Goal: Task Accomplishment & Management: Use online tool/utility

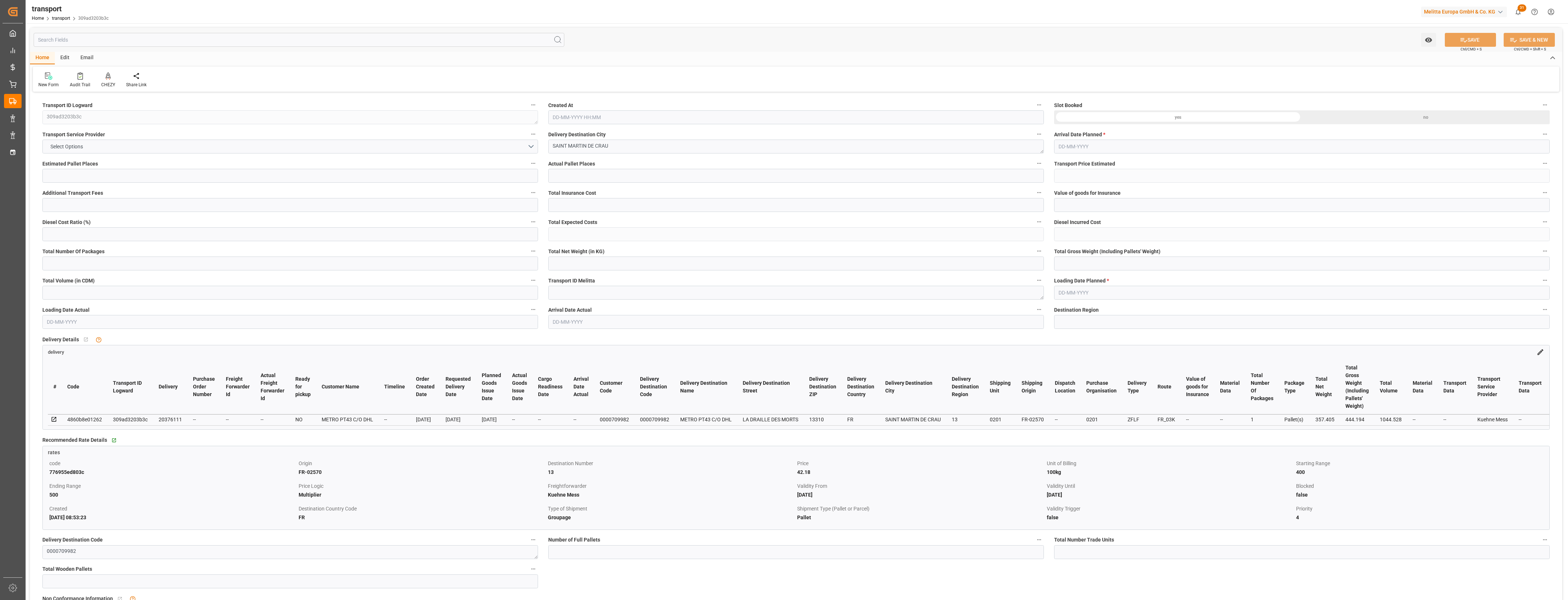
type input "1"
type input "187.361"
type input "0"
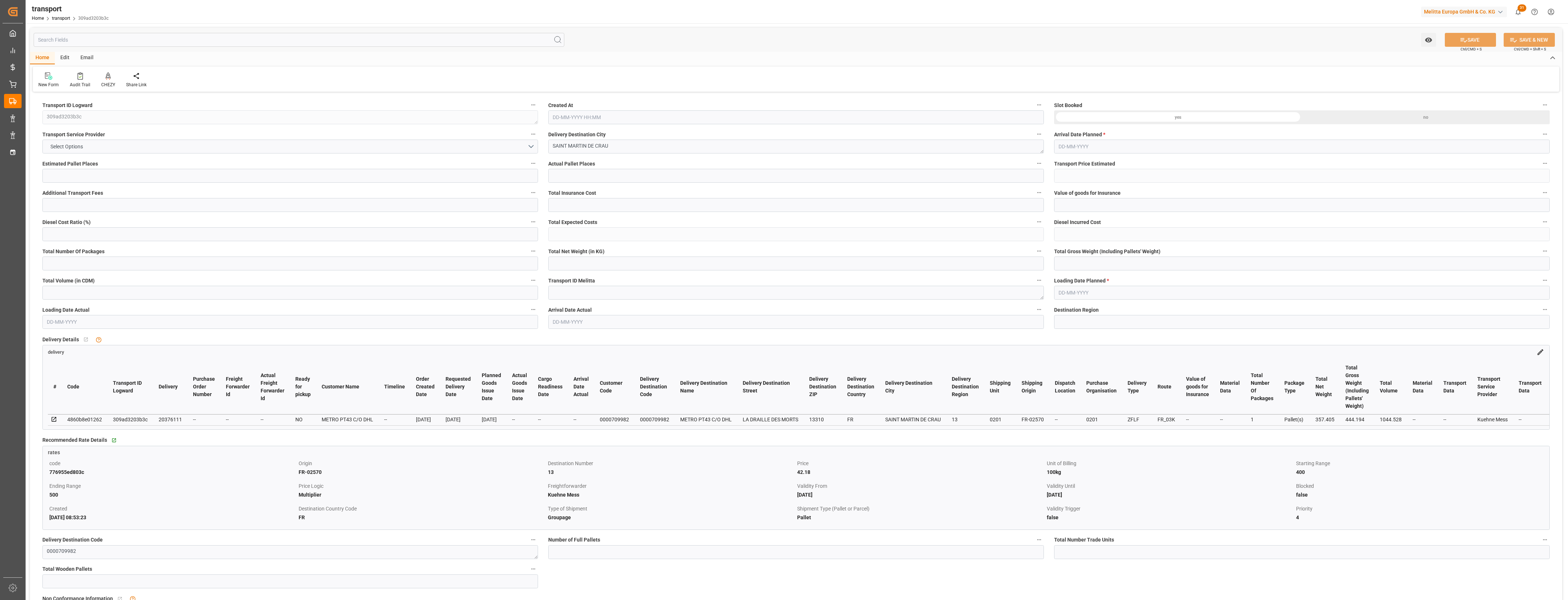
type input "187.361"
type input "0"
type input "1"
type input "357.405"
type input "444.194"
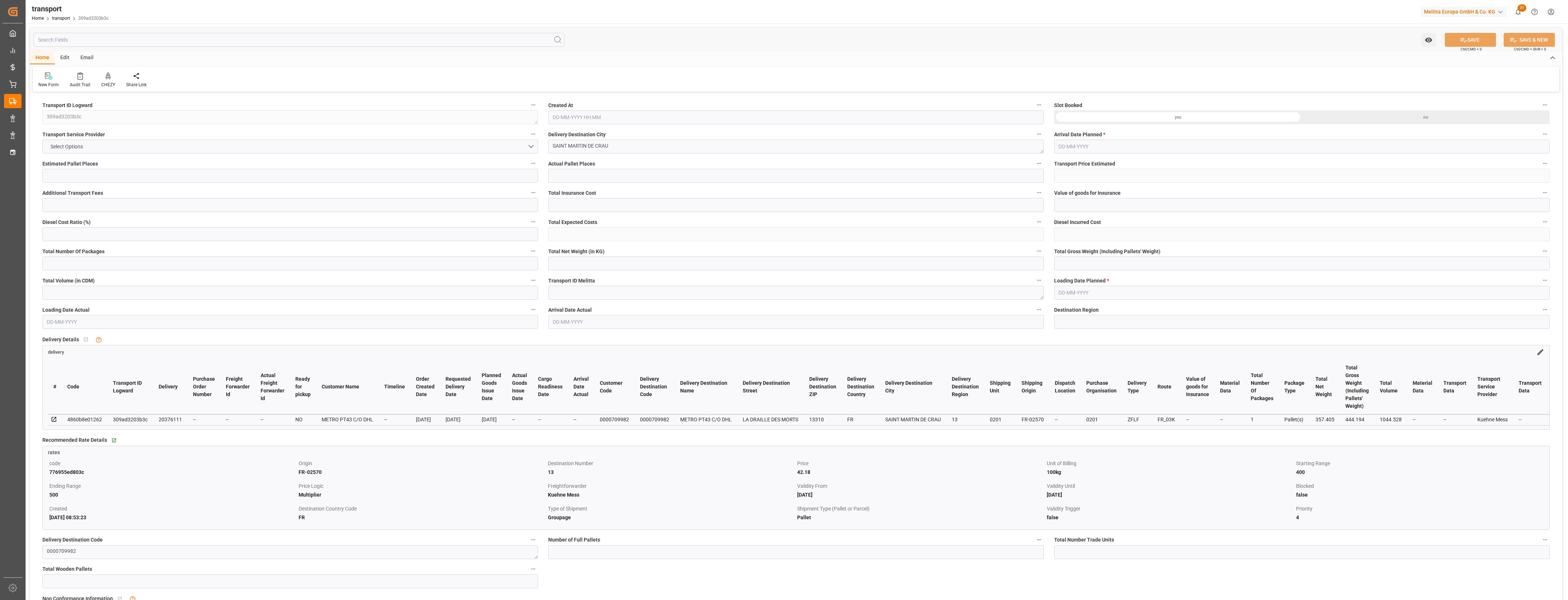
type input "1044.528"
type input "13"
type input "0"
type input "56"
type input "1"
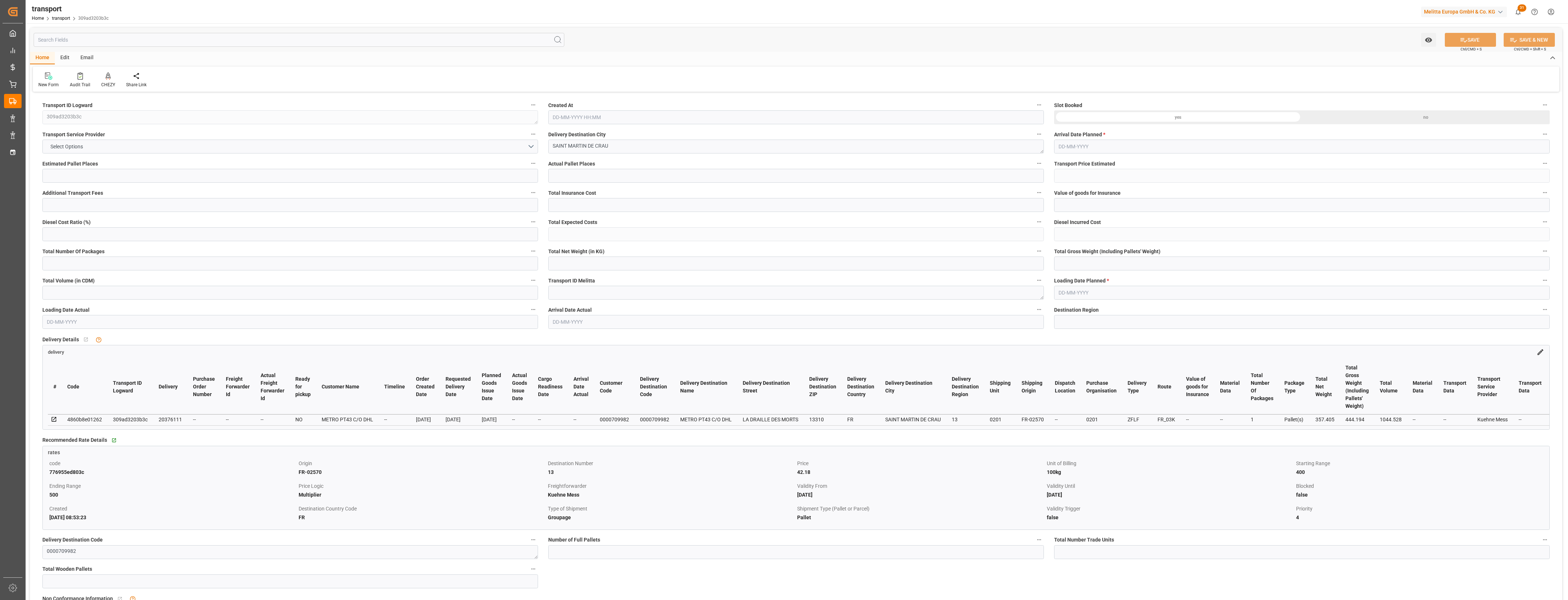
type input "101"
type input "421.194"
type input "0"
type input "4710.8598"
type input "0"
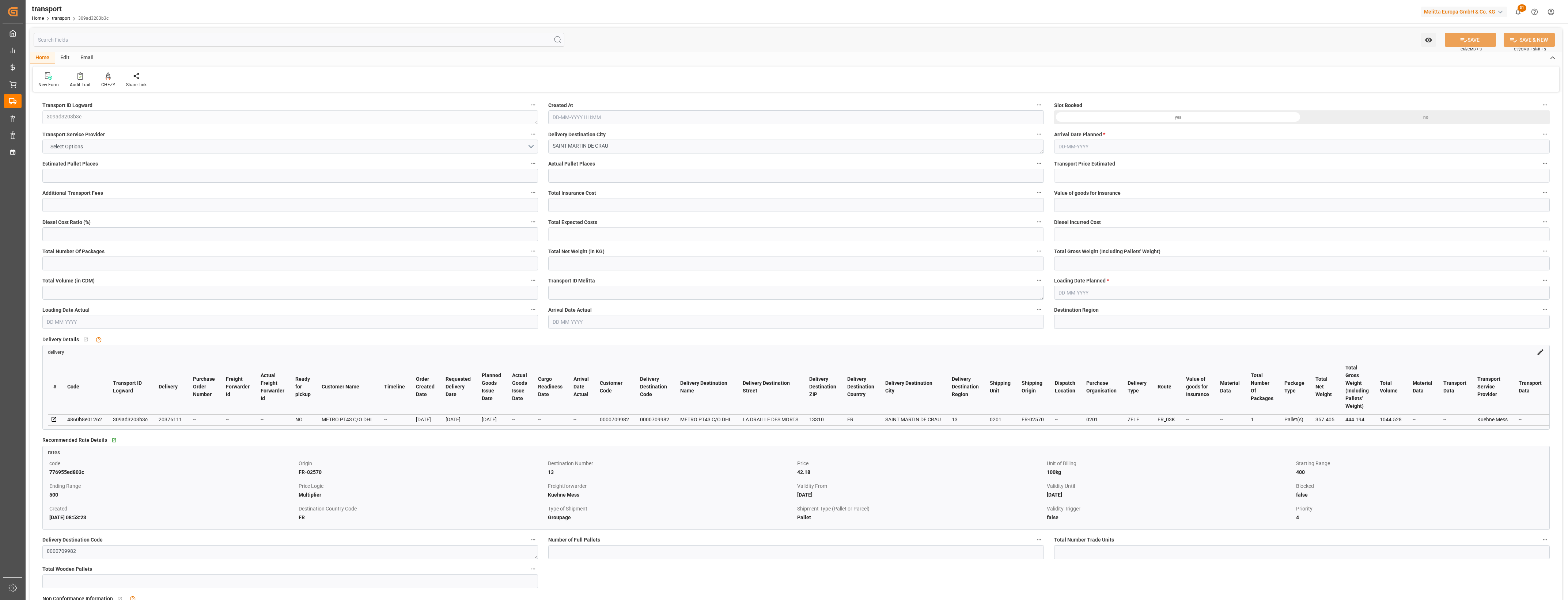
type input "0"
type input "21"
type input "35"
type input "[DATE] 07:05"
type input "[DATE]"
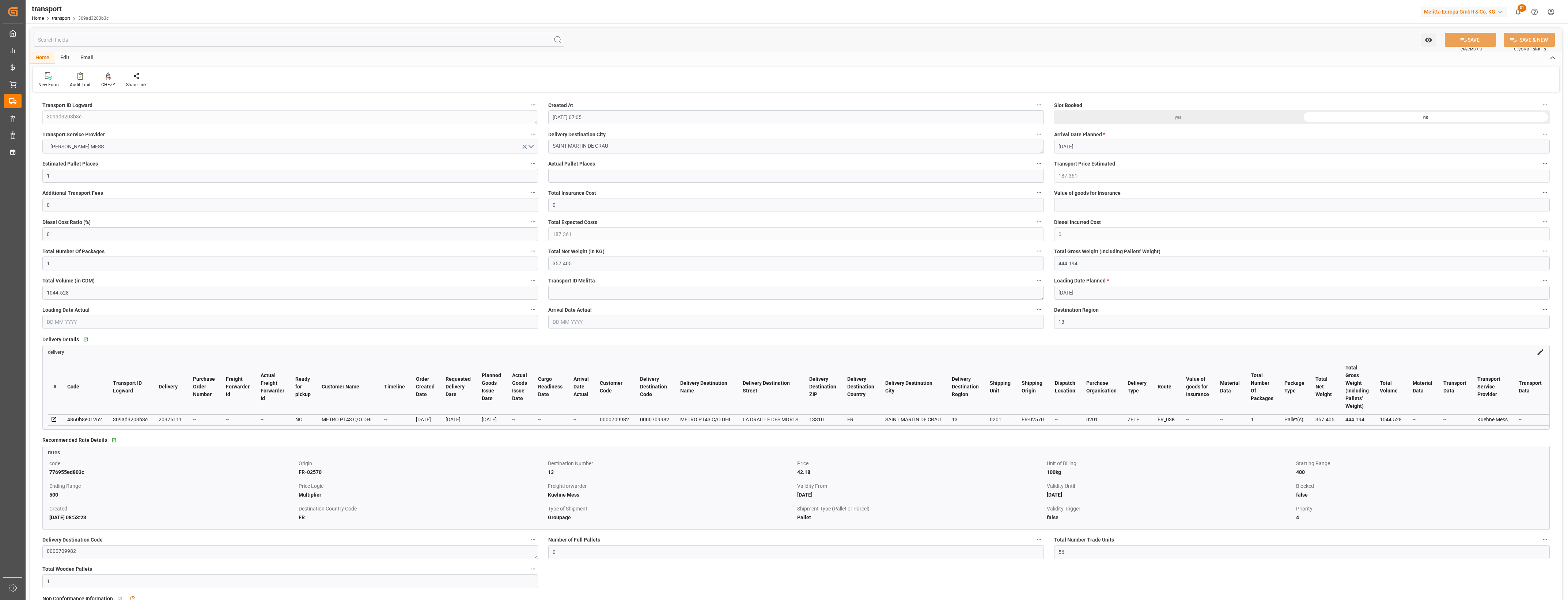
type input "[DATE]"
click at [533, 145] on button "[PERSON_NAME] MESS" at bounding box center [290, 146] width 495 height 14
click at [117, 148] on div "[PERSON_NAME] LOTS" at bounding box center [290, 148] width 495 height 15
type input "266.83"
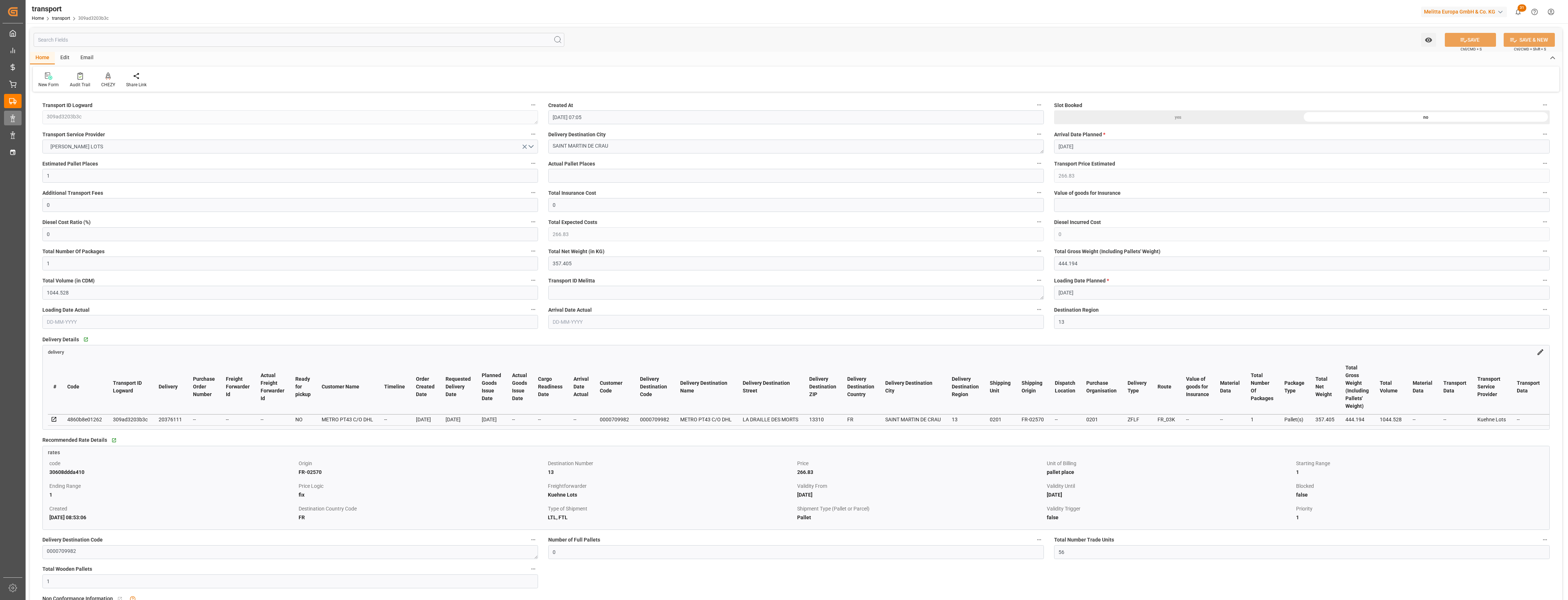
click at [23, 114] on div "Created by potrace 1.15, written by [PERSON_NAME] [DATE]-[DATE] Created by potr…" at bounding box center [784, 300] width 1568 height 600
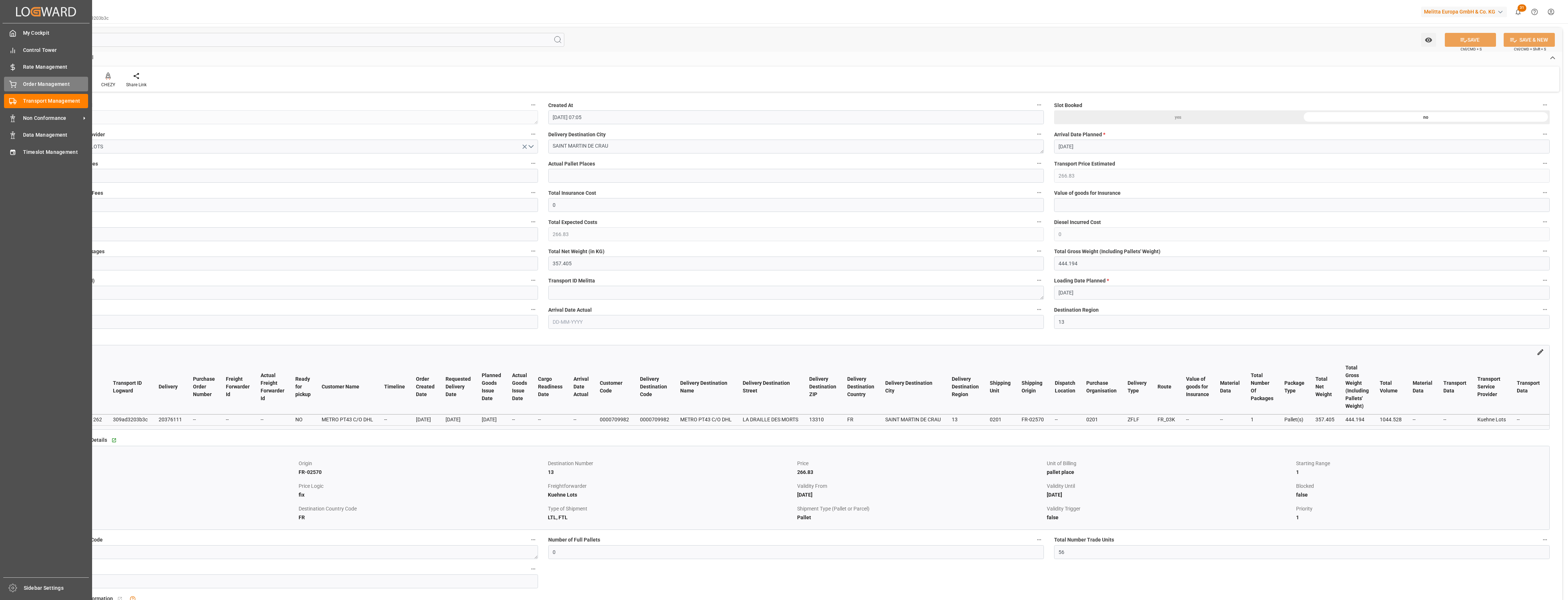
click at [19, 86] on div "Order Management Order Management" at bounding box center [46, 83] width 84 height 14
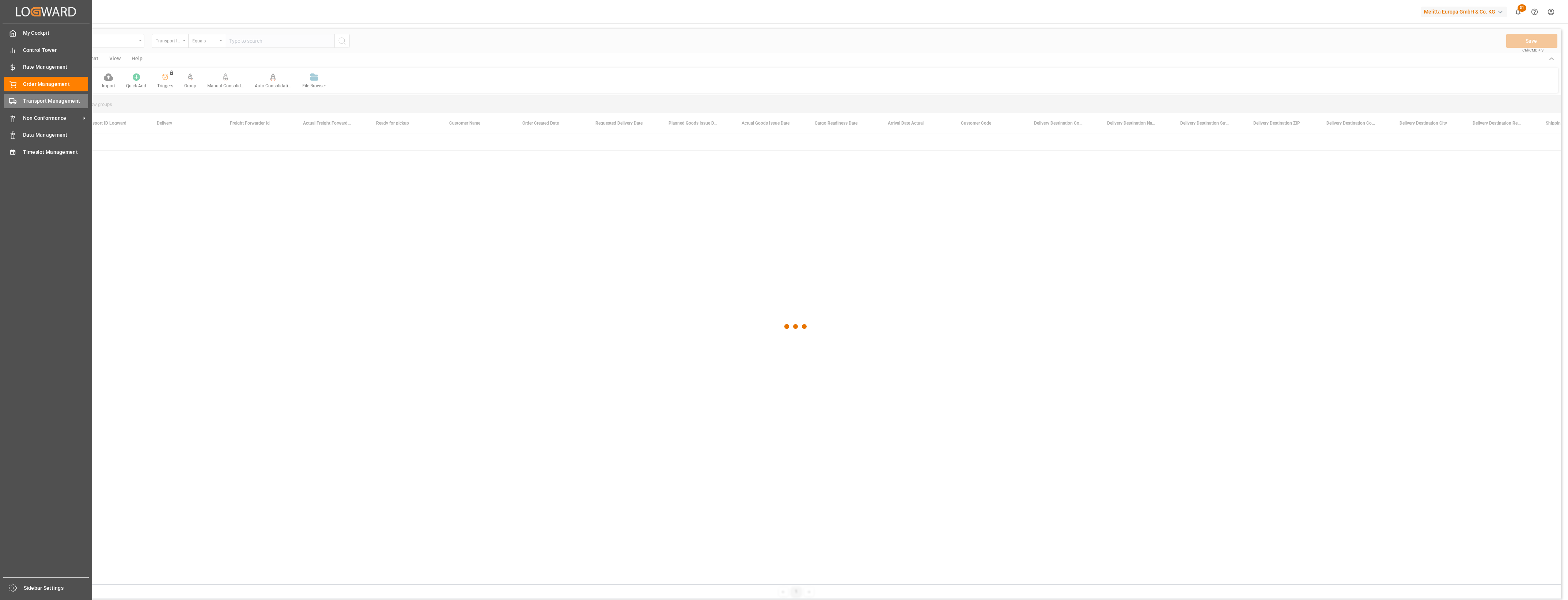
click at [15, 103] on circle at bounding box center [15, 103] width 1 height 1
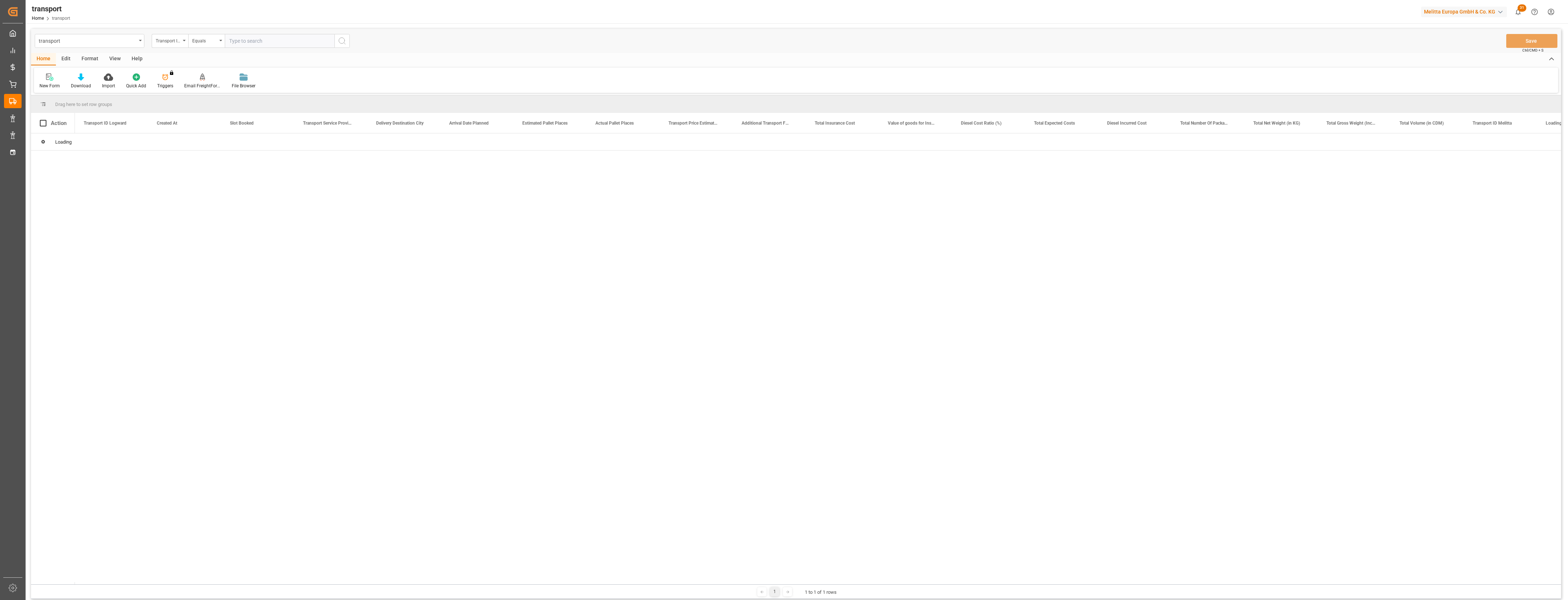
click at [256, 41] on input "text" at bounding box center [279, 41] width 110 height 14
paste input "309ad3203b3c"
type input "309ad3203b3c"
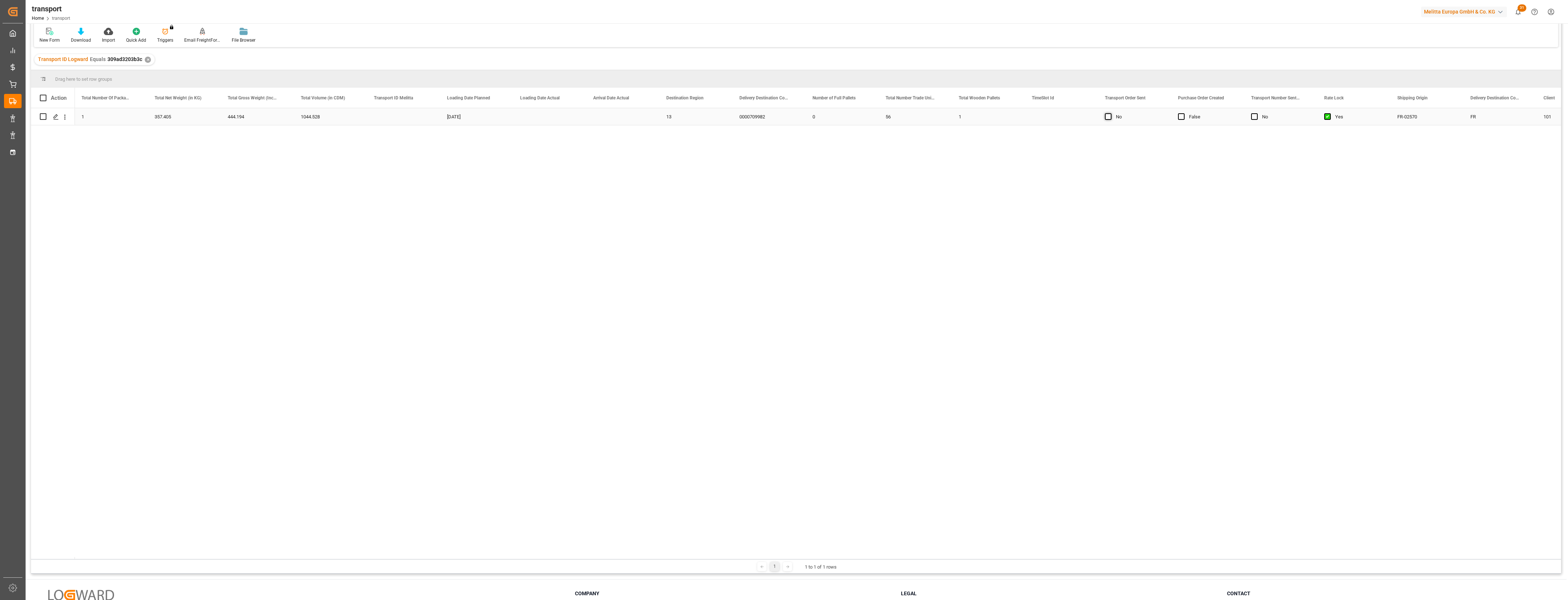
click at [1109, 116] on span "Press SPACE to select this row." at bounding box center [1108, 116] width 7 height 7
click at [1110, 113] on input "Press SPACE to select this row." at bounding box center [1110, 113] width 0 height 0
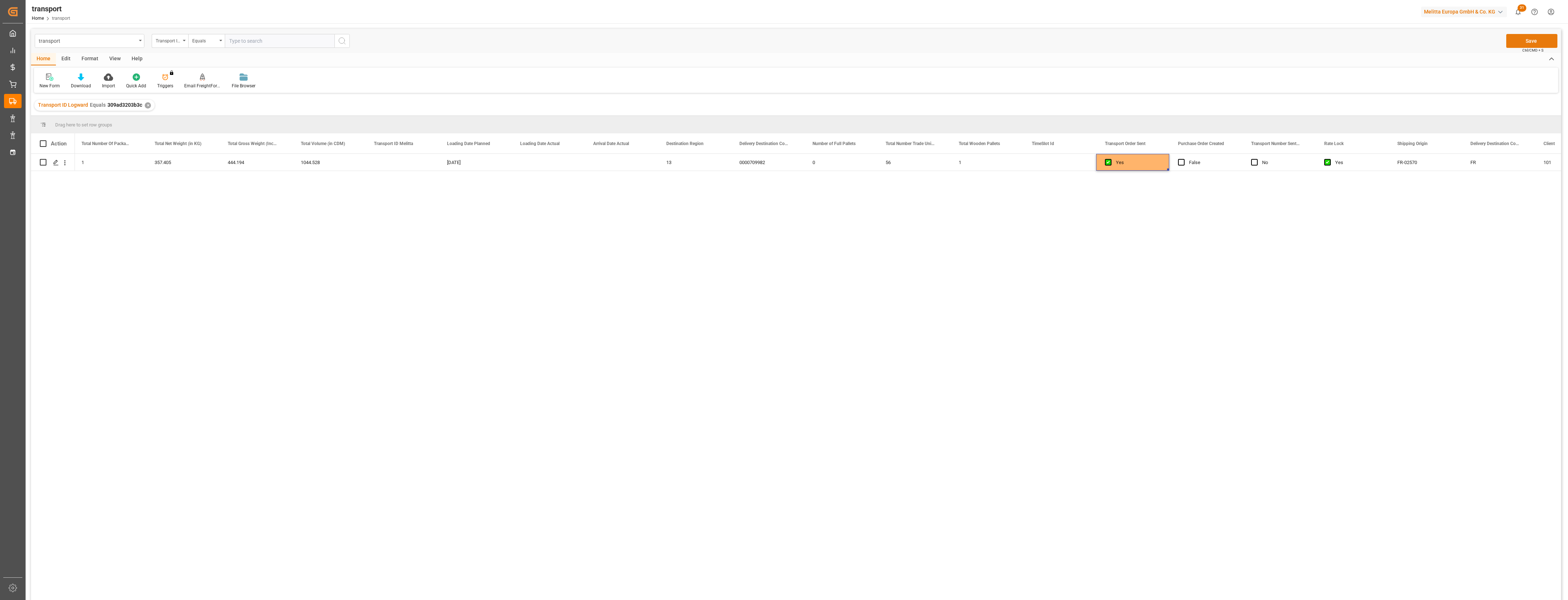
click at [1539, 40] on button "Save" at bounding box center [1532, 41] width 51 height 14
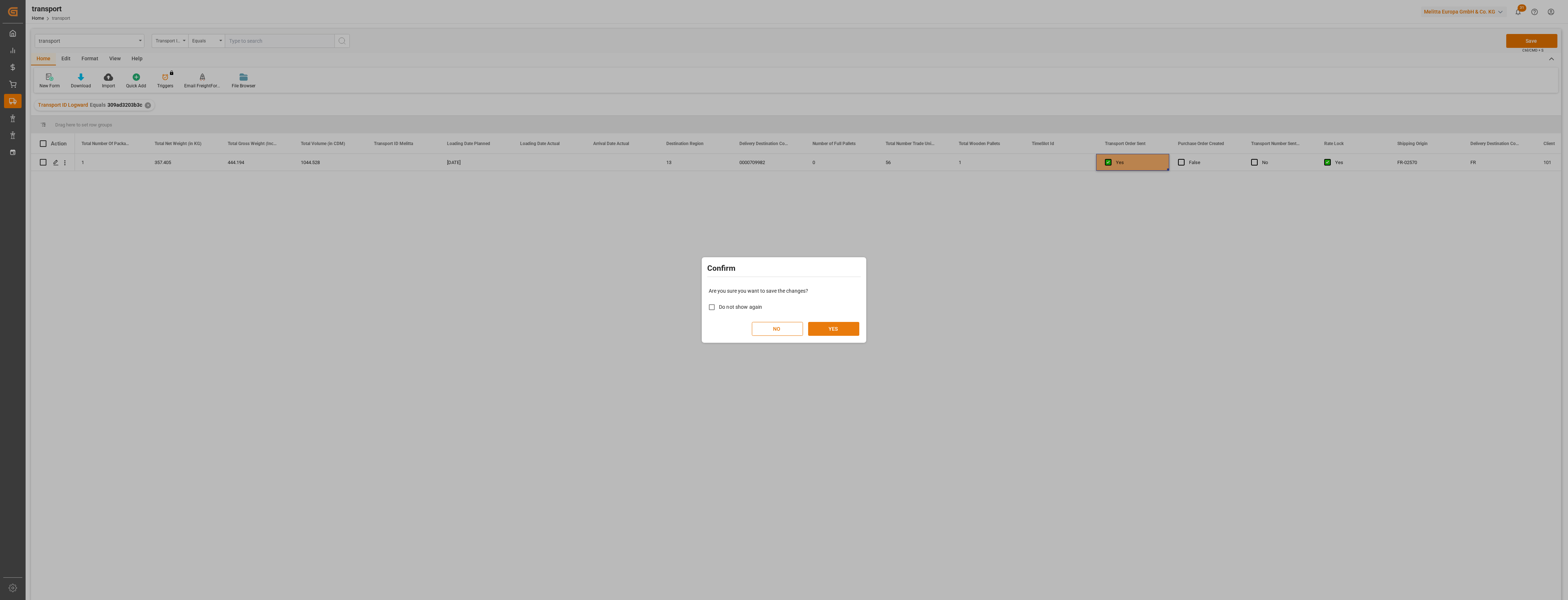
click at [841, 330] on button "YES" at bounding box center [834, 329] width 51 height 14
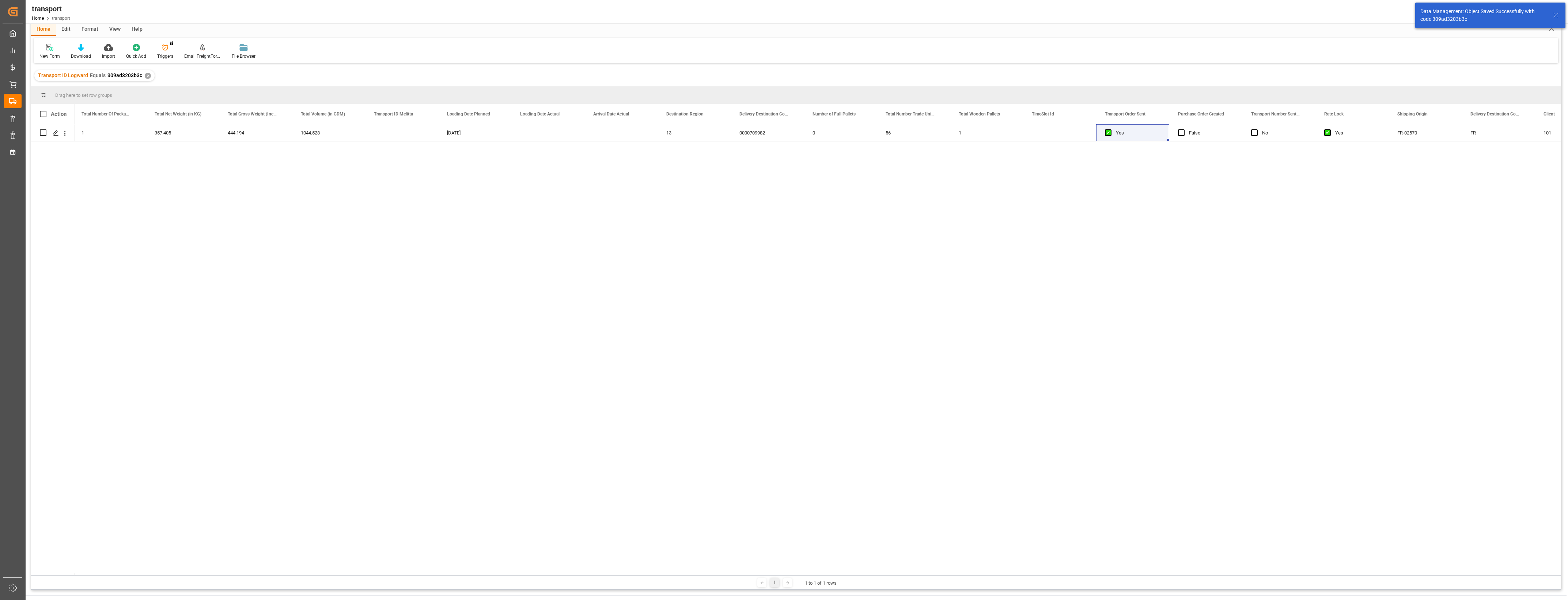
scroll to position [46, 0]
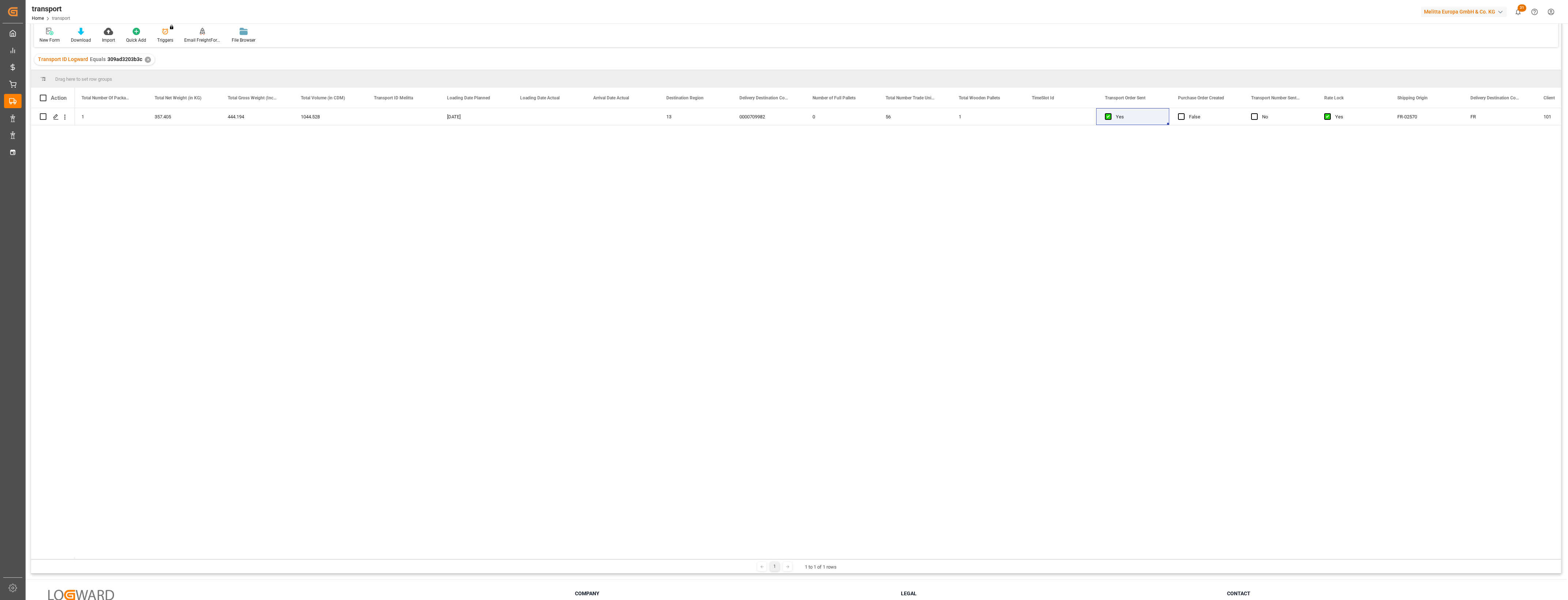
drag, startPoint x: 502, startPoint y: 551, endPoint x: 301, endPoint y: 553, distance: 201.0
click at [261, 542] on div "Drag here to set row groups Drag here to set column labels Action Diesel Incurr…" at bounding box center [796, 321] width 1530 height 503
drag, startPoint x: 323, startPoint y: 559, endPoint x: 121, endPoint y: 549, distance: 202.2
click at [121, 549] on div "Drag here to set row groups Drag here to set column labels Action Diesel Incurr…" at bounding box center [796, 321] width 1530 height 503
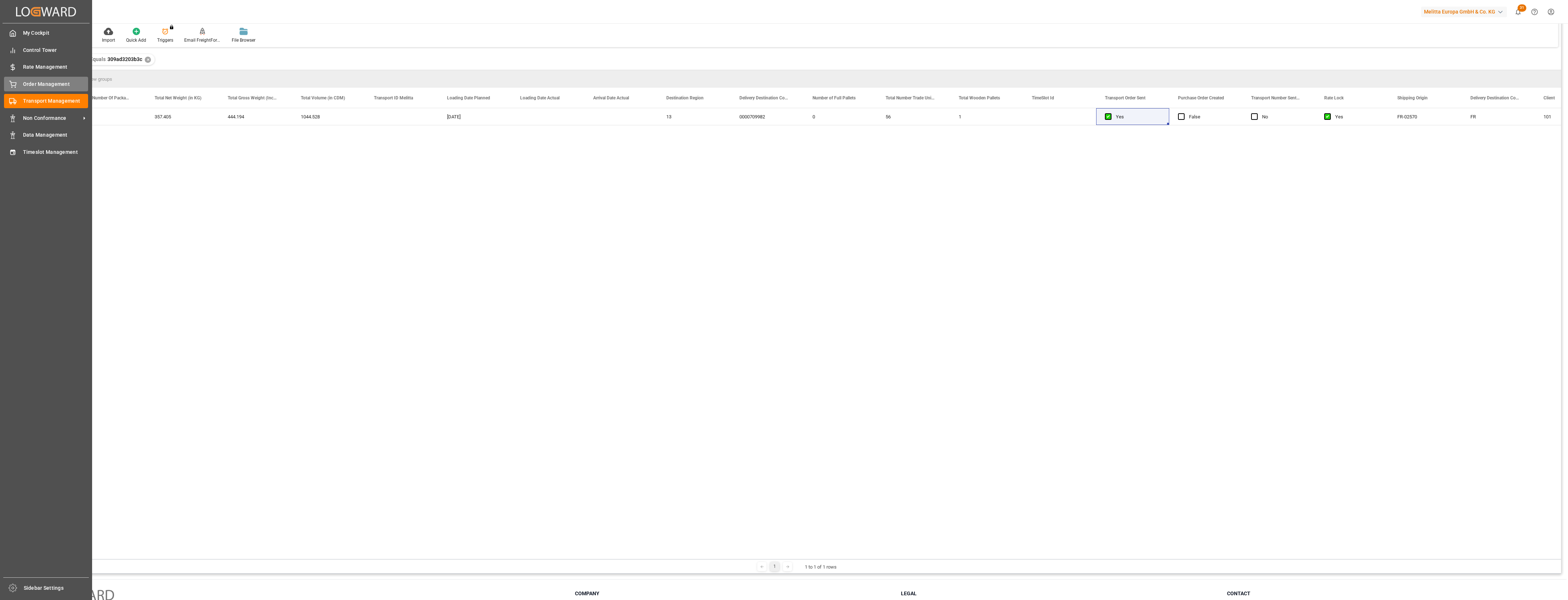
click at [16, 81] on icon at bounding box center [13, 85] width 7 height 7
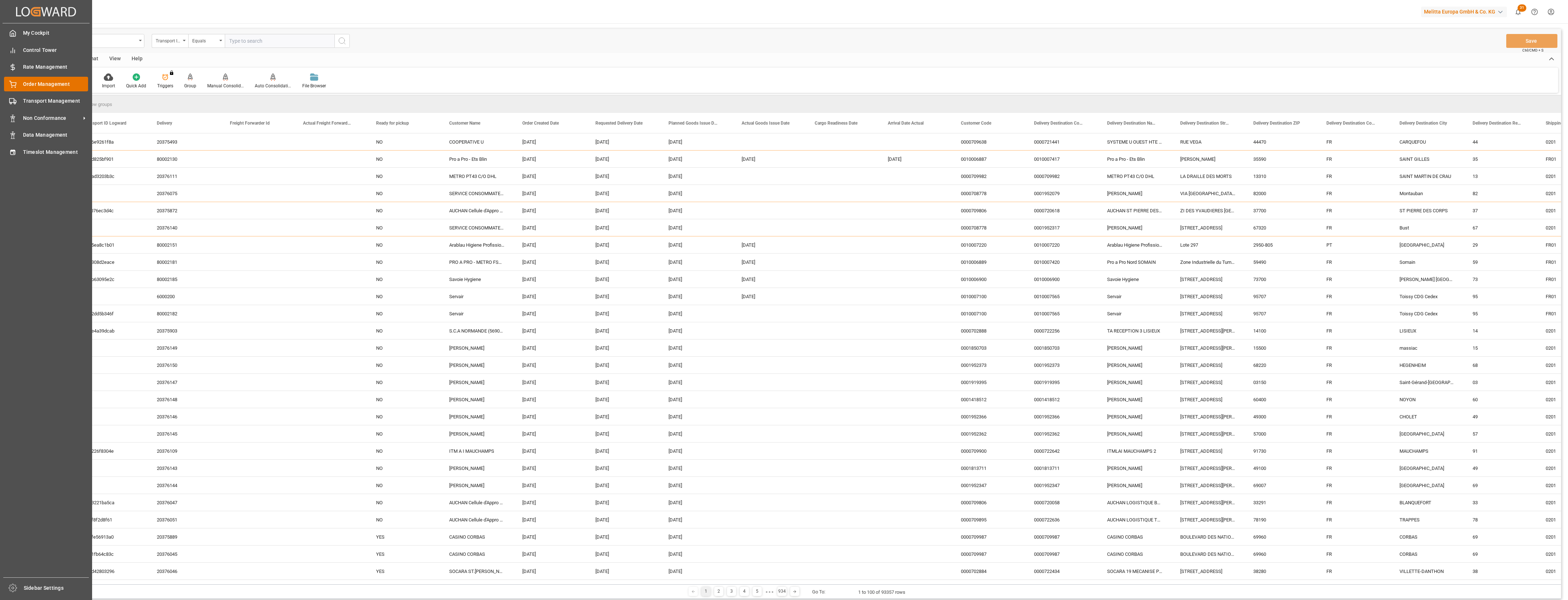
click at [15, 85] on icon at bounding box center [13, 83] width 7 height 5
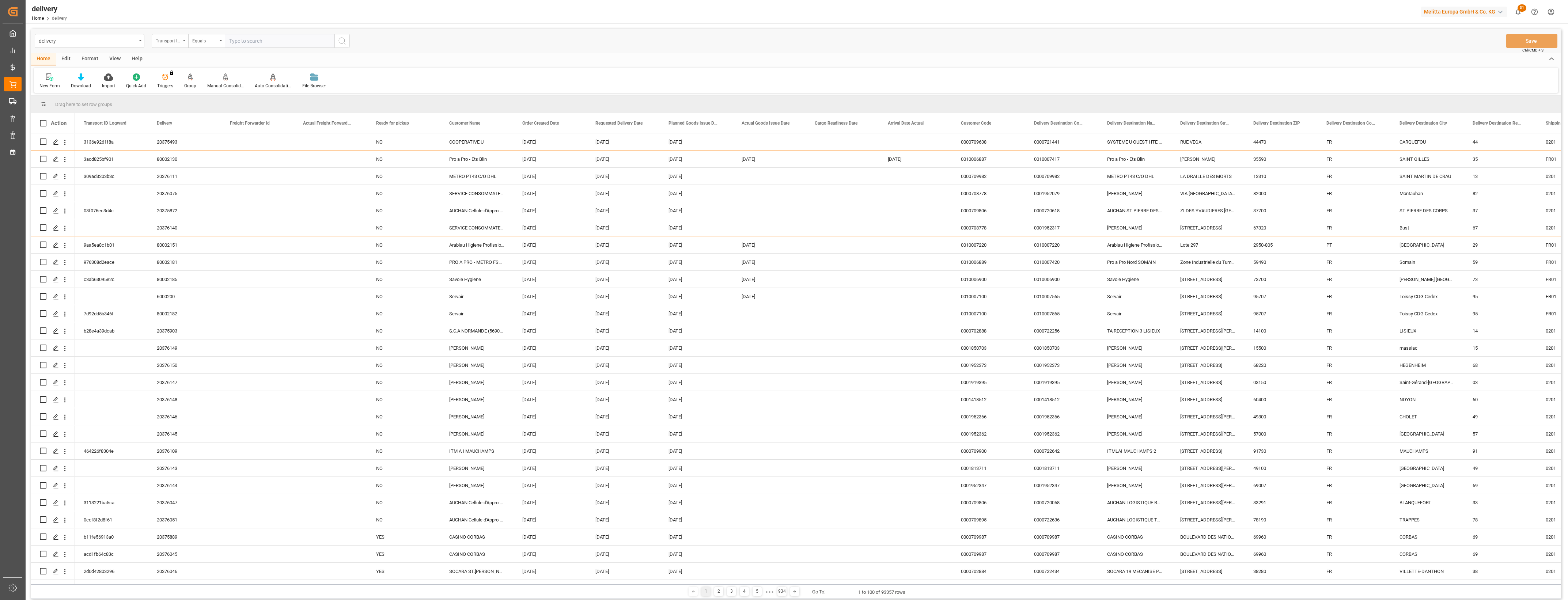
click at [185, 39] on div "Transport ID Logward" at bounding box center [170, 41] width 37 height 14
click at [177, 91] on div "Delivery" at bounding box center [206, 89] width 109 height 15
click at [242, 44] on input "text" at bounding box center [279, 41] width 110 height 14
type input "20375947"
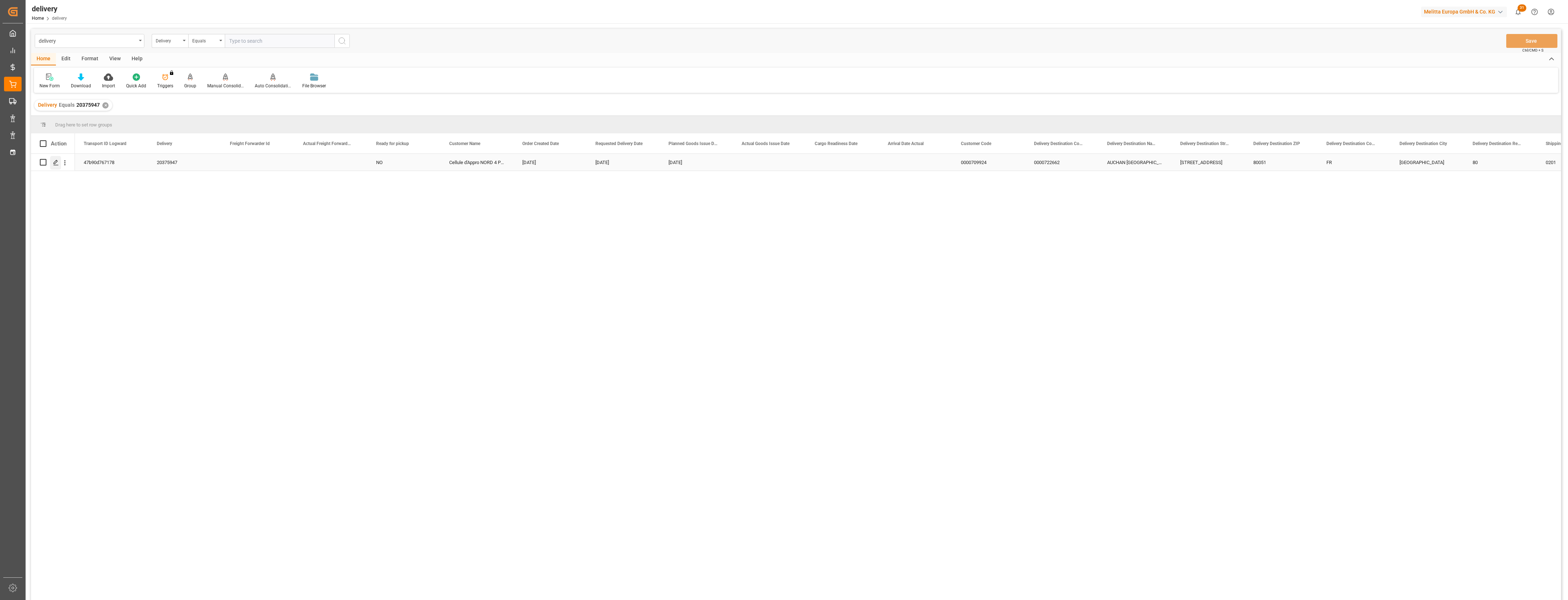
click at [55, 163] on icon "Press SPACE to select this row." at bounding box center [56, 162] width 6 height 6
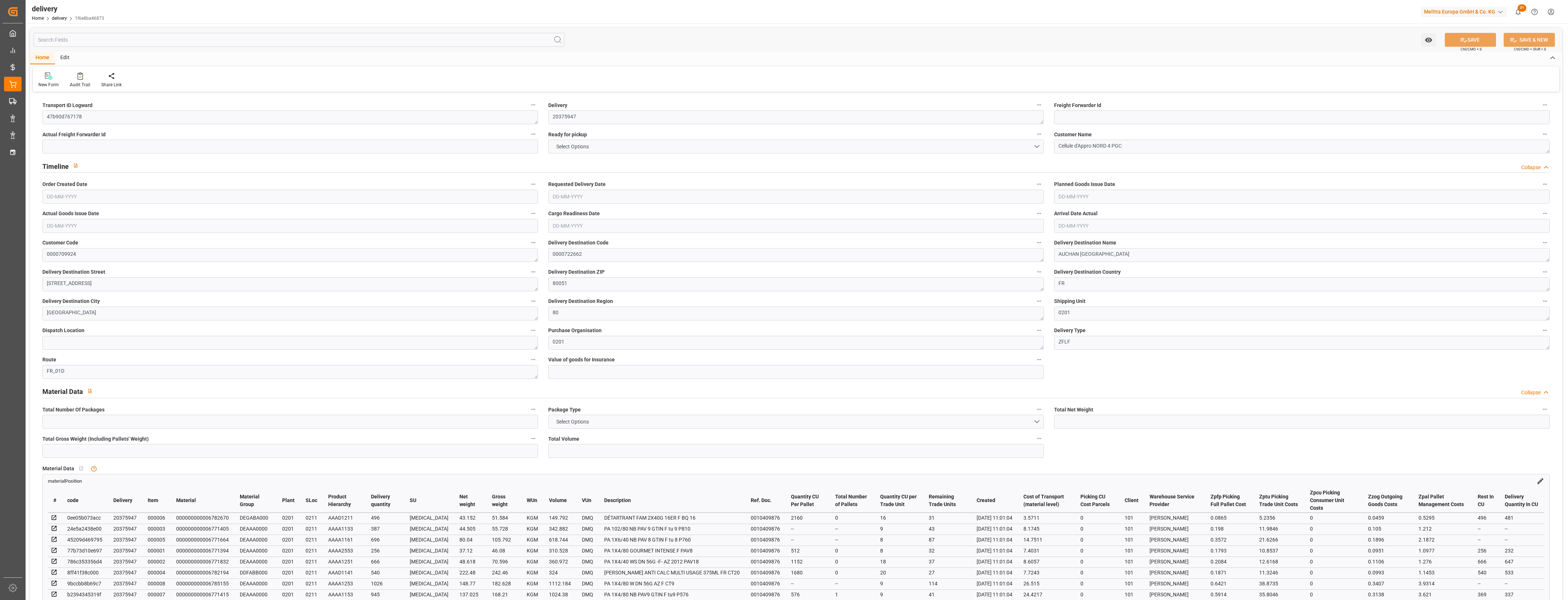
type input "4"
type input "761.71"
type input "1162.022"
type input "4243.482"
type input "412"
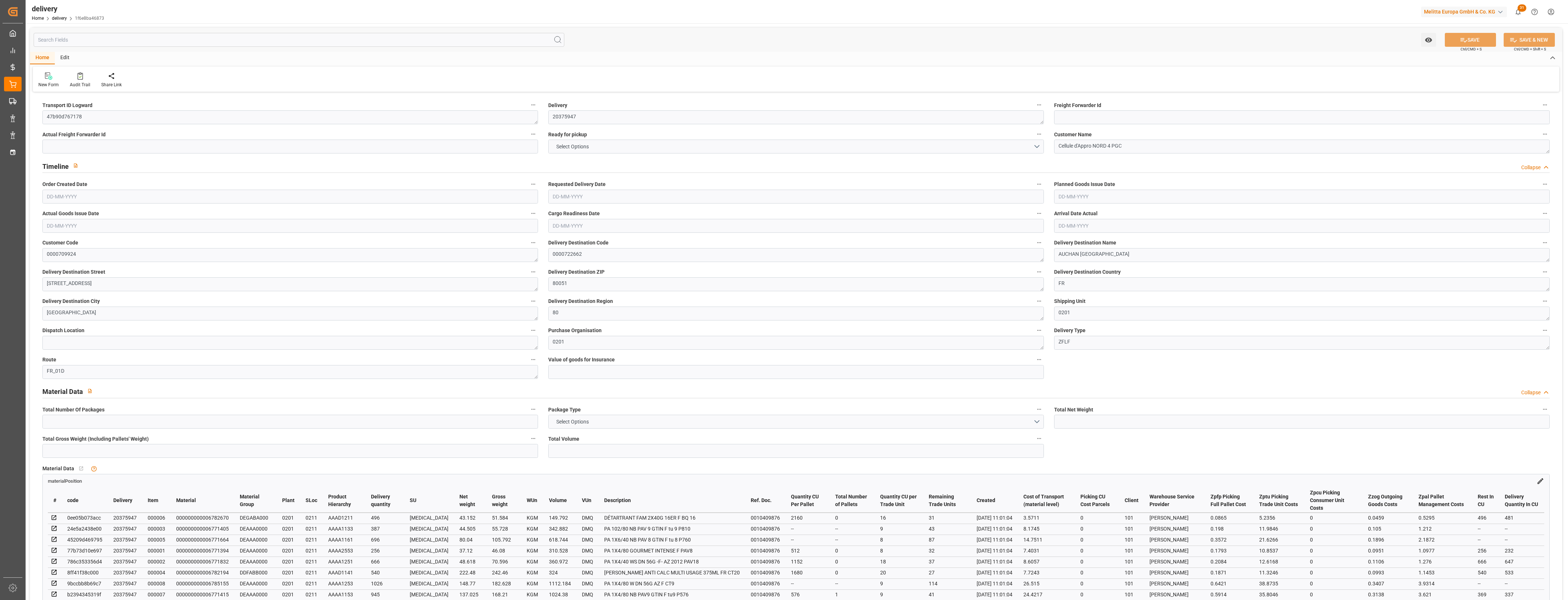
type input "10"
type input "1"
type input "5"
type input "0"
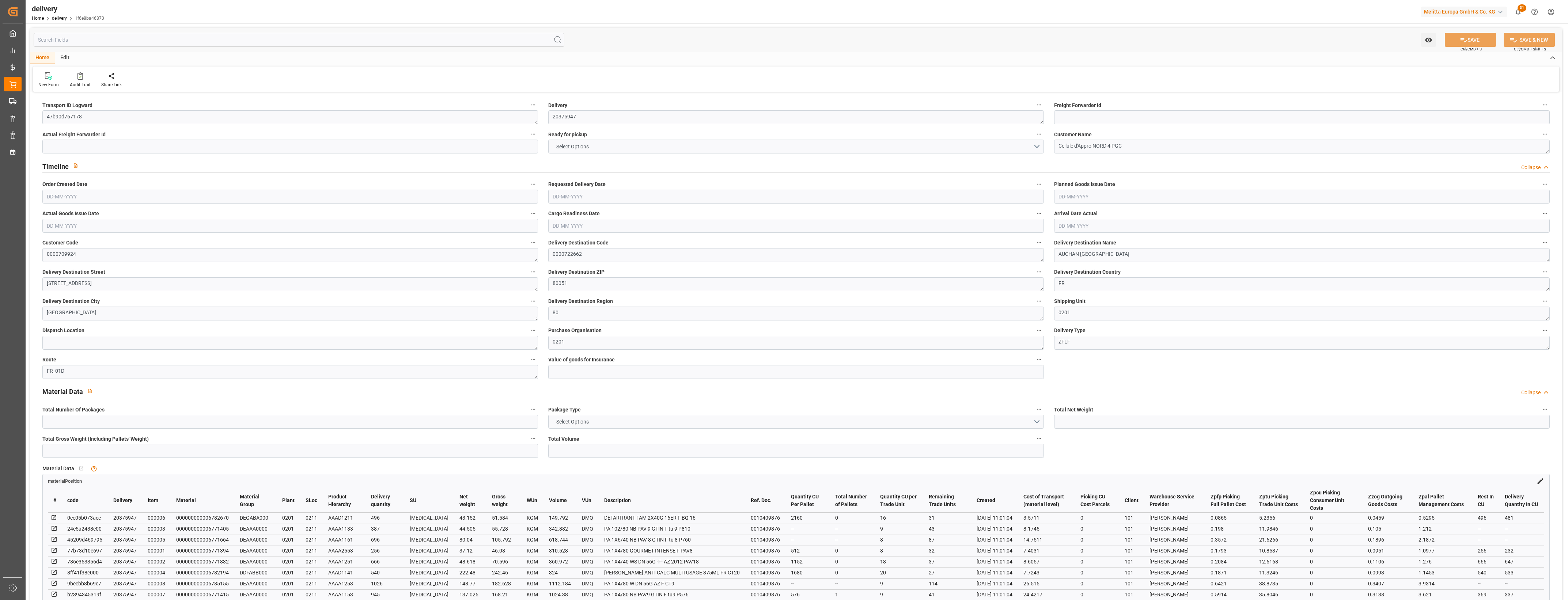
type input "-4.2702"
type input "105.4367"
type input "101.1665"
type input "2.45"
type input "148.32"
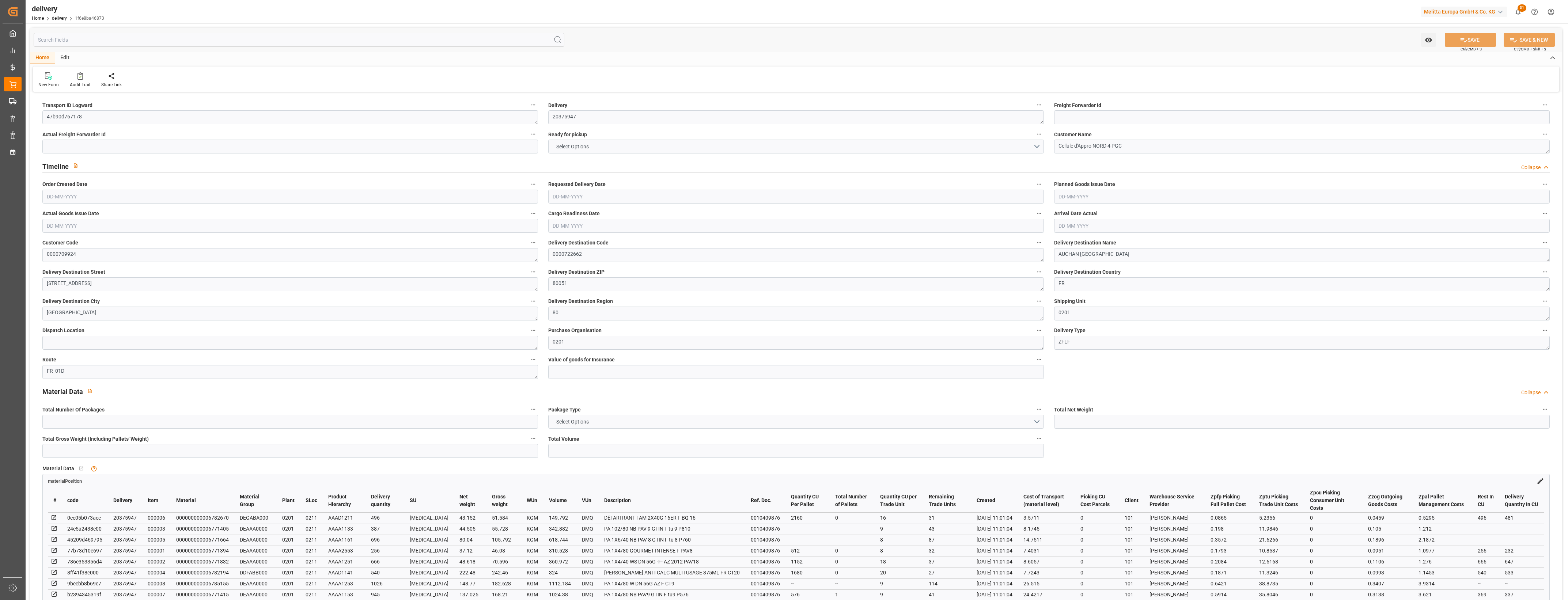
type input "1.5"
type input "1.3"
type input "0"
type input "15"
type input "923.078"
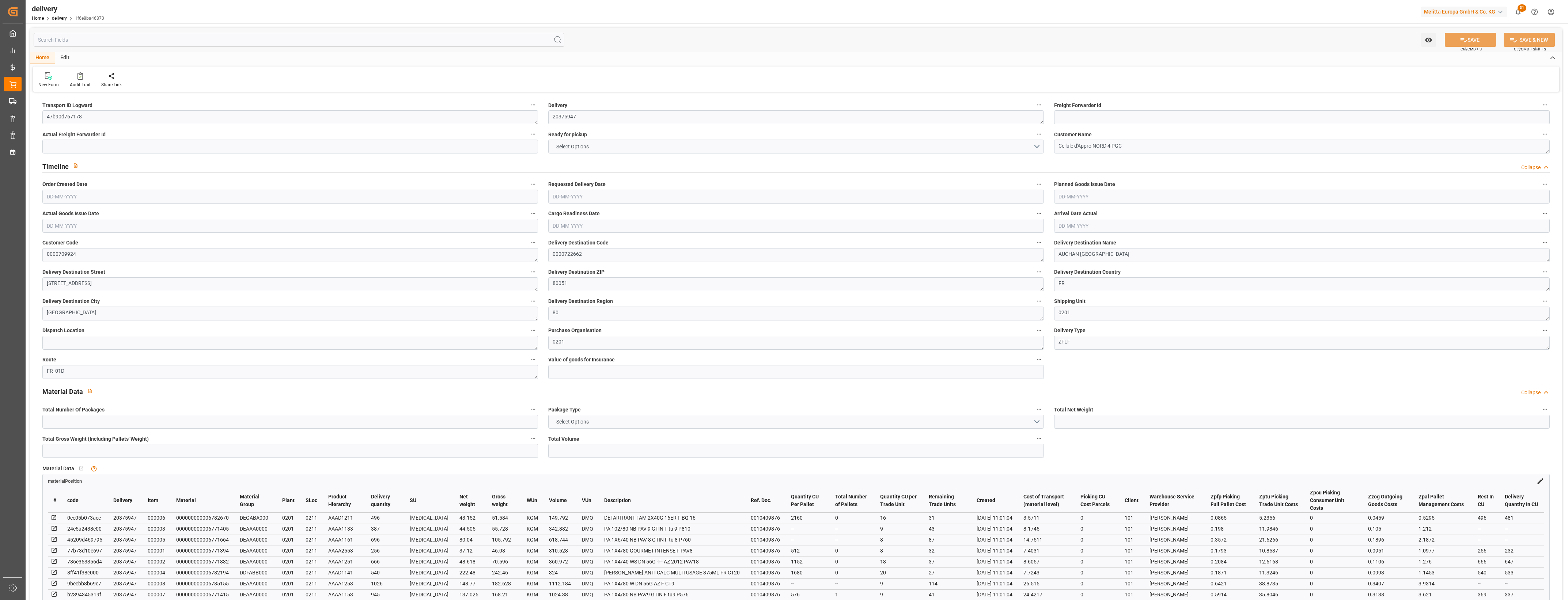
type input "101"
type input "0"
type input "[DATE]"
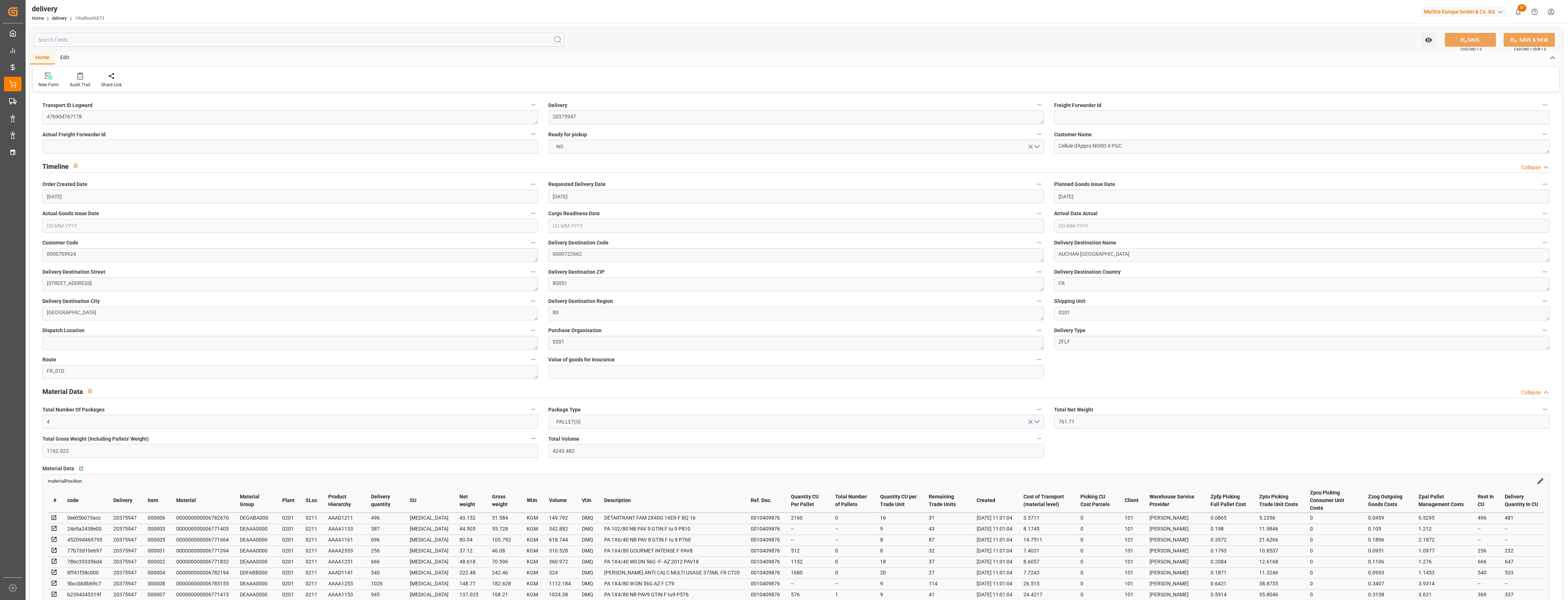
type input "[DATE] 11:01"
click at [1039, 147] on button "NO" at bounding box center [796, 146] width 495 height 14
click at [682, 150] on div "YES" at bounding box center [796, 148] width 495 height 15
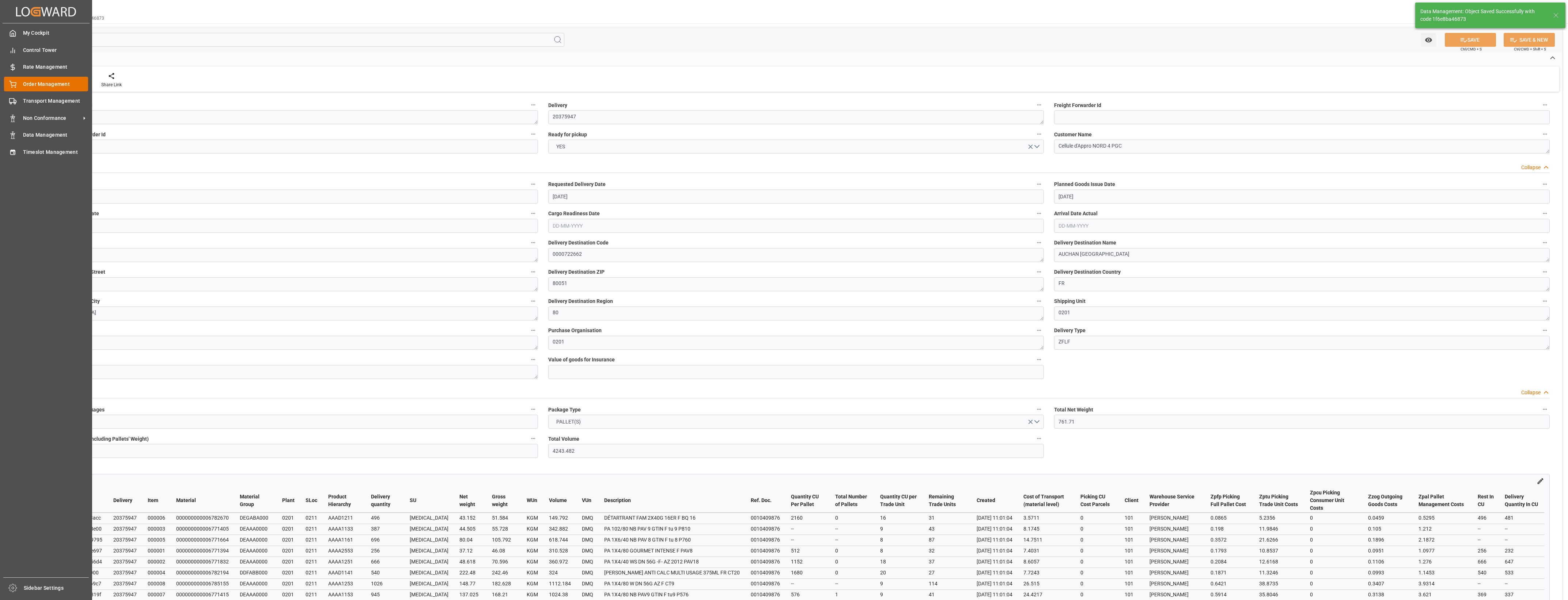
click at [19, 83] on div "Order Management Order Management" at bounding box center [46, 83] width 84 height 14
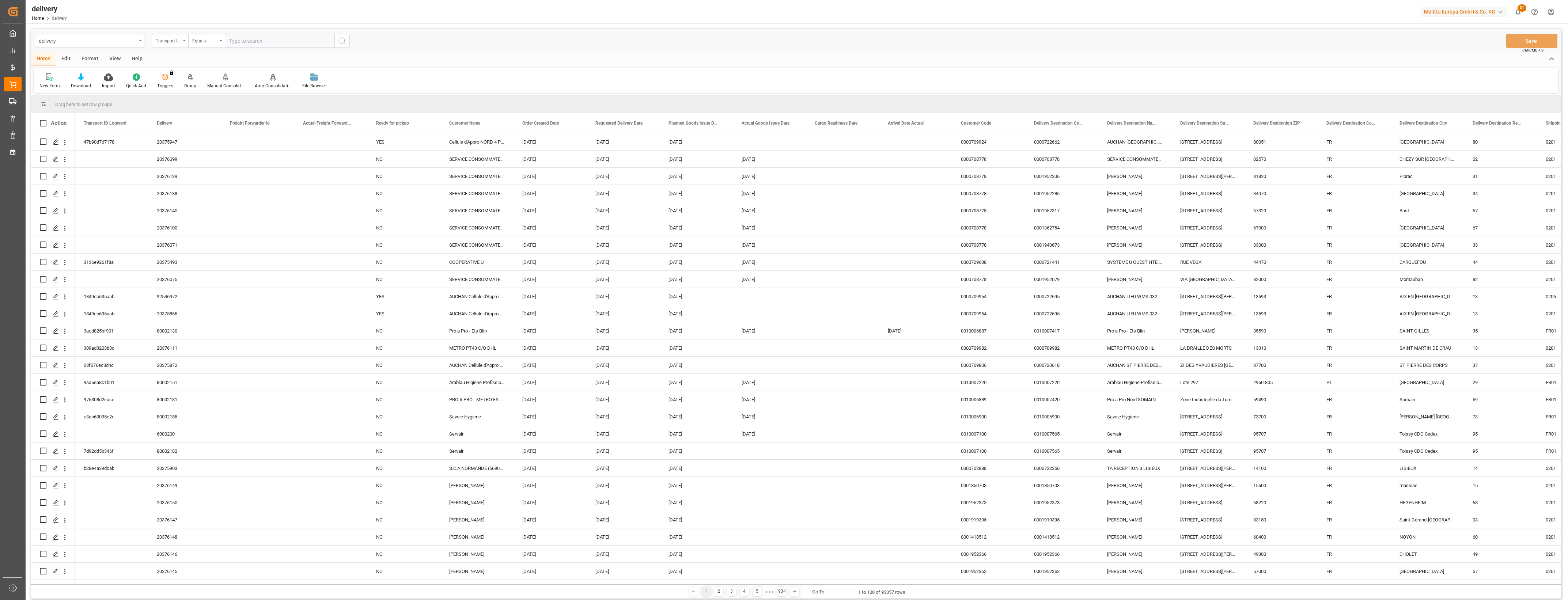
click at [186, 41] on div "Transport ID Logward" at bounding box center [170, 41] width 37 height 14
click at [175, 91] on div "Delivery" at bounding box center [206, 89] width 109 height 15
click at [243, 41] on input "text" at bounding box center [279, 41] width 110 height 14
type input "92547352"
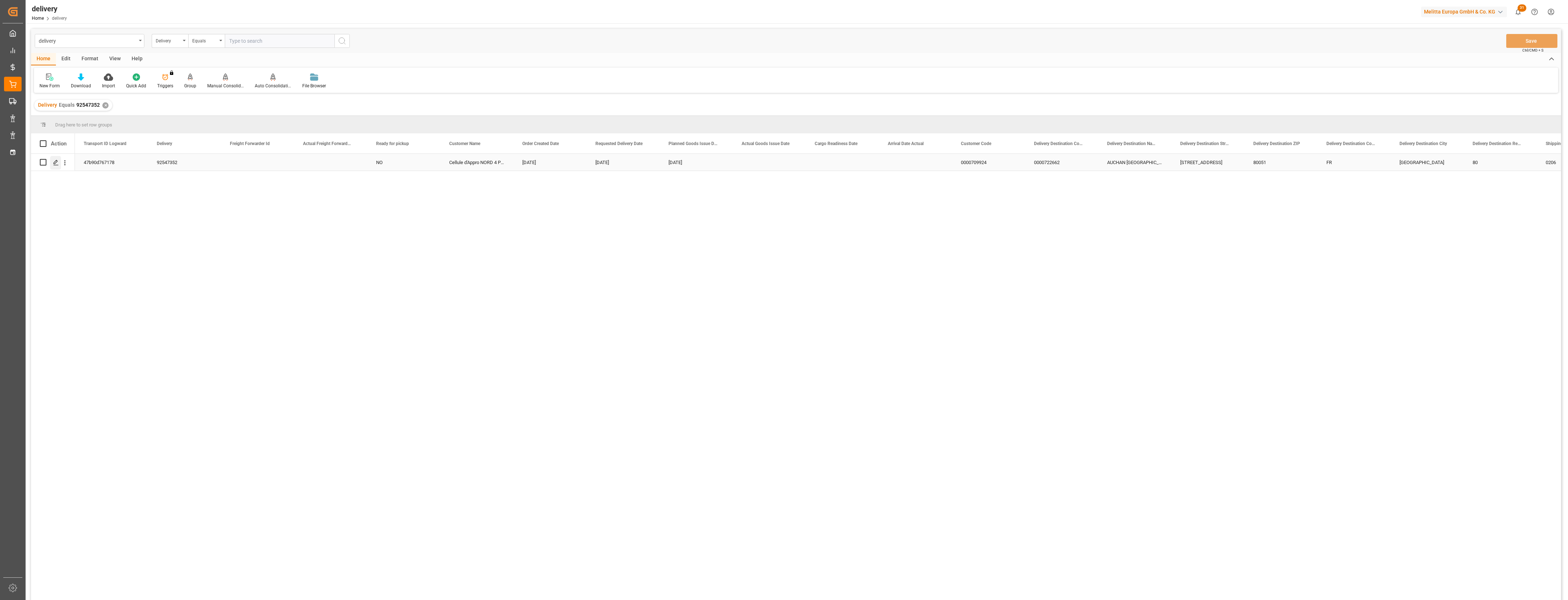
click at [55, 162] on icon "Press SPACE to select this row." at bounding box center [56, 162] width 6 height 6
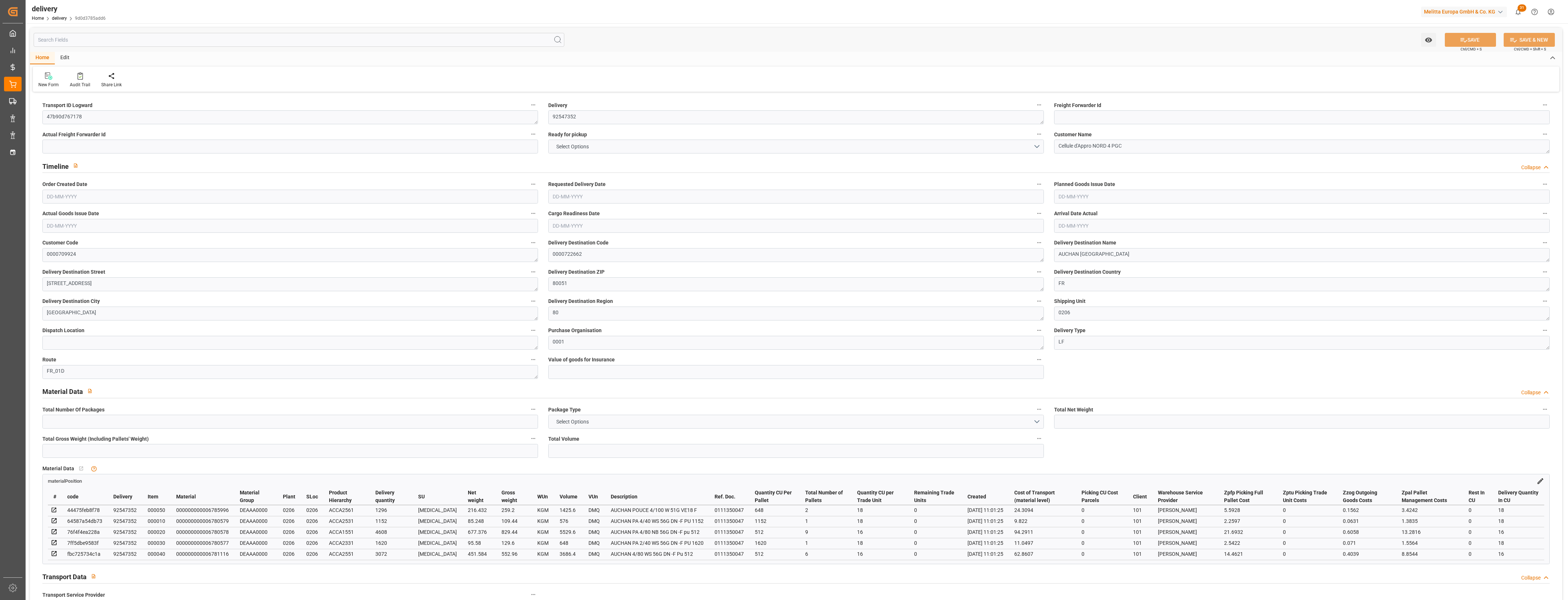
type input "1526.22"
type input "2401"
type input "11865.6"
type input "0"
type input "19"
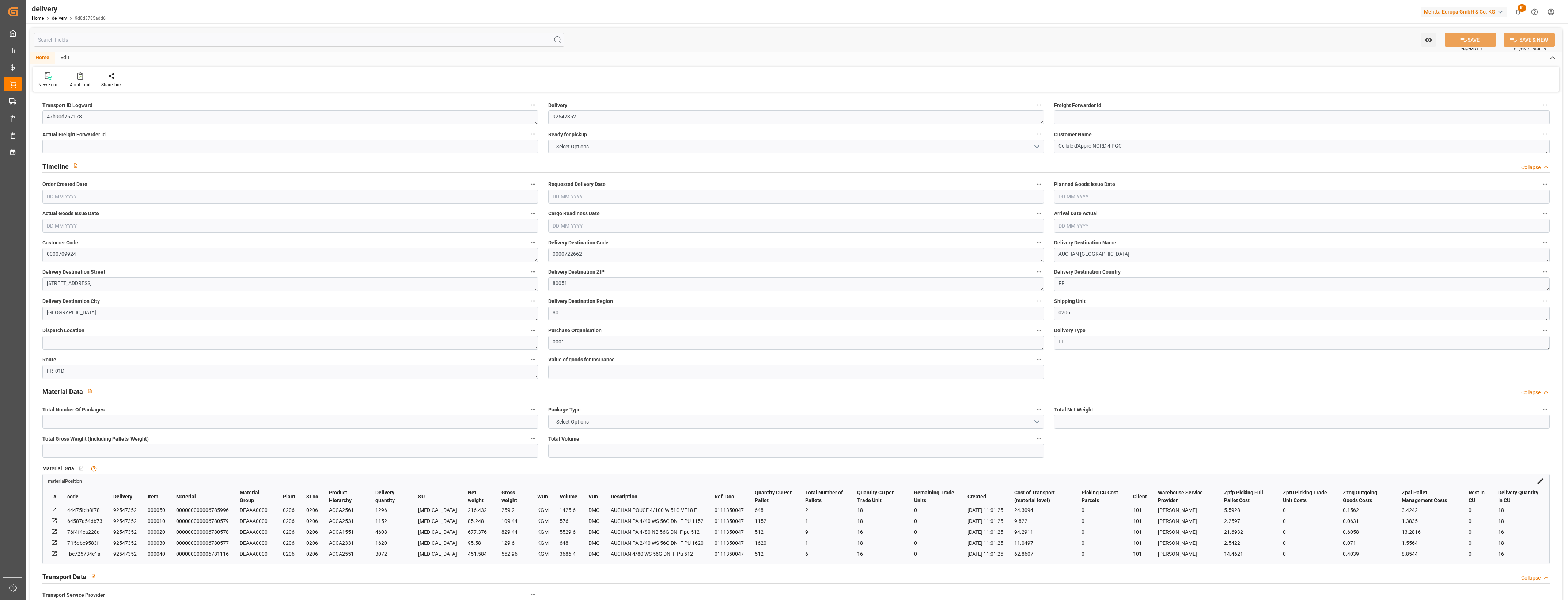
type input "19"
type input "10"
type input "0"
type input "-8.5404"
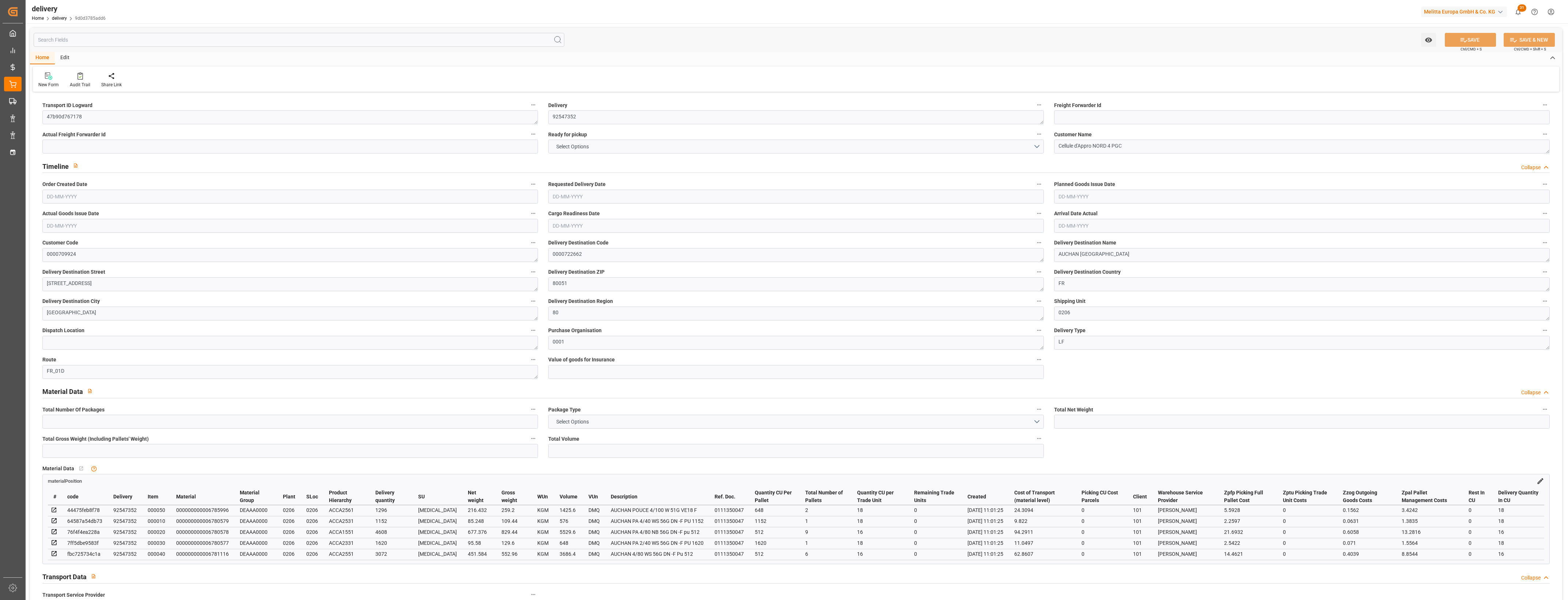
type input "210.8733"
type input "202.333"
type input "46.55"
type input "0"
type input "1.5"
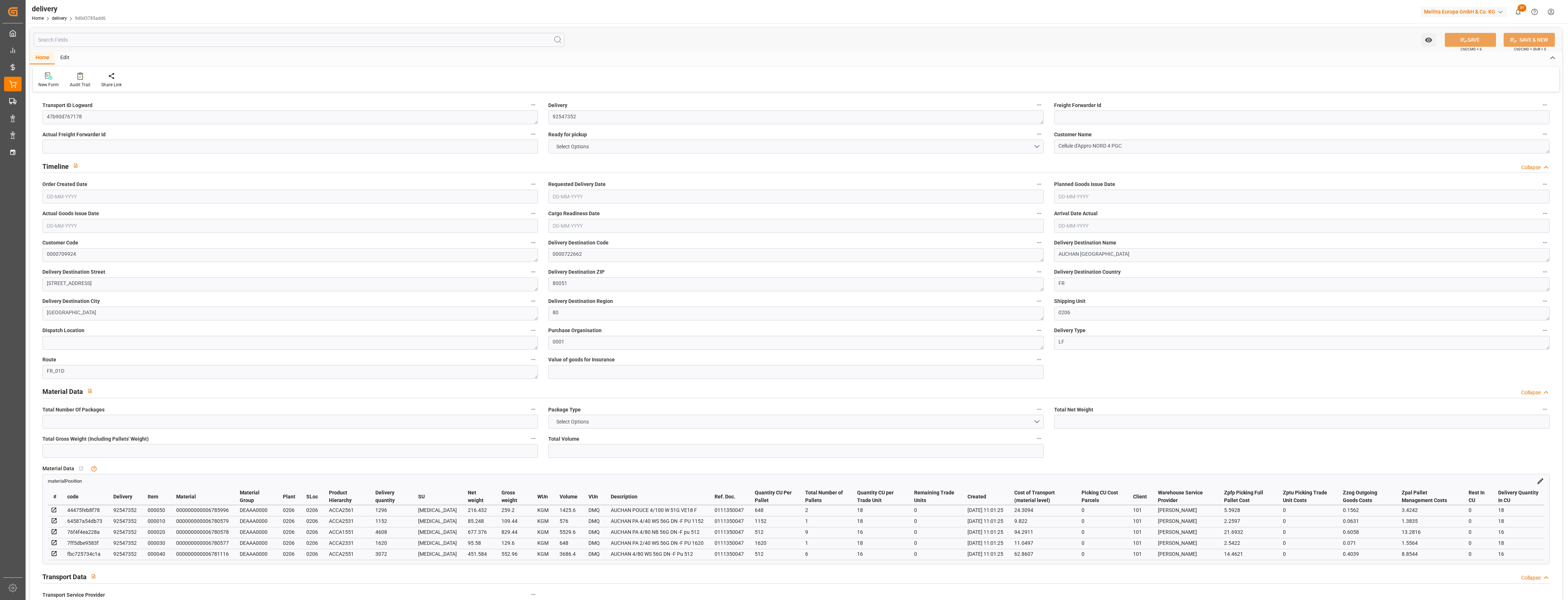
type input "1.3"
type input "0"
type input "28.5"
type input "1880.64"
type input "101"
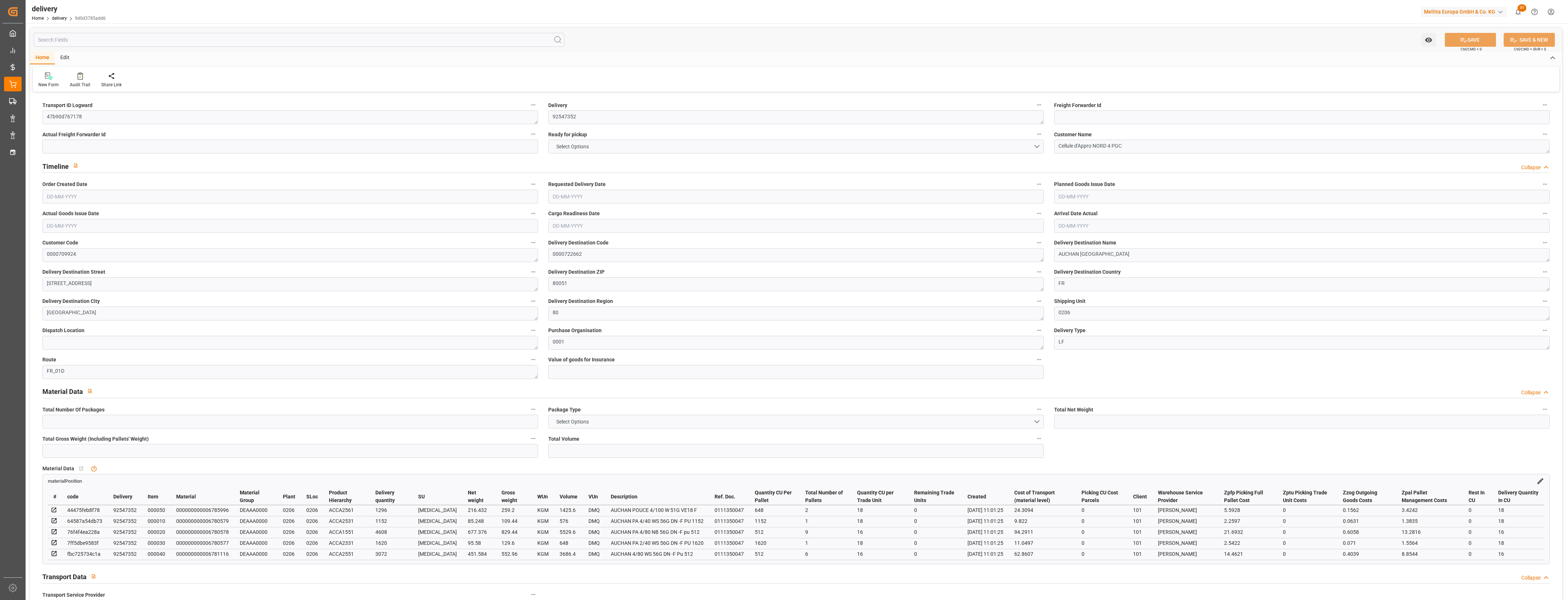
type input "0"
type input "[DATE]"
type input "[DATE] 11:01"
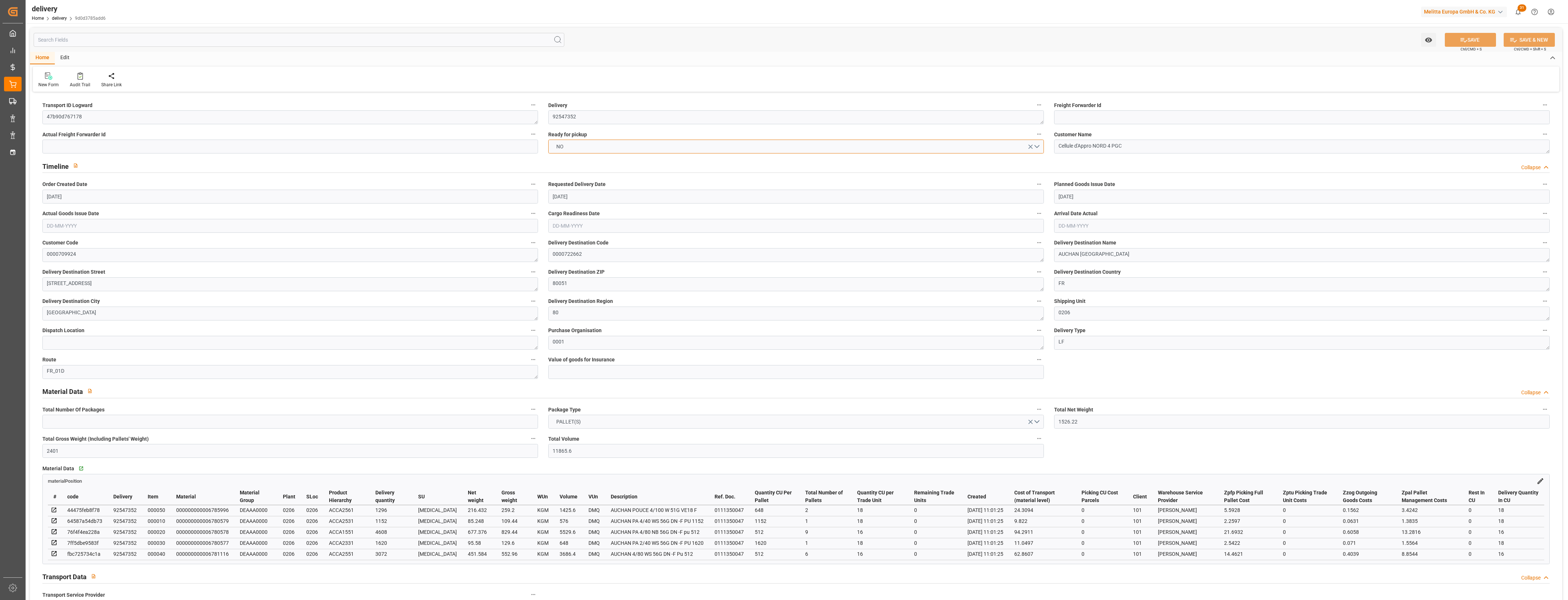
click at [1037, 146] on button "NO" at bounding box center [796, 146] width 495 height 14
click at [587, 147] on div "YES" at bounding box center [796, 148] width 495 height 15
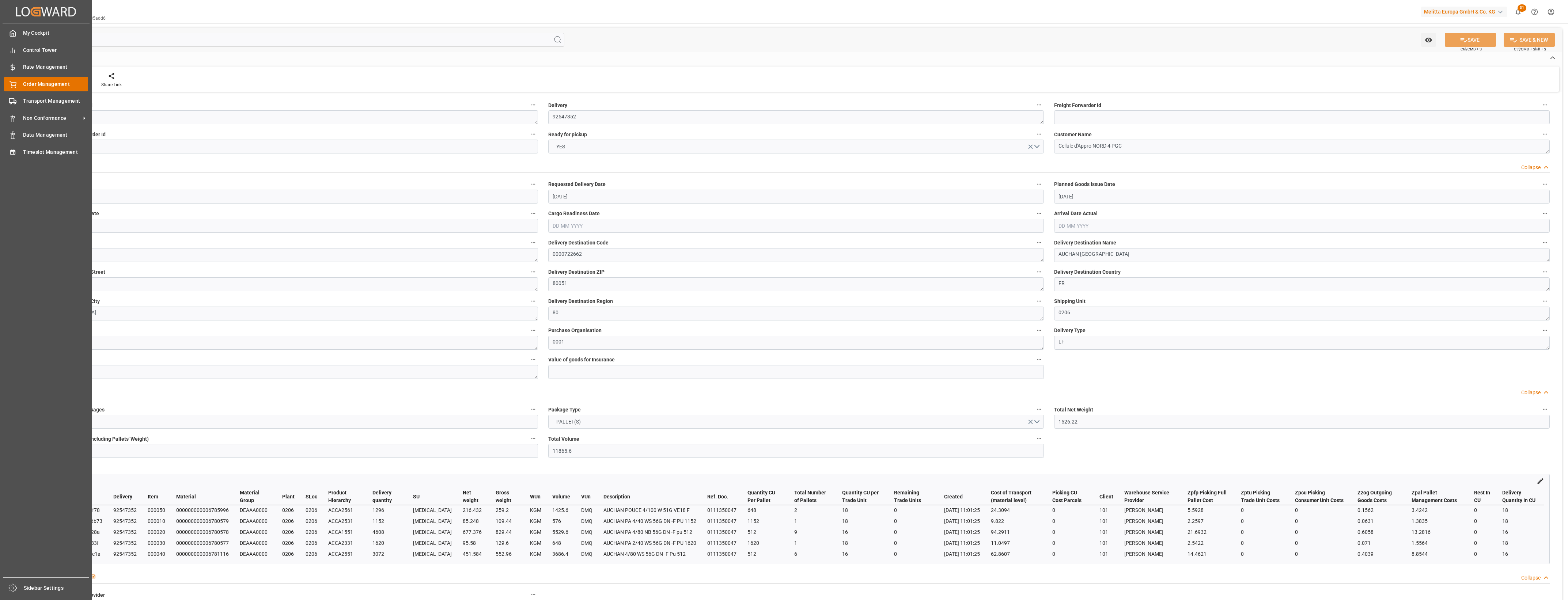
click at [17, 86] on div "Order Management Order Management" at bounding box center [46, 83] width 84 height 14
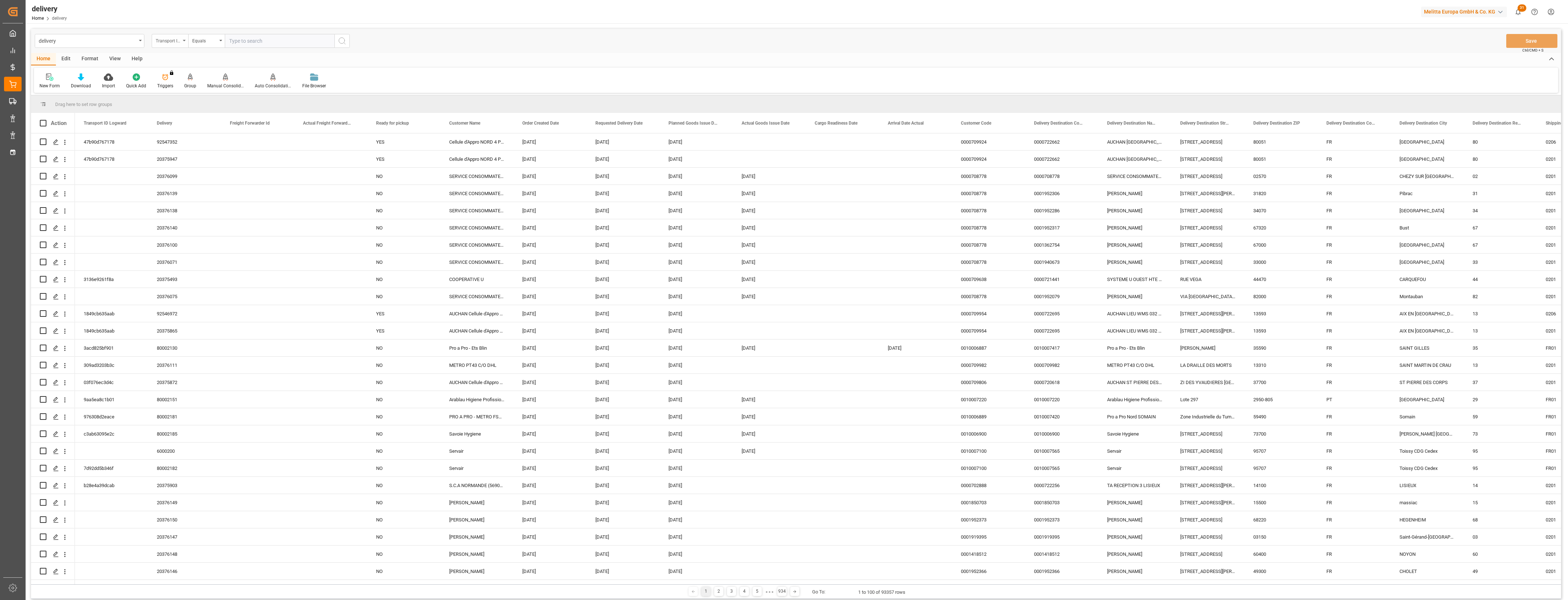
click at [183, 41] on div "Transport ID Logward" at bounding box center [170, 41] width 37 height 14
click at [172, 92] on div "Delivery" at bounding box center [206, 89] width 109 height 15
click at [239, 44] on input "text" at bounding box center [279, 41] width 110 height 14
type input "20376111"
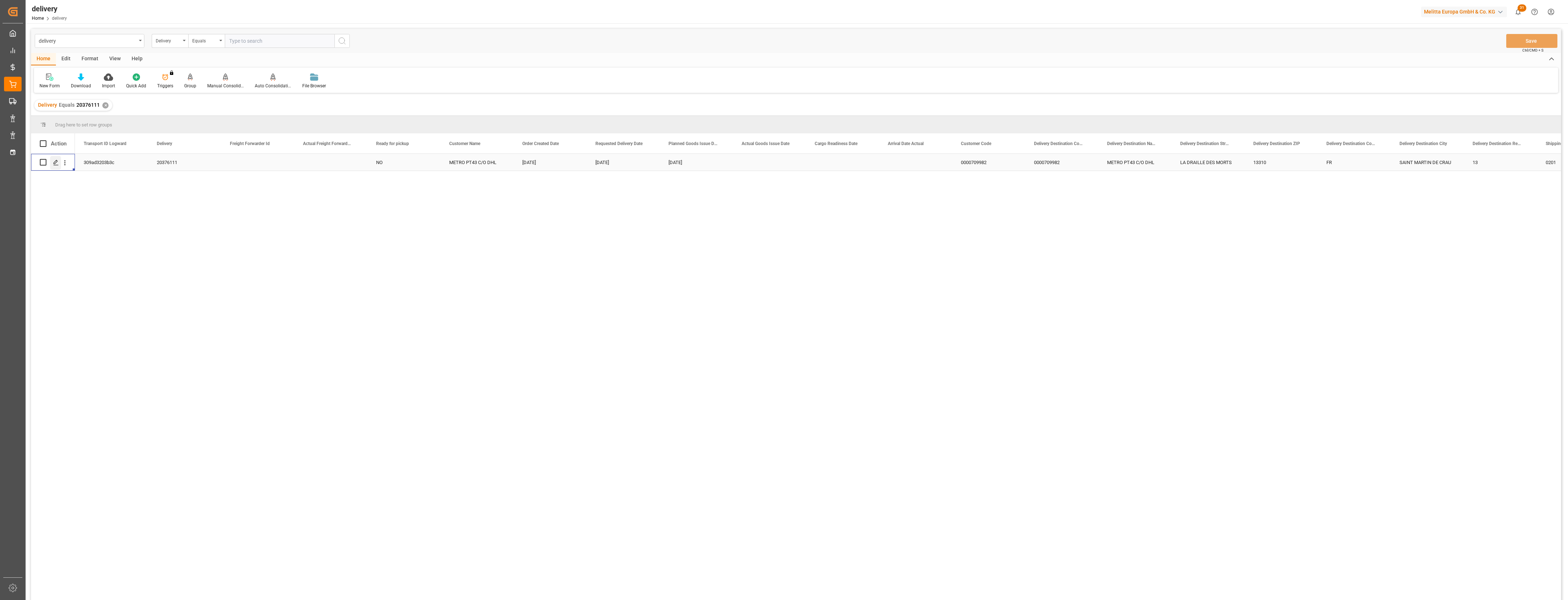
click at [57, 159] on icon "Press SPACE to select this row." at bounding box center [56, 162] width 6 height 6
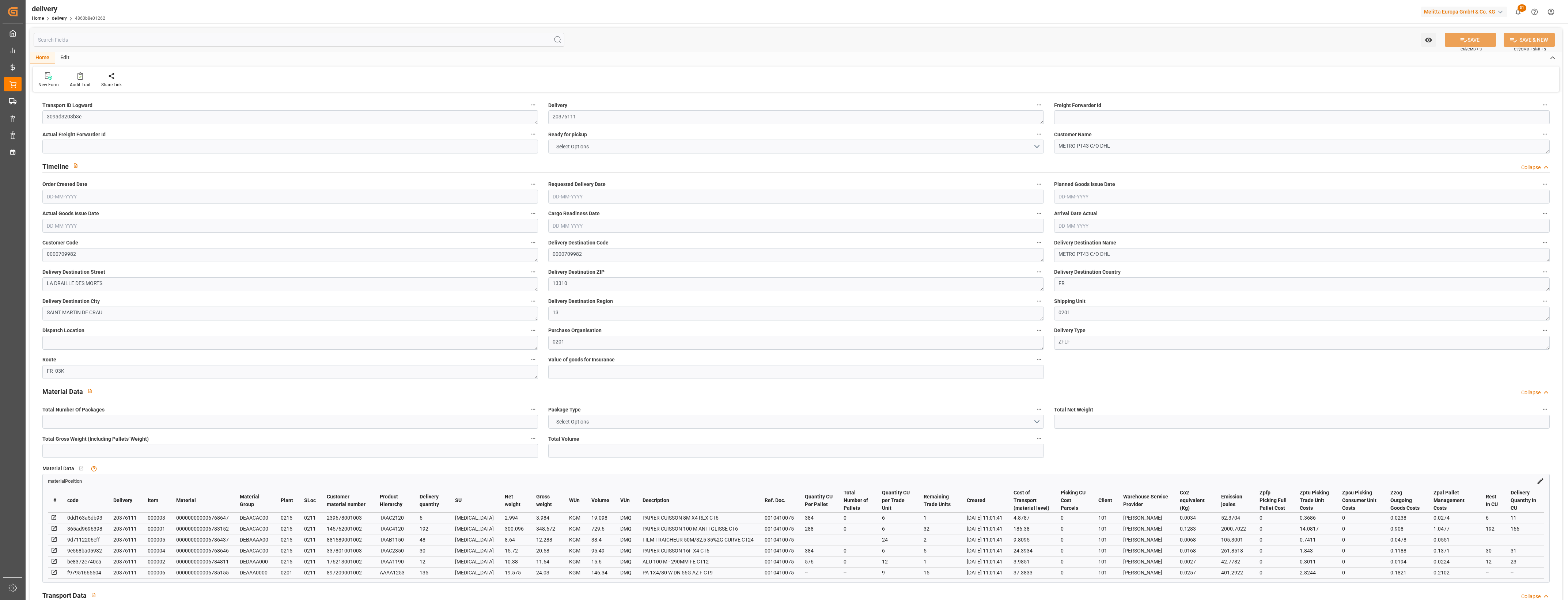
type input "1"
type input "357.405"
type input "444.194"
type input "1044.528"
type input "56"
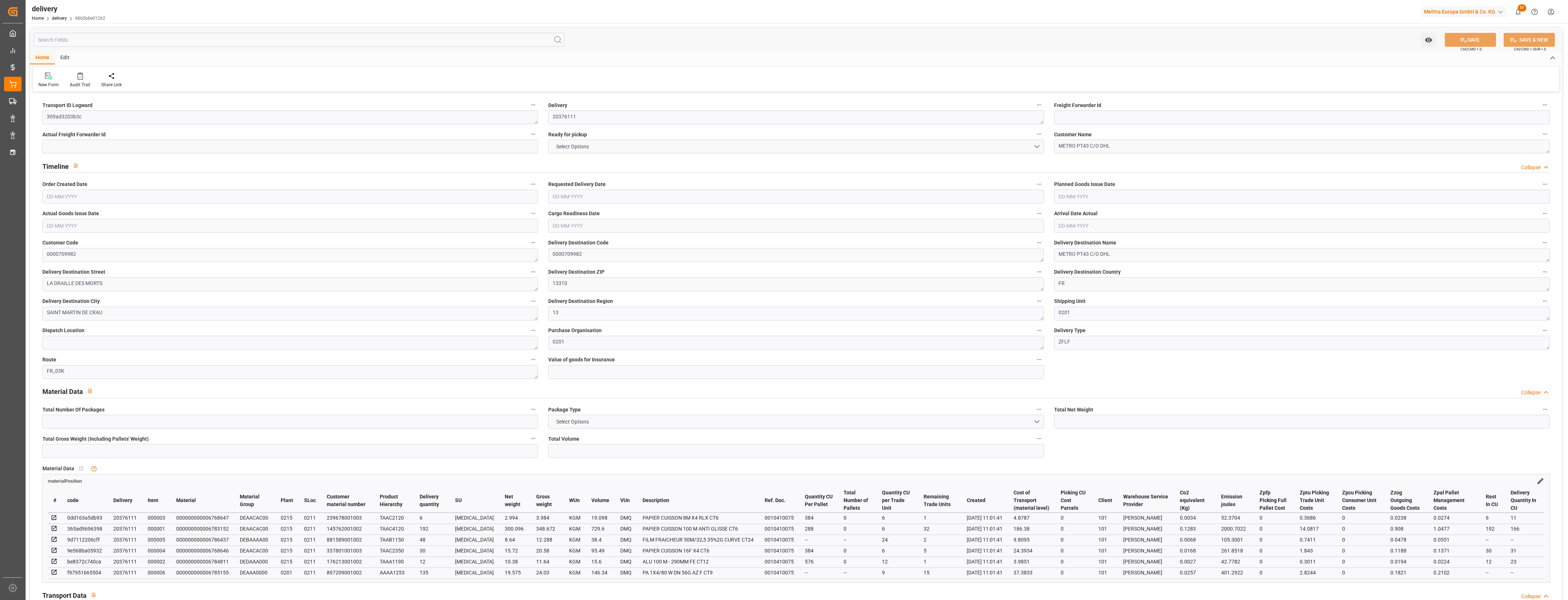
type input "1"
type input "0"
type input "1"
type input "0"
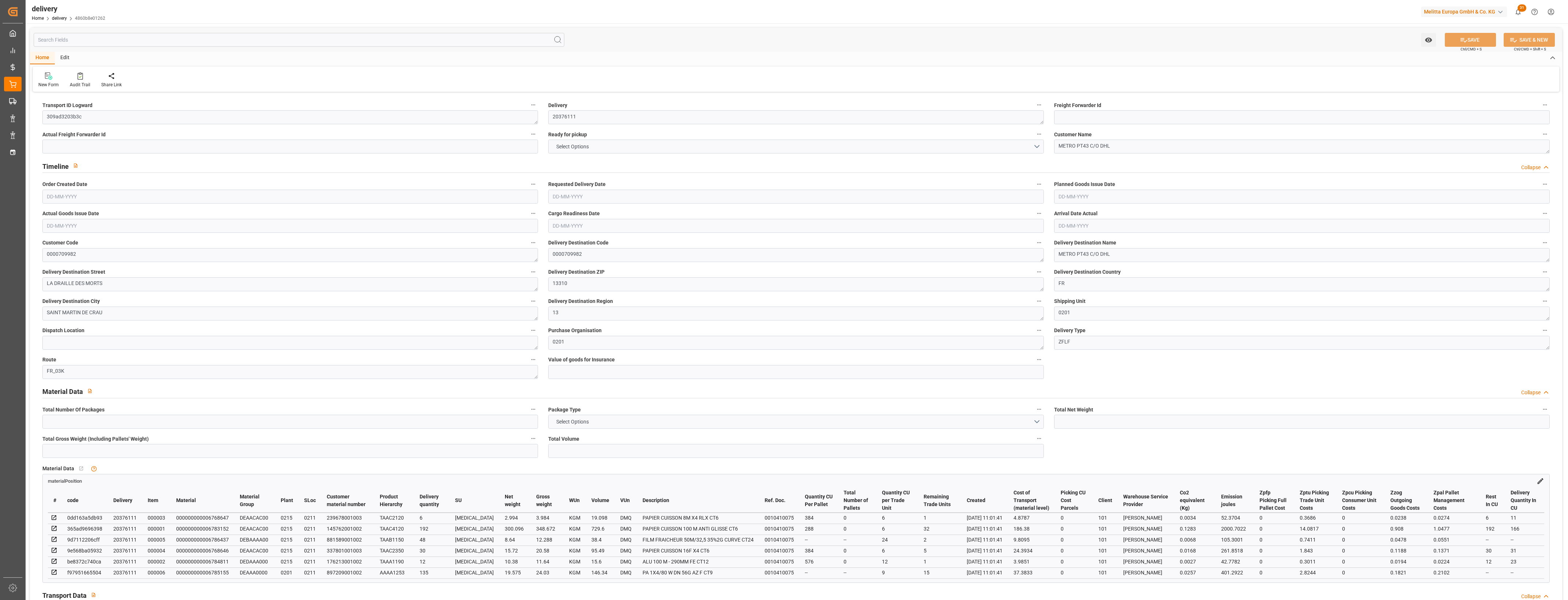
type input "0"
type input "266.83"
type input "0"
type input "20.16"
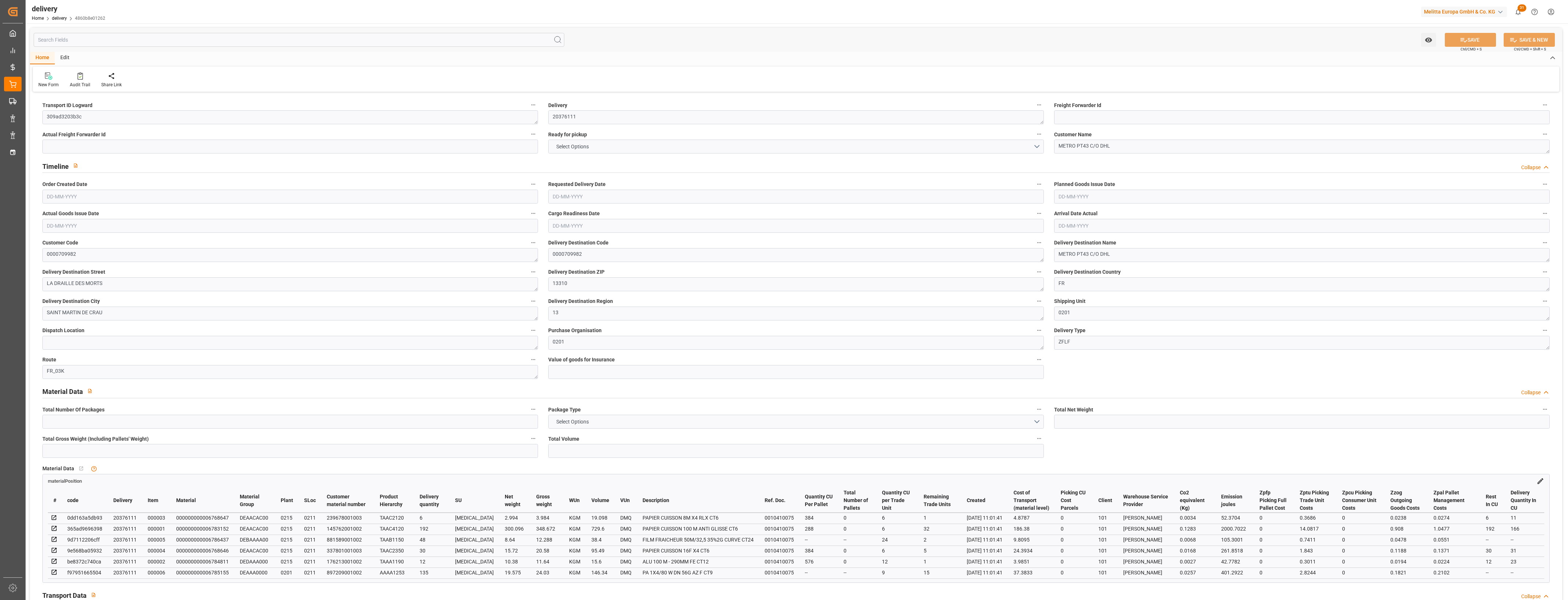
type input "1.5"
type input "1.3"
type input "0"
type input "1.5"
type input "421.194"
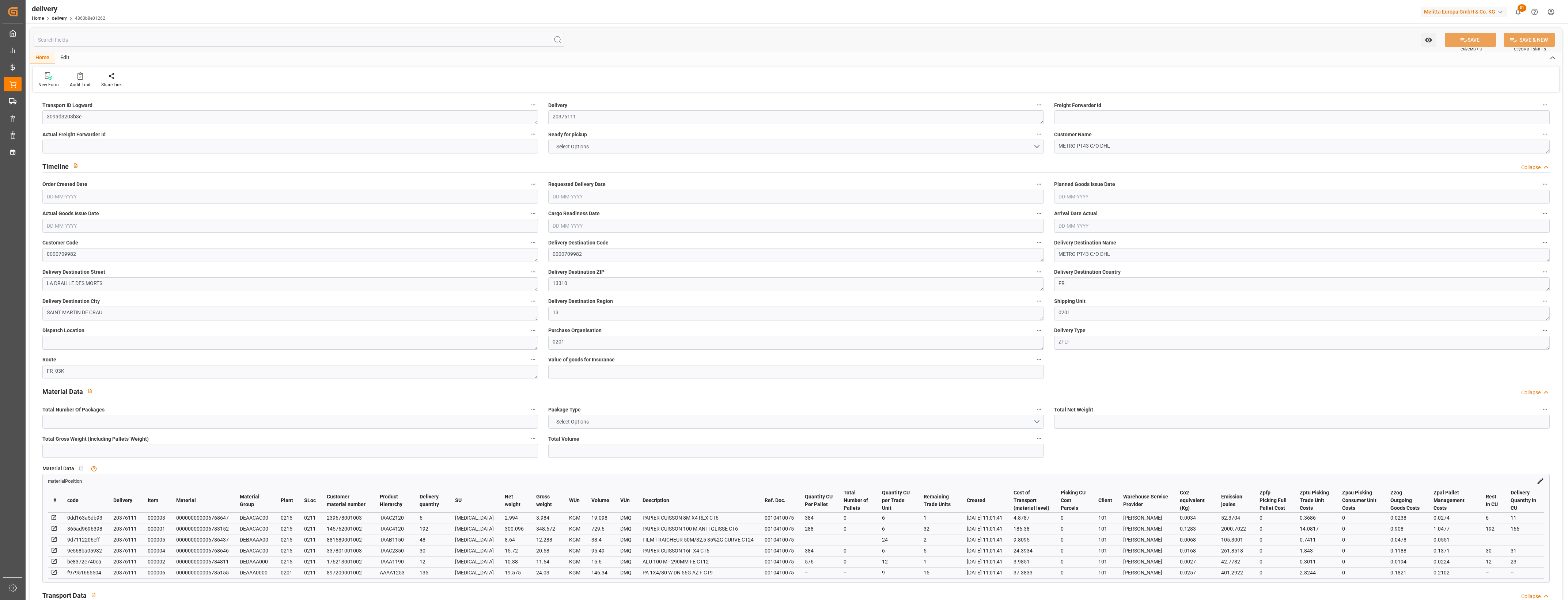
type input "101"
type input "2864.2948"
type input "0.1837"
type input "0"
type input "[DATE]"
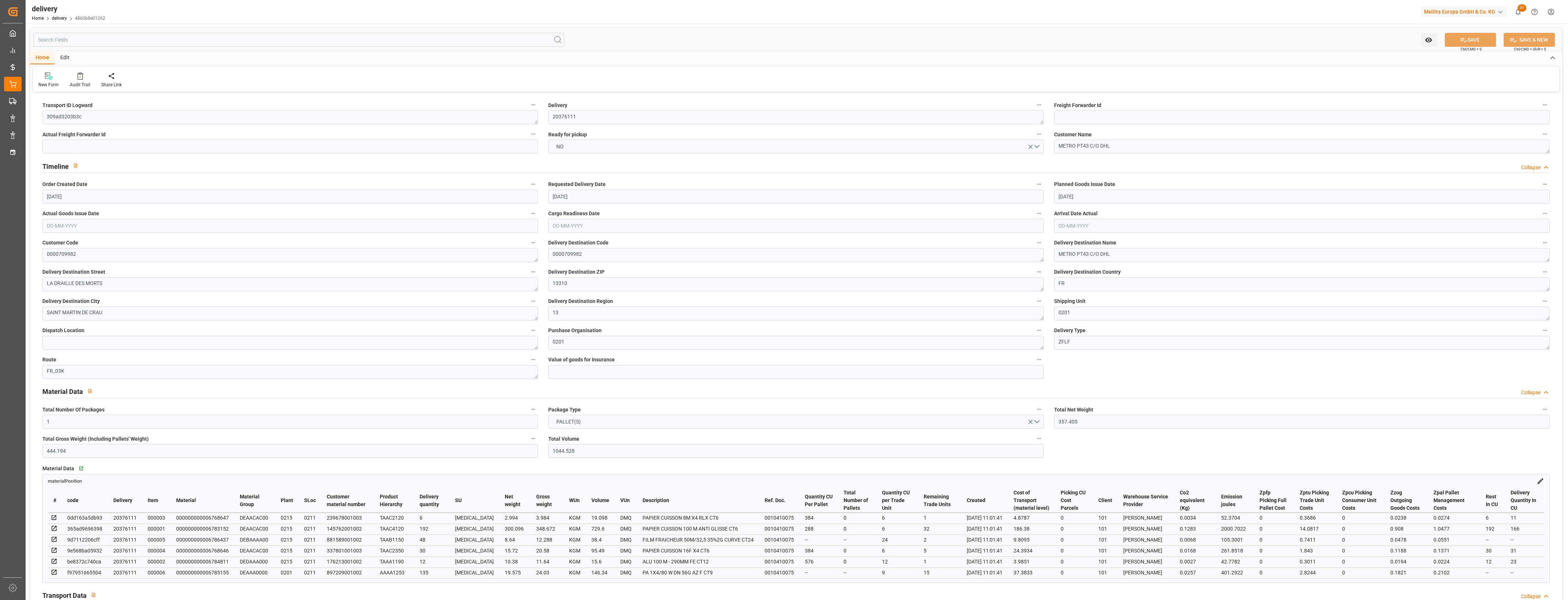
type input "[DATE]"
type input "[DATE] 11:00"
click at [1039, 146] on button "NO" at bounding box center [796, 146] width 495 height 14
click at [556, 148] on div "YES" at bounding box center [796, 148] width 495 height 15
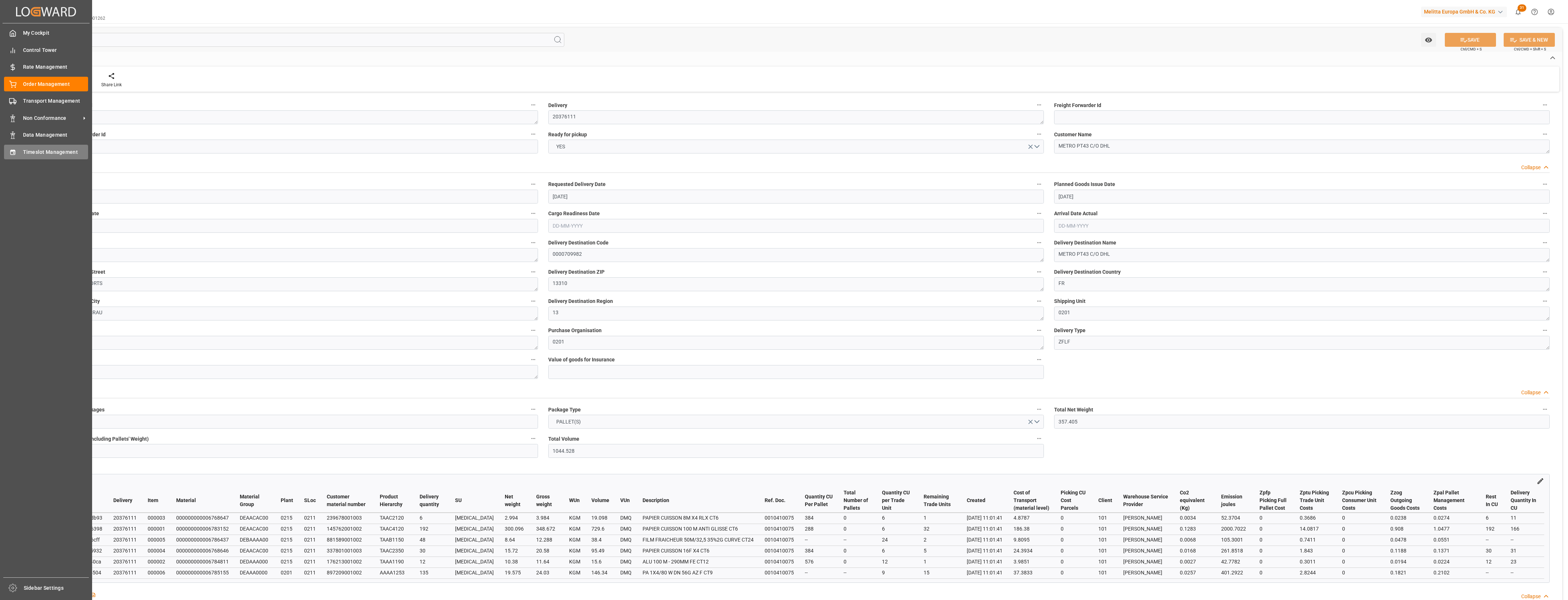
click at [9, 151] on icon at bounding box center [13, 152] width 7 height 7
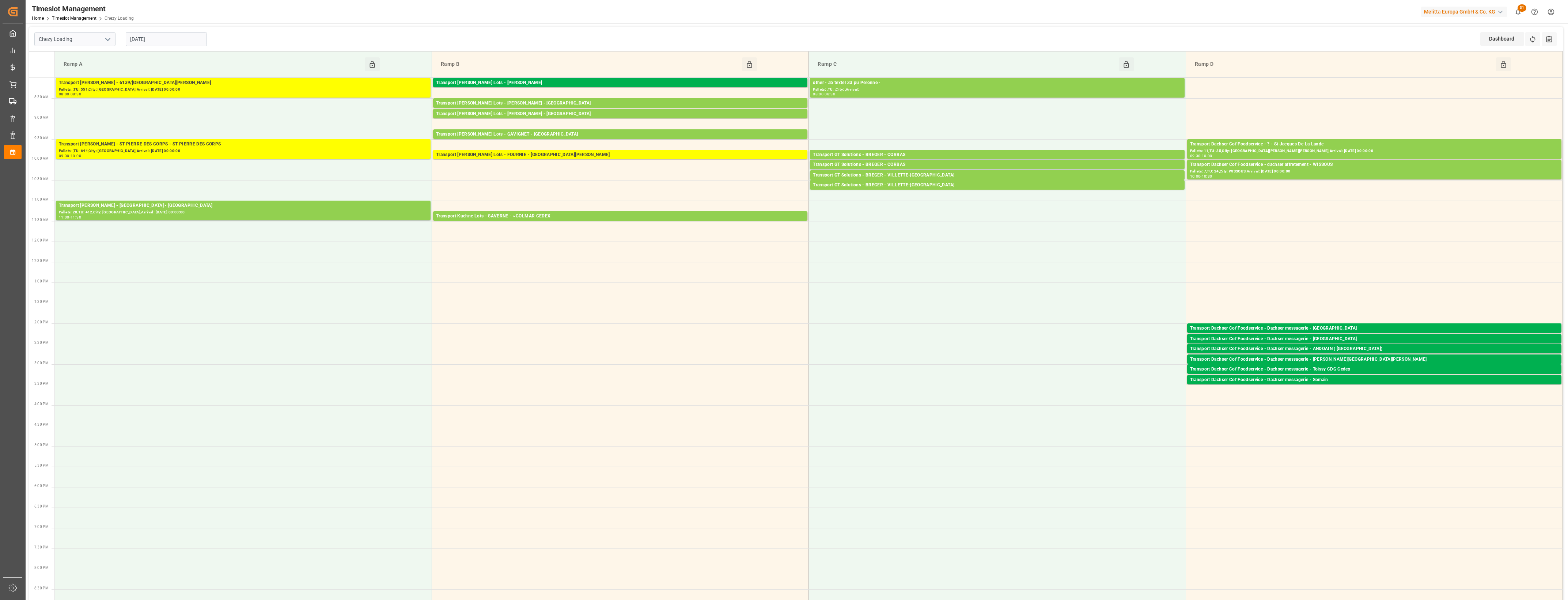
click at [108, 41] on icon "open menu" at bounding box center [108, 40] width 9 height 9
click at [67, 71] on div "Chezy Unloading" at bounding box center [75, 71] width 80 height 16
type input "Chezy Unloading"
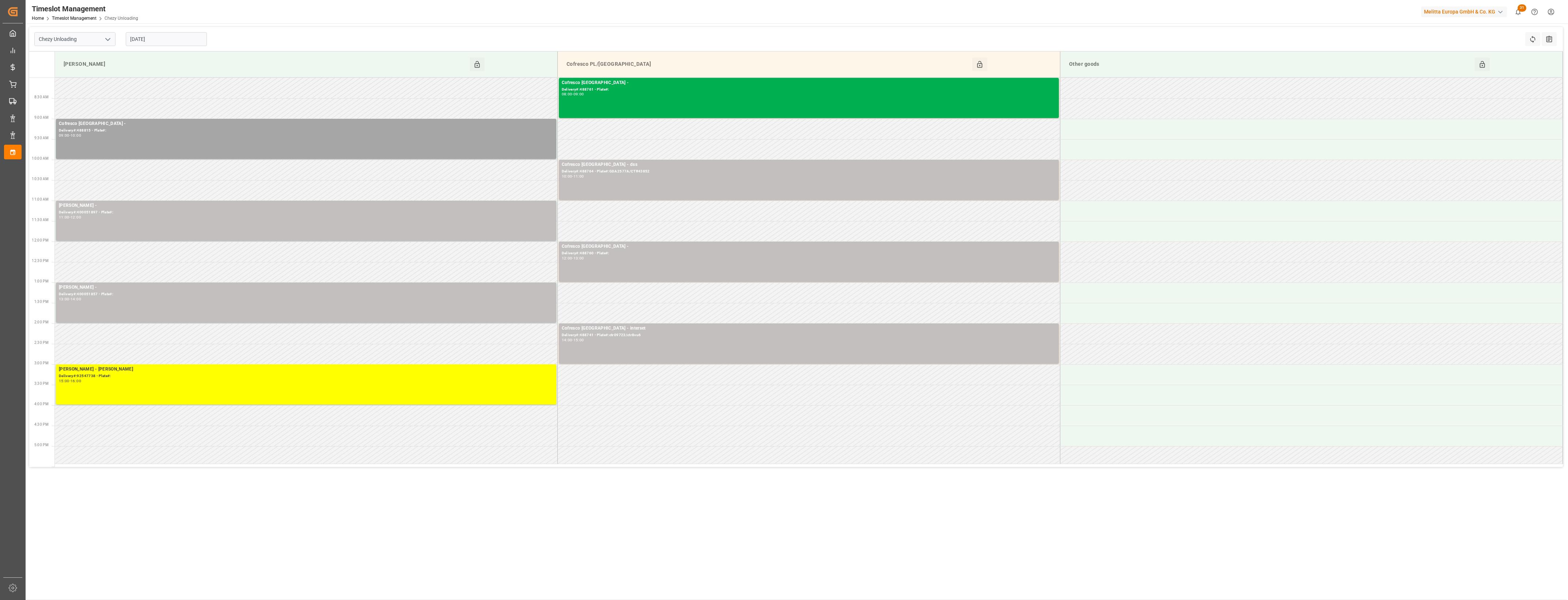
click at [159, 44] on input "[DATE]" at bounding box center [166, 39] width 81 height 14
click at [178, 113] on span "14" at bounding box center [178, 112] width 5 height 5
type input "[DATE]"
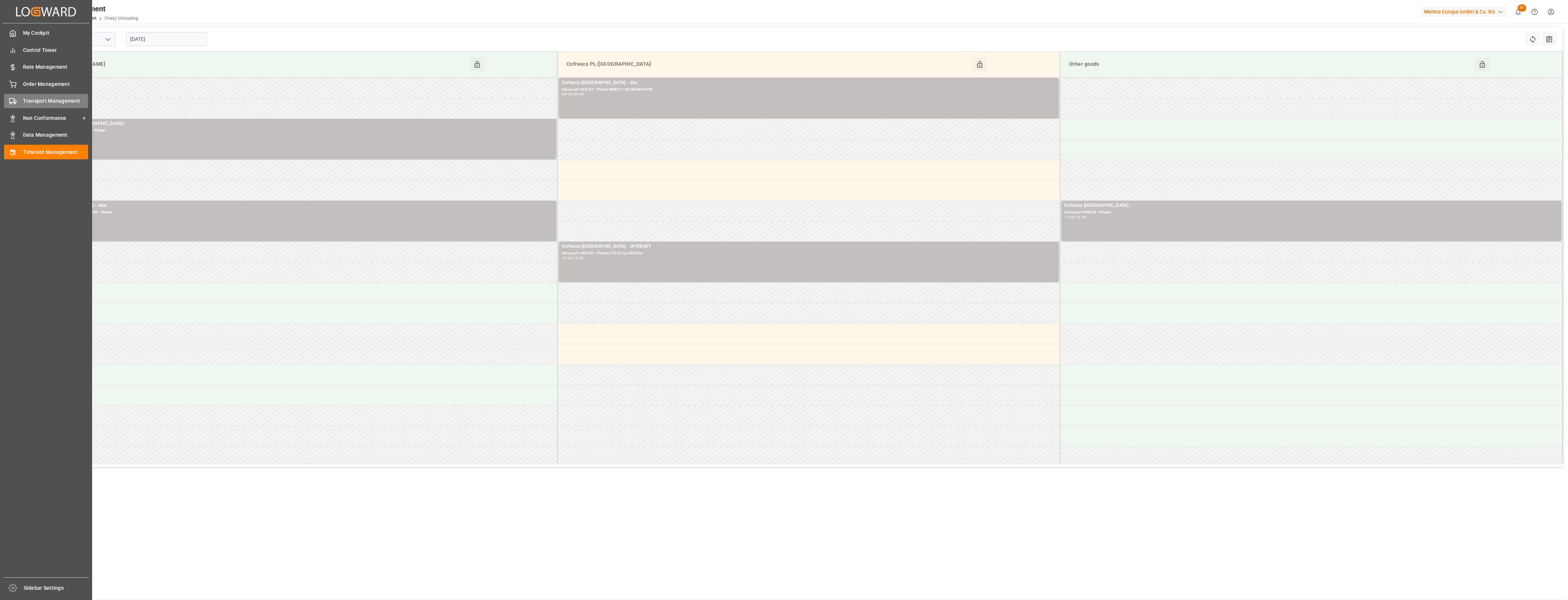
click at [10, 96] on div "Transport Management Transport Management" at bounding box center [46, 100] width 84 height 14
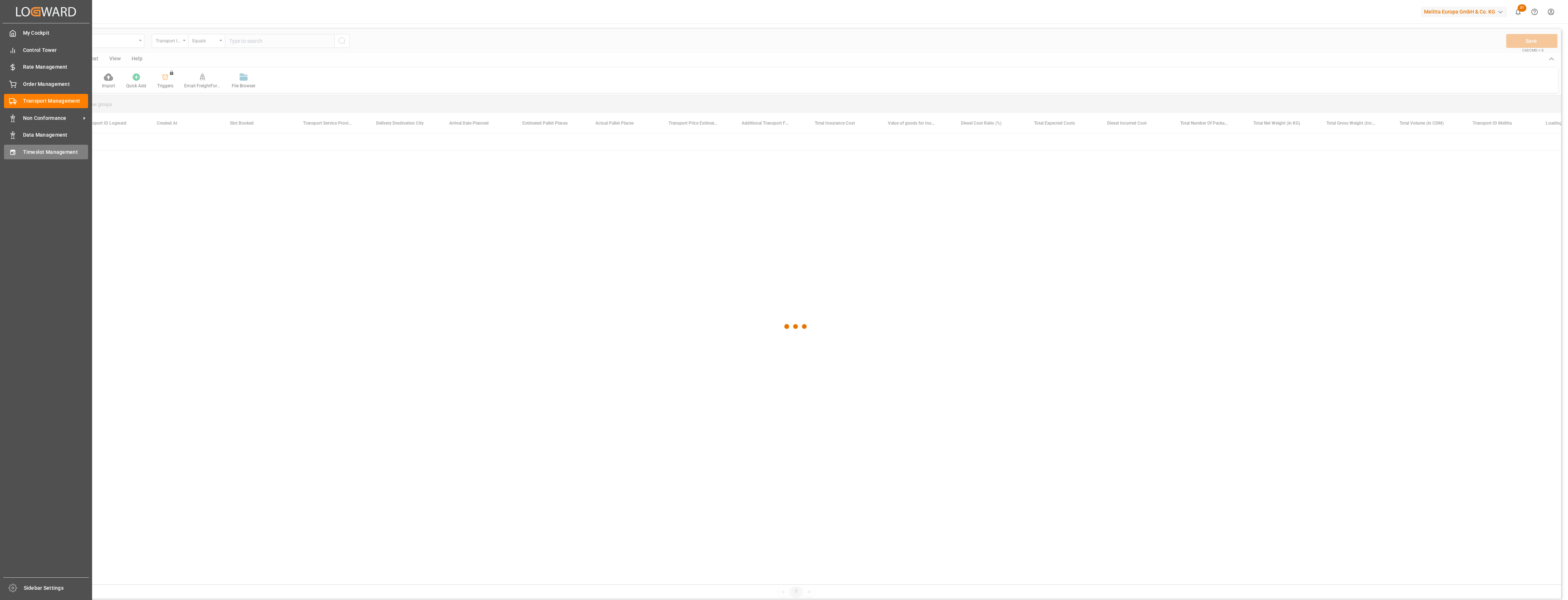
click at [35, 152] on span "Timeslot Management" at bounding box center [55, 152] width 65 height 8
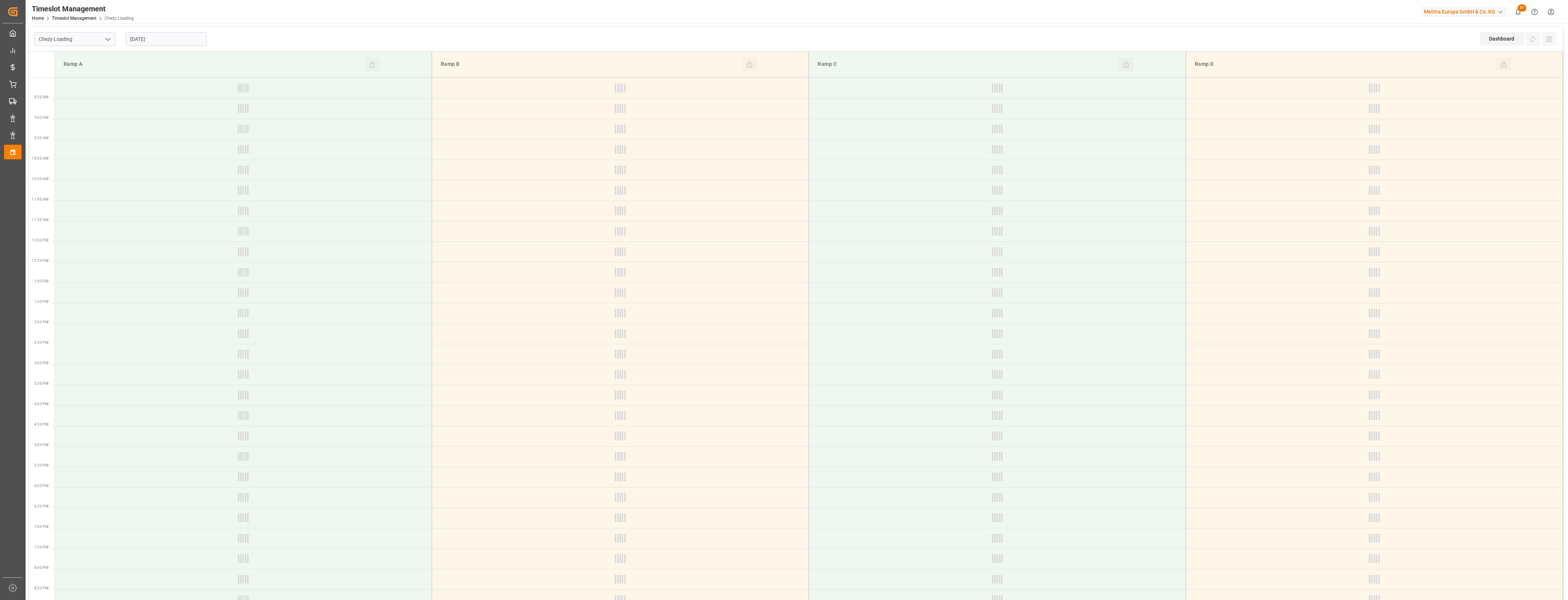
type input "Chezy Loading"
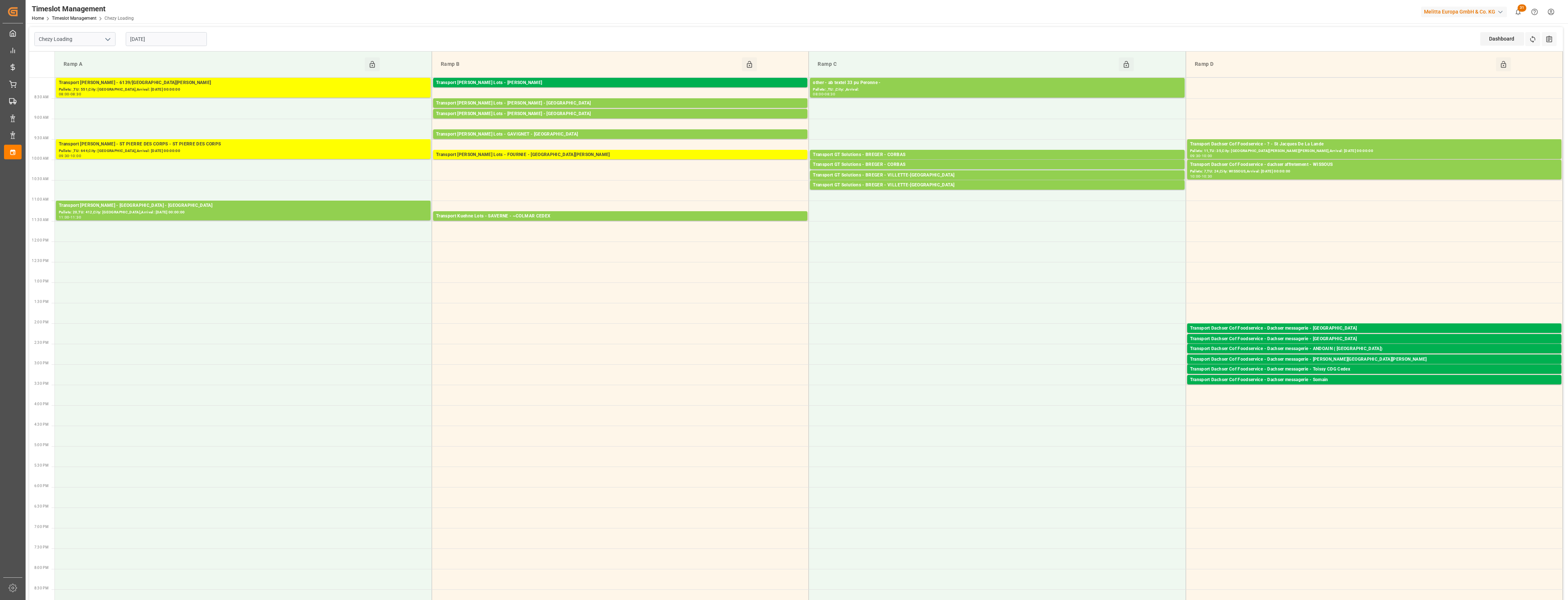
click at [191, 37] on input "[DATE]" at bounding box center [166, 39] width 81 height 14
click at [180, 114] on span "14" at bounding box center [178, 112] width 5 height 5
type input "[DATE]"
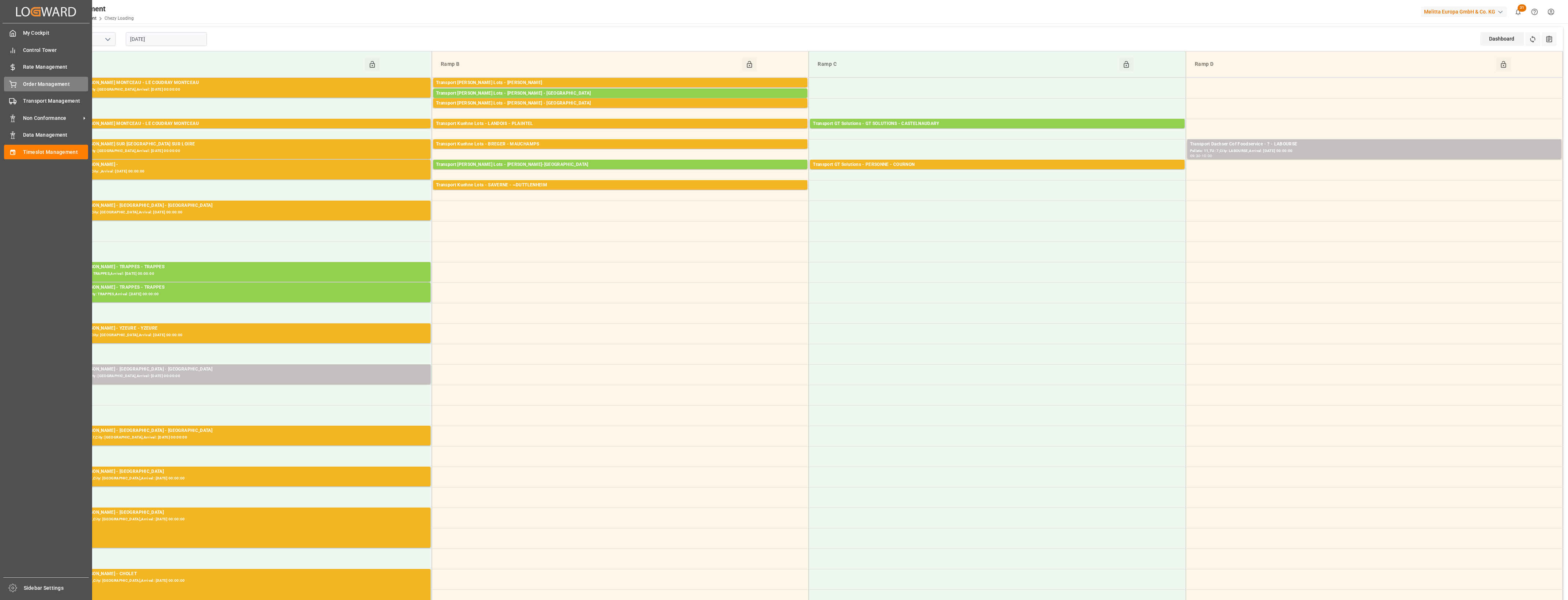
click at [27, 84] on span "Order Management" at bounding box center [55, 84] width 65 height 8
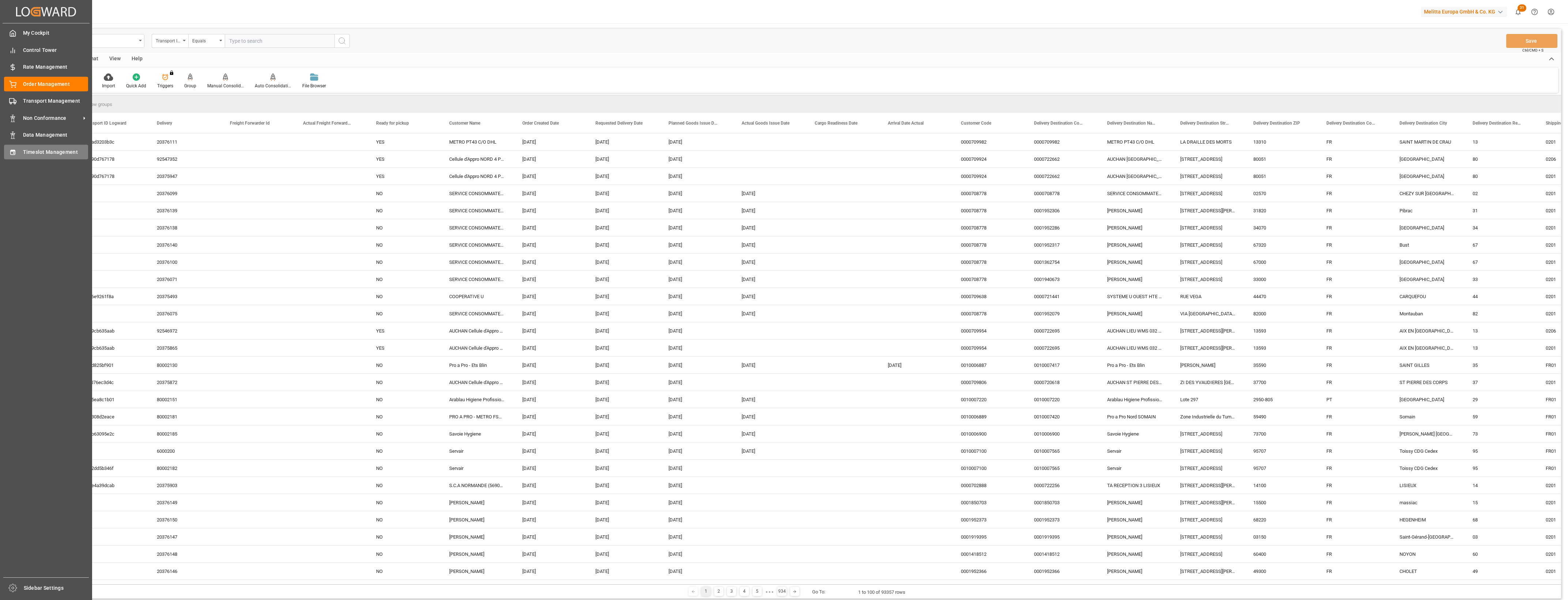
click at [23, 152] on span "Timeslot Management" at bounding box center [55, 152] width 65 height 8
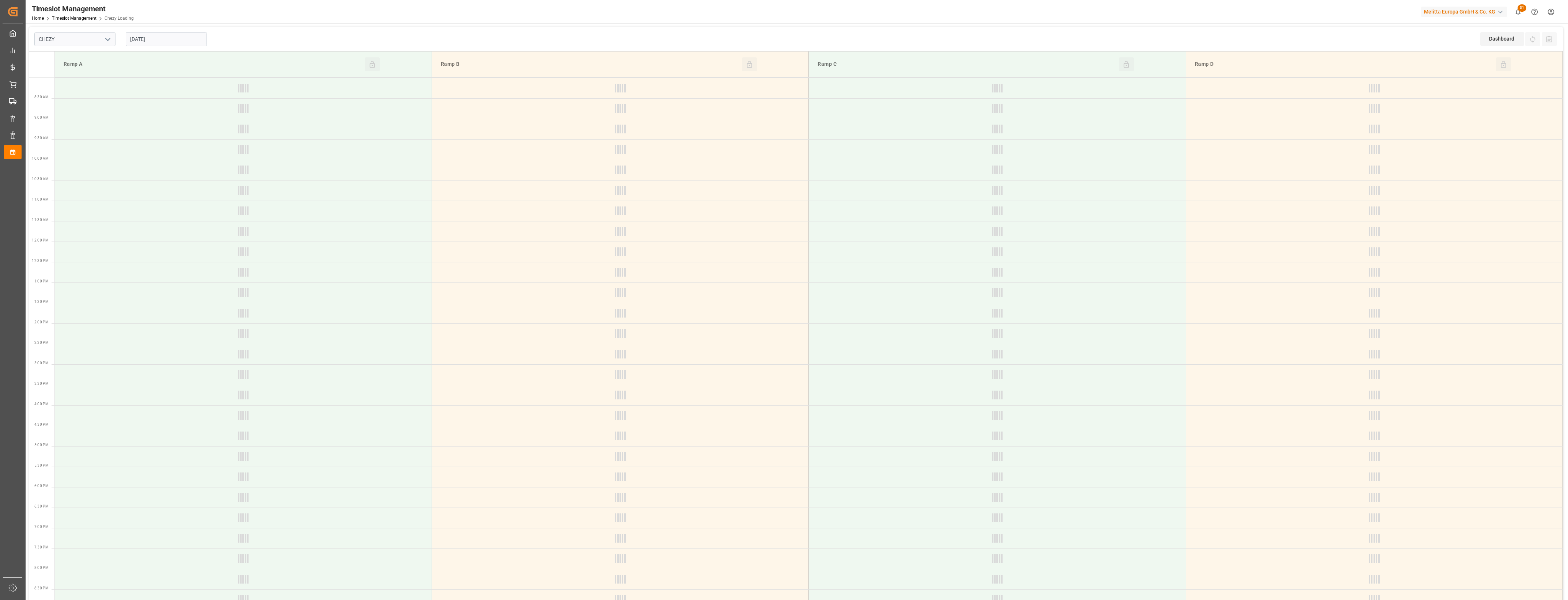
type input "Chezy Loading"
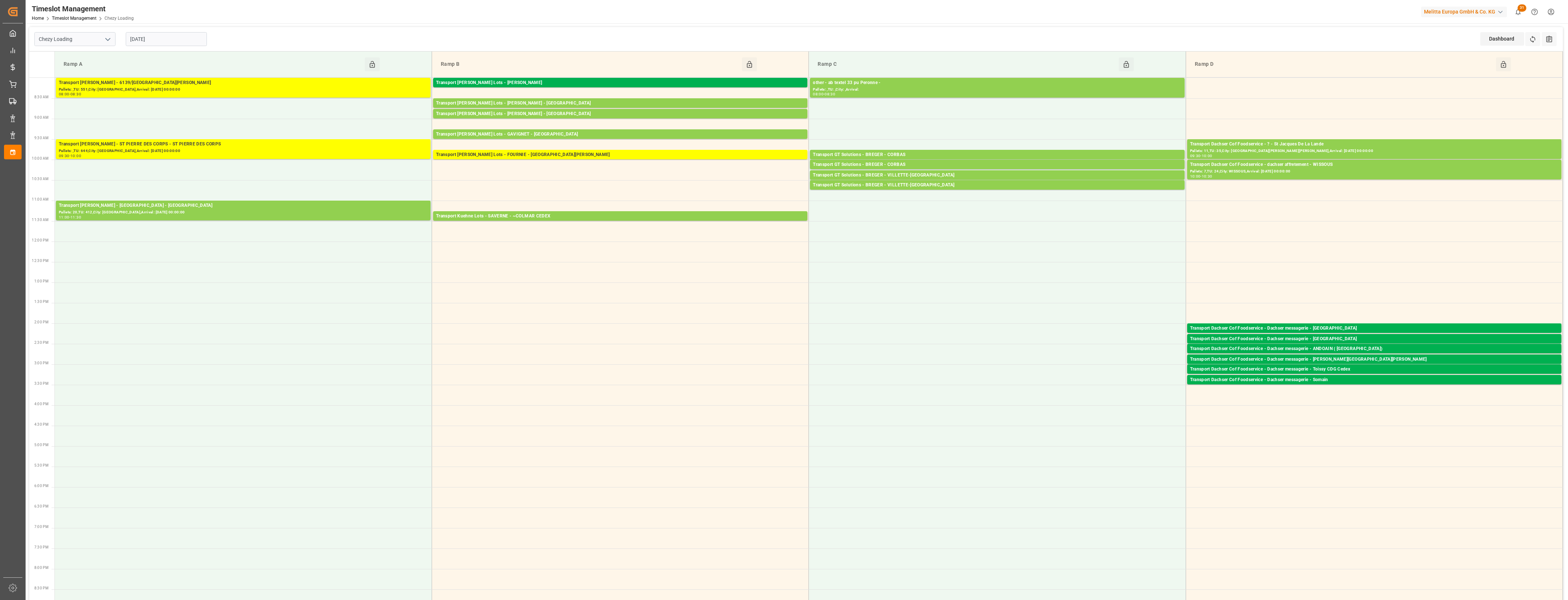
click at [180, 42] on input "[DATE]" at bounding box center [166, 39] width 81 height 14
click at [151, 111] on span "12" at bounding box center [149, 112] width 5 height 5
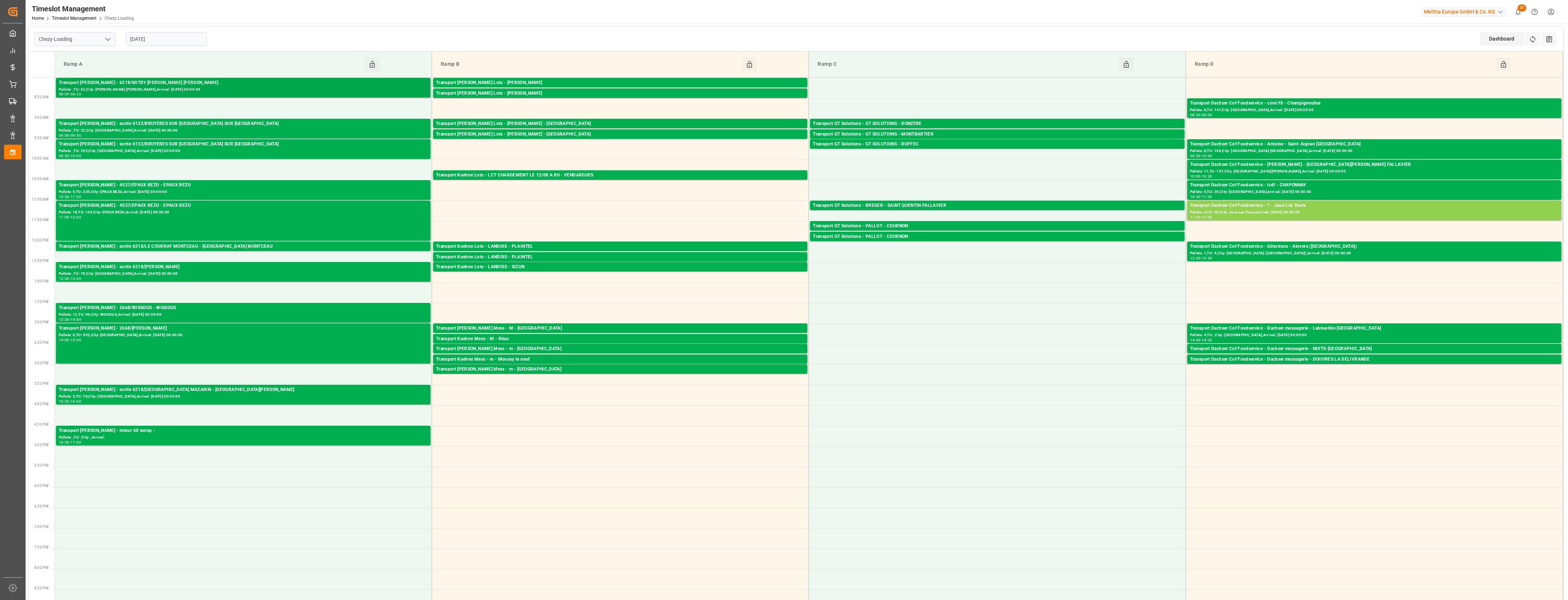
click at [191, 84] on div "Transport [PERSON_NAME] - 6218/MITRY [PERSON_NAME] [PERSON_NAME]" at bounding box center [243, 83] width 369 height 7
click at [220, 125] on div "Transport [PERSON_NAME] - sortie 6132/BRUYERES SUR [GEOGRAPHIC_DATA] SUR [GEOGR…" at bounding box center [243, 124] width 369 height 7
click at [242, 147] on div "Transport [PERSON_NAME] - sortie 6132/BRUYERES SUR [GEOGRAPHIC_DATA] SUR [GEOGR…" at bounding box center [243, 144] width 369 height 7
click at [277, 189] on div "Pallets: 5,TU: 230,City: EPAUX BEZU,Arrival: [DATE] 00:00:00" at bounding box center [243, 192] width 369 height 6
click at [304, 215] on div "11:00 - 12:00" at bounding box center [243, 217] width 369 height 4
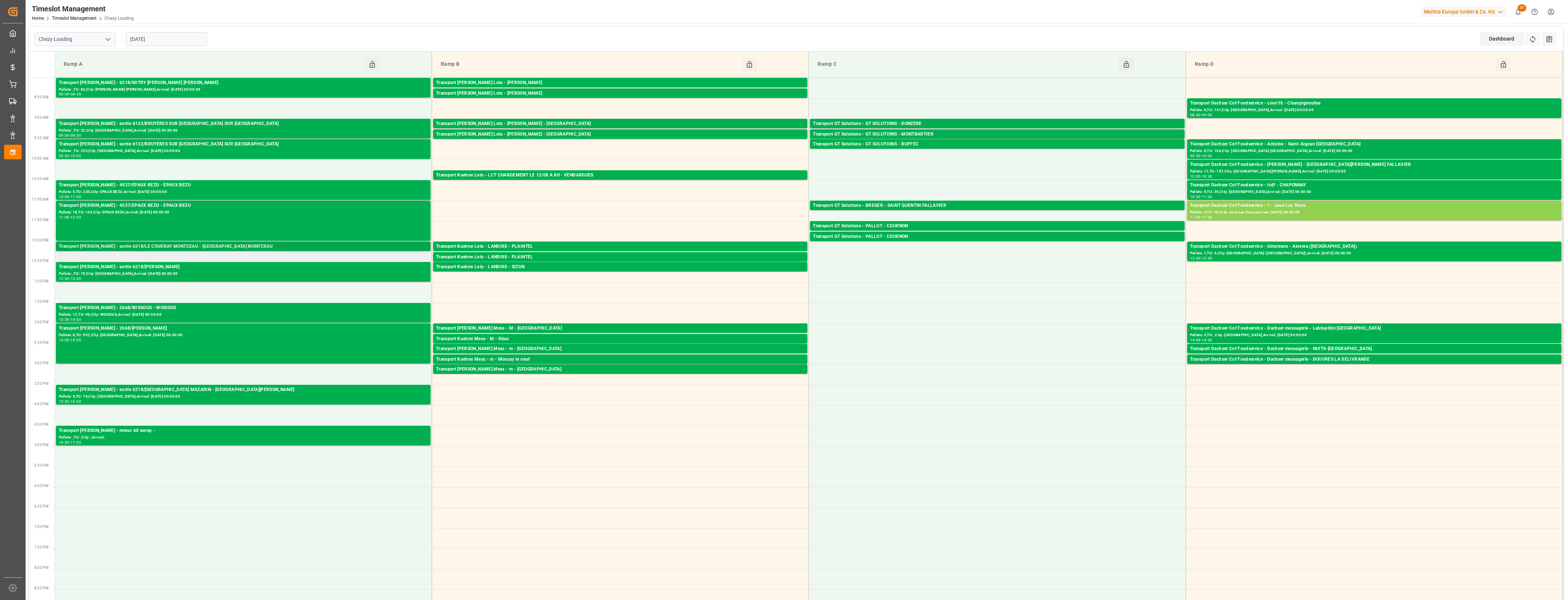
click at [313, 246] on div "Transport [PERSON_NAME] - sortie 6218/LE COUDRAY MONTCEAU - [GEOGRAPHIC_DATA] M…" at bounding box center [243, 246] width 369 height 7
click at [340, 272] on div "Pallets: ,TU: 79,City: [GEOGRAPHIC_DATA],Arrival: [DATE] 00:00:00" at bounding box center [243, 274] width 369 height 6
click at [346, 313] on div "Pallets: 12,TU: 96,City: WISSOUS,Arrival: [DATE] 00:00:00" at bounding box center [243, 315] width 369 height 6
click at [360, 346] on div "Transport [PERSON_NAME] - 2668/[PERSON_NAME] Pallets: 6,TU: 952,City: [GEOGRAPH…" at bounding box center [243, 343] width 369 height 37
click at [361, 394] on div "Pallets: 5,TU: 76,City: [GEOGRAPHIC_DATA],Arrival: [DATE] 00:00:00" at bounding box center [243, 397] width 369 height 6
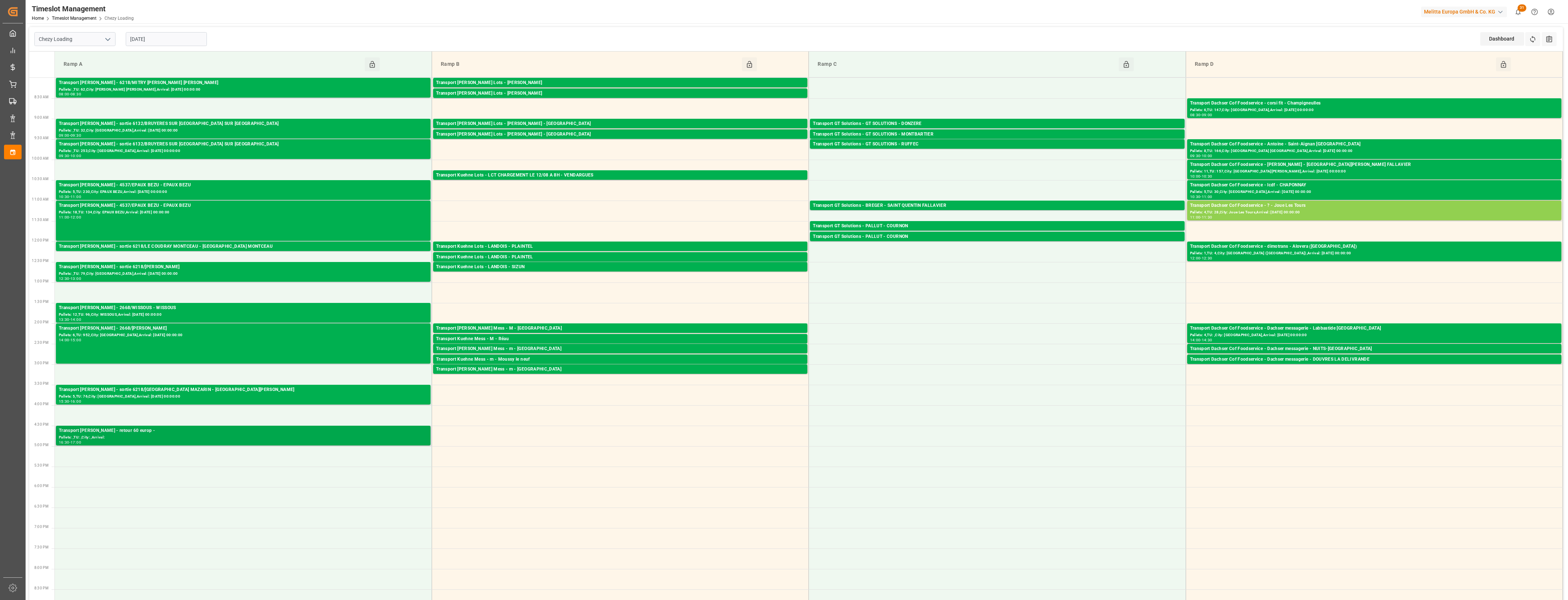
click at [377, 437] on div "Pallets: ,TU: ,City: ,Arrival:" at bounding box center [243, 438] width 369 height 6
click at [534, 82] on div "Transport [PERSON_NAME] Lots - [PERSON_NAME]" at bounding box center [620, 83] width 368 height 7
click at [548, 95] on div "Transport [PERSON_NAME] Lots - [PERSON_NAME]" at bounding box center [620, 94] width 368 height 7
click at [556, 124] on div "Transport [PERSON_NAME] Lots - [PERSON_NAME] - [GEOGRAPHIC_DATA]" at bounding box center [620, 124] width 368 height 7
click at [592, 174] on div "Transport Kuehne Lots - LCT CHARGEMENT LE 12/08 A 8H - VENDARGUES" at bounding box center [620, 175] width 368 height 7
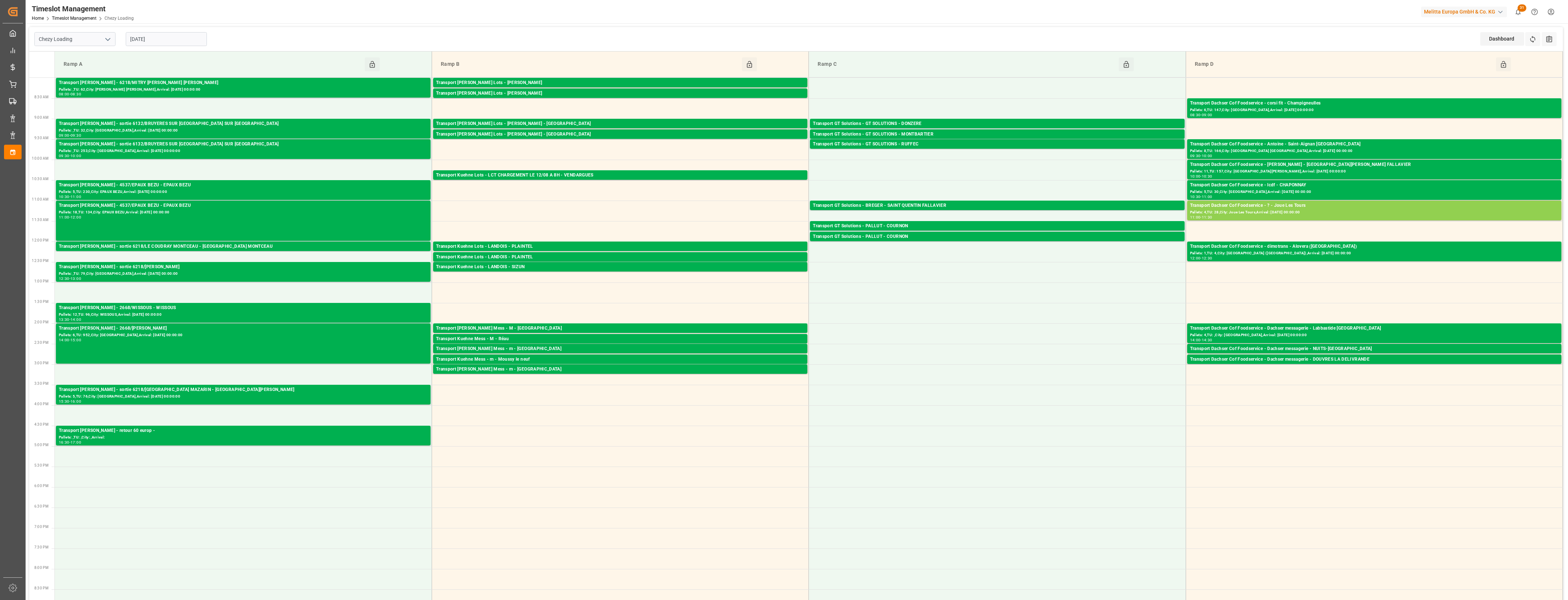
click at [594, 246] on div "Transport Kuehne Lots - LANDOIS - PLAINTEL" at bounding box center [620, 246] width 368 height 7
click at [599, 256] on div "Transport Kuehne Lots - LANDOIS - PLAINTEL" at bounding box center [620, 257] width 368 height 7
click at [605, 268] on div "Transport Kuehne Lots - LANDOIS - SIZUN" at bounding box center [620, 267] width 368 height 7
click at [885, 122] on div "Transport GT Solutions - GT SOLUTIONS - DONZERE" at bounding box center [996, 124] width 368 height 7
click at [908, 134] on div "Transport GT Solutions - GT SOLUTIONS - MONTBARTIER" at bounding box center [996, 134] width 368 height 7
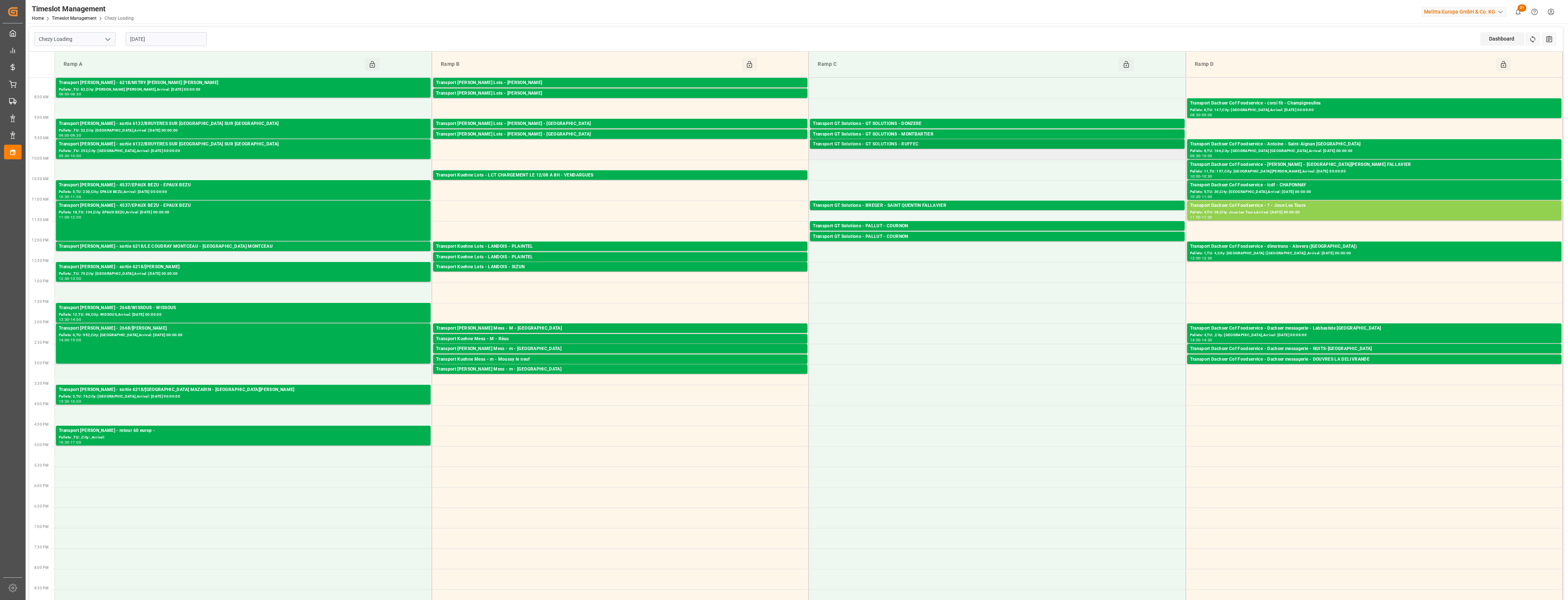
click at [920, 145] on div "Transport GT Solutions - GT SOLUTIONS - RUFFEC" at bounding box center [996, 144] width 368 height 7
click at [946, 203] on div "Transport GT Solutions - BREGER - SAINT QUENTIN FALLAVIER" at bounding box center [996, 206] width 368 height 7
click at [965, 226] on div "Transport GT Solutions - PALLUT - COURNON" at bounding box center [996, 226] width 368 height 7
drag, startPoint x: 965, startPoint y: 234, endPoint x: 973, endPoint y: 237, distance: 8.5
click at [973, 237] on div "Transport GT Solutions - PALLUT - COURNON" at bounding box center [996, 237] width 368 height 7
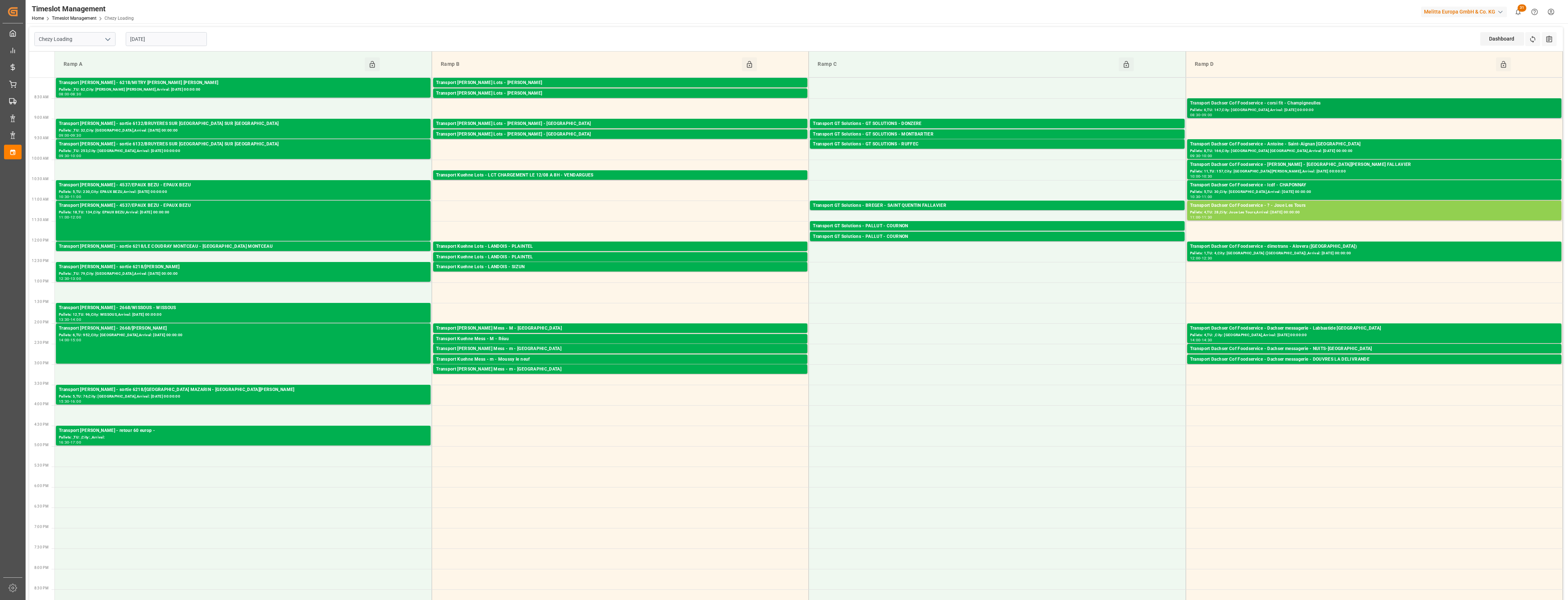
click at [1250, 106] on div "Transport Dachser Cof Foodservice - corsi fit - Champigneulles" at bounding box center [1374, 103] width 368 height 7
click at [1298, 147] on div "Transport Dachser Cof Foodservice - Antoine - Saint-Aignan [GEOGRAPHIC_DATA]" at bounding box center [1374, 144] width 368 height 7
click at [1318, 167] on div "Transport Dachser Cof Foodservice - [PERSON_NAME] - [GEOGRAPHIC_DATA][PERSON_NA…" at bounding box center [1374, 165] width 368 height 7
click at [1334, 187] on div "Transport Dachser Cof Foodservice - lcdf - CHAPONNAY" at bounding box center [1374, 185] width 368 height 7
click at [178, 35] on input "[DATE]" at bounding box center [166, 39] width 81 height 14
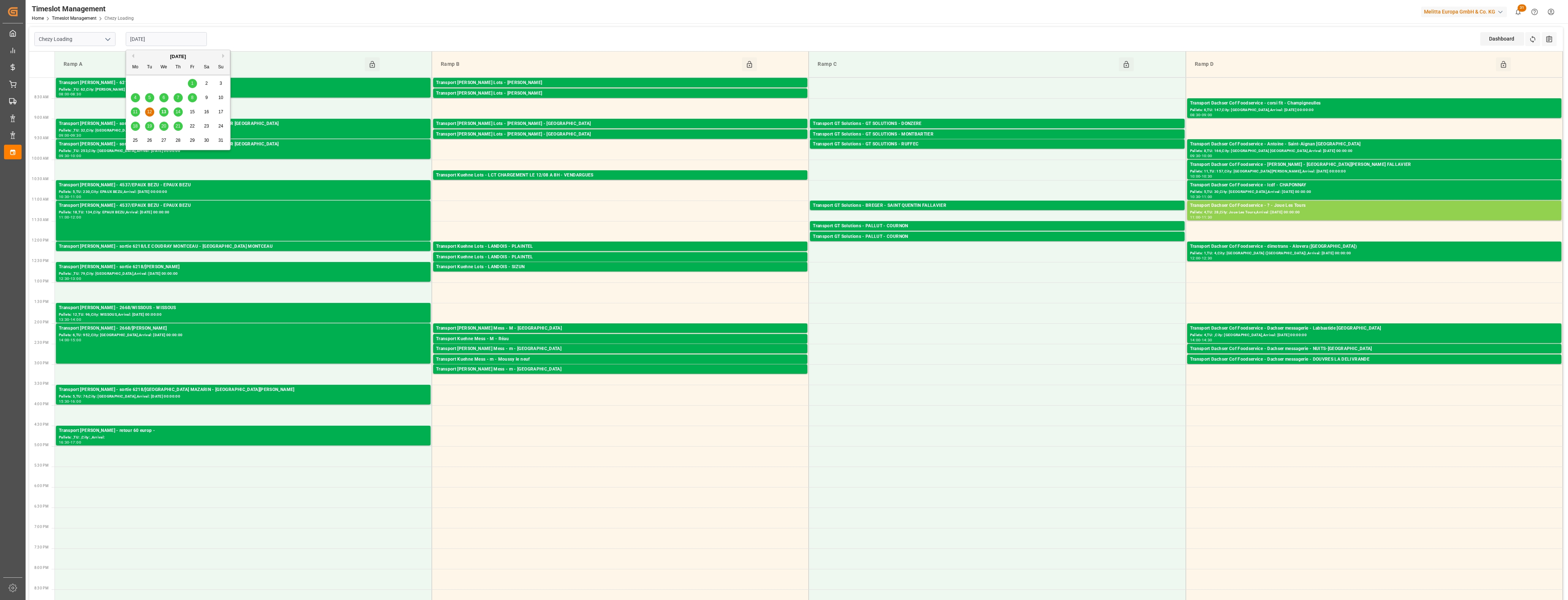
click at [167, 111] on div "13" at bounding box center [164, 112] width 9 height 9
type input "[DATE]"
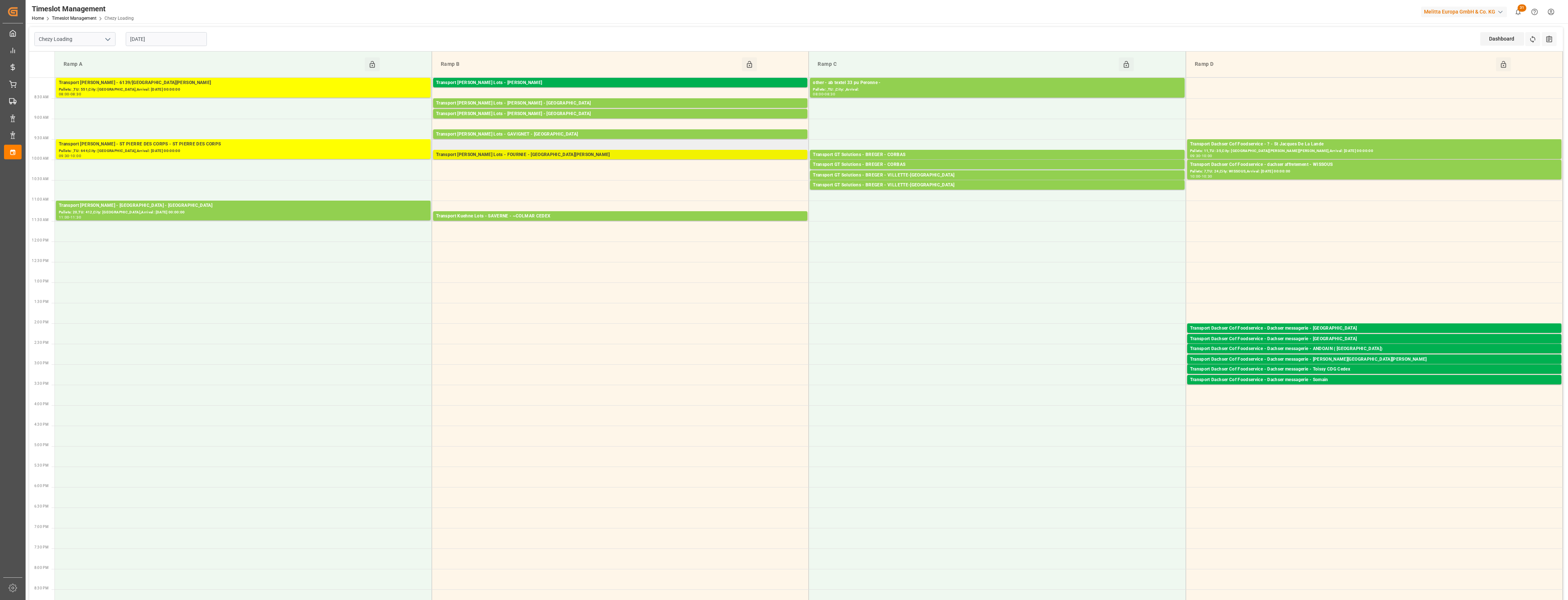
click at [556, 156] on div "Transport [PERSON_NAME] Lots - FOURNIE - [GEOGRAPHIC_DATA][PERSON_NAME]" at bounding box center [620, 155] width 368 height 7
click at [869, 181] on div "FOURNIE [DATE] 09:45 - 10:00 Open Delete Total pallets : Total Trade Units : 56…" at bounding box center [877, 189] width 128 height 100
click at [690, 154] on div "Transport [PERSON_NAME] Lots - FOURNIE - [GEOGRAPHIC_DATA][PERSON_NAME]" at bounding box center [620, 155] width 368 height 7
click at [856, 176] on button "Open" at bounding box center [849, 177] width 51 height 9
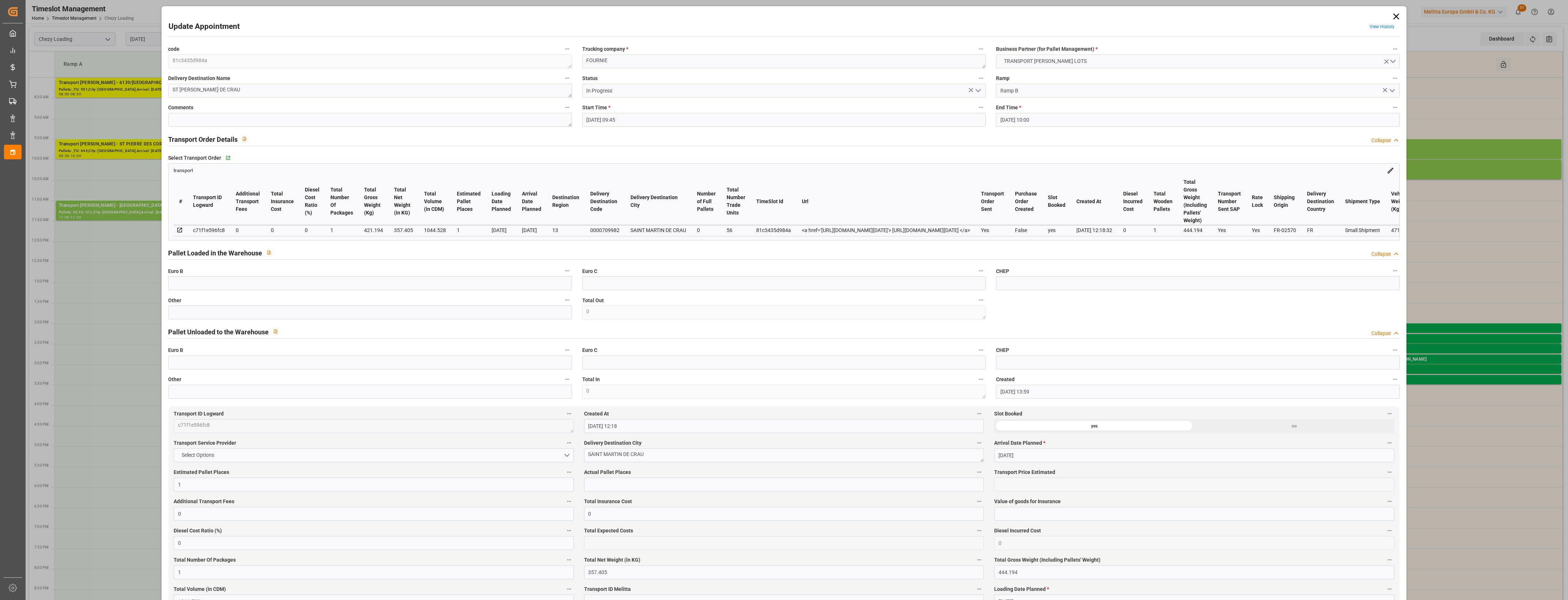
type input "[DATE] 09:45"
type input "[DATE] 10:00"
type input "[DATE] 13:59"
type input "[DATE] 12:18"
type input "[DATE]"
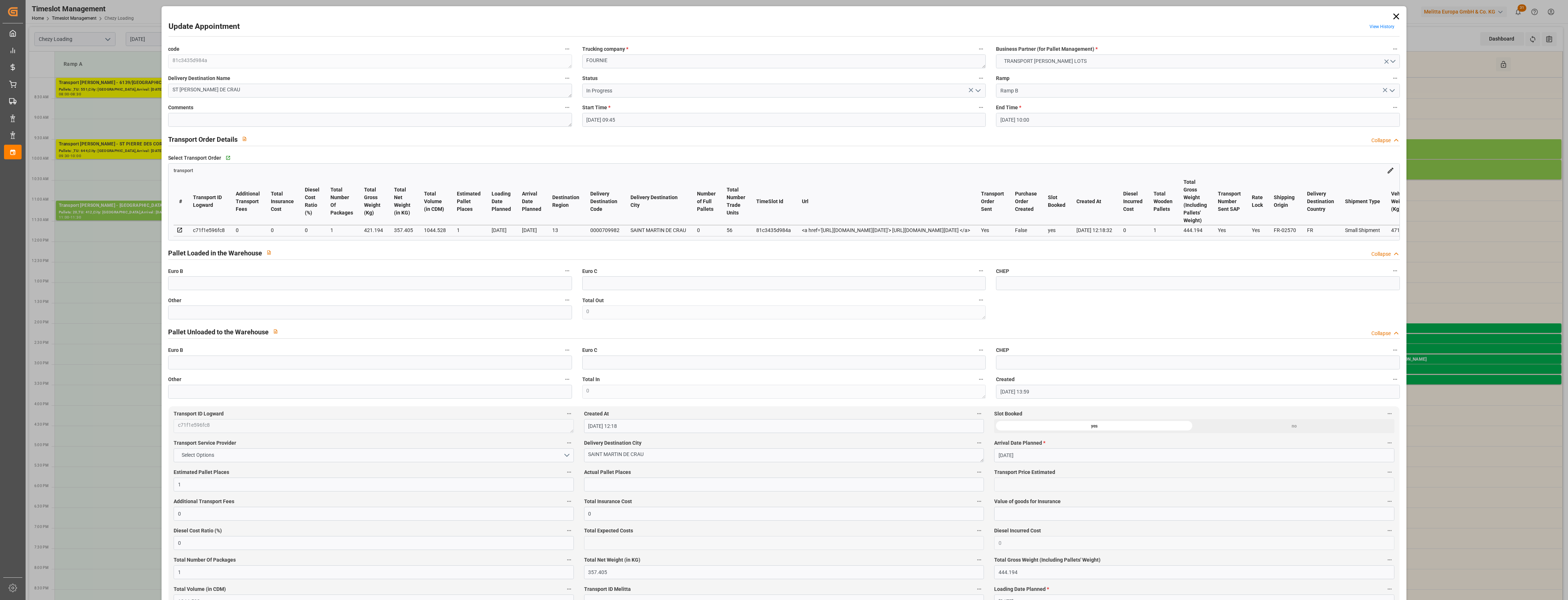
type input "[DATE]"
click at [1391, 19] on icon at bounding box center [1396, 16] width 10 height 10
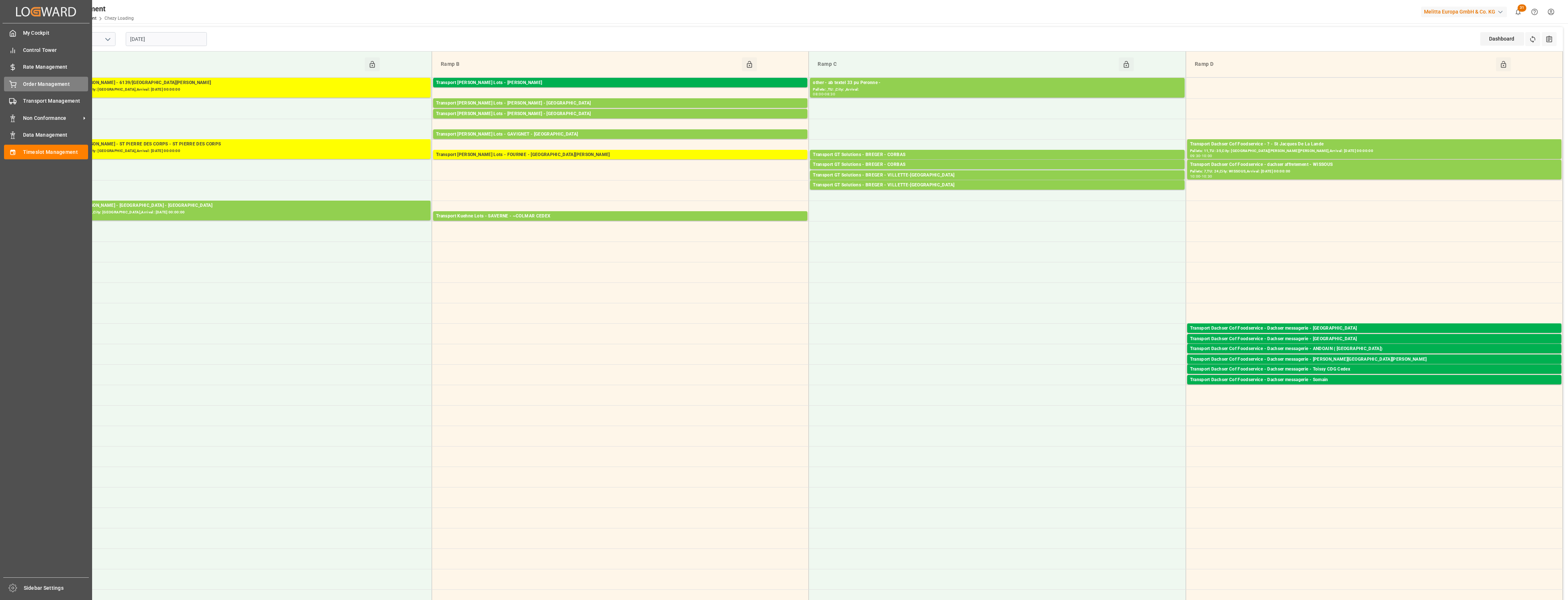
click at [19, 83] on div "Order Management Order Management" at bounding box center [46, 83] width 84 height 14
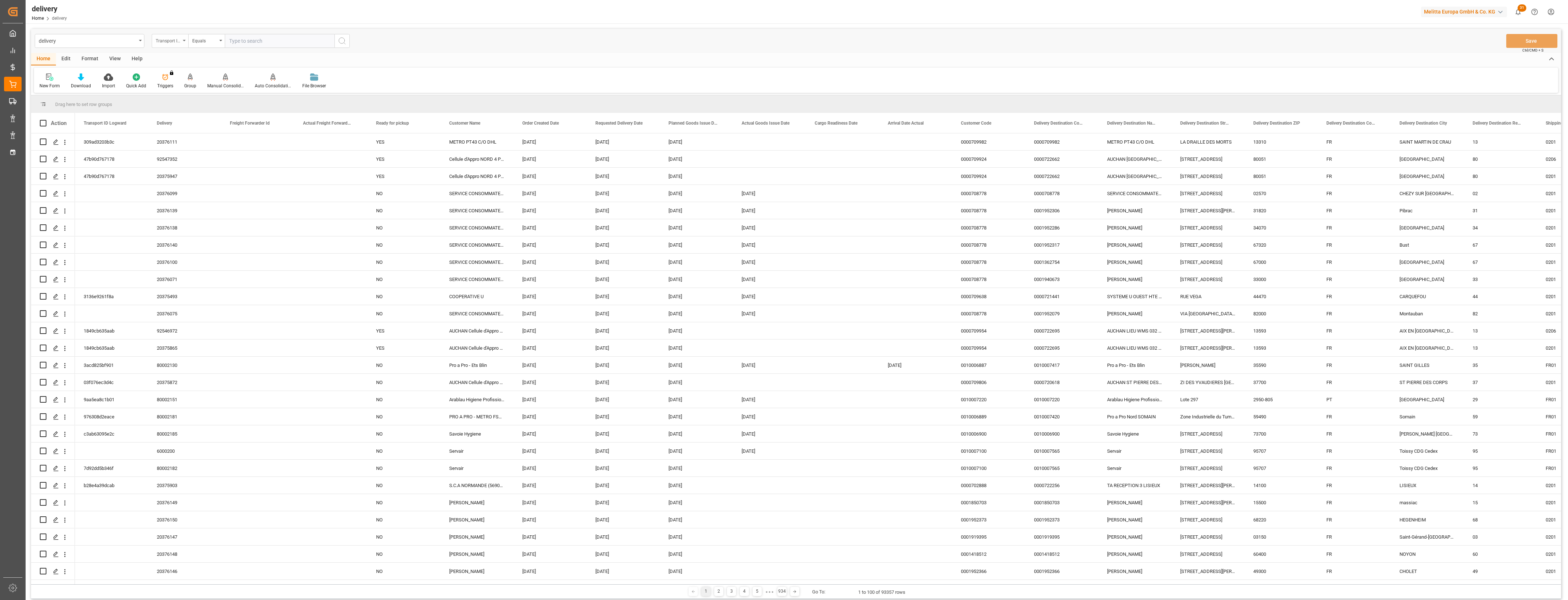
click at [184, 40] on icon "open menu" at bounding box center [184, 40] width 3 height 1
click at [188, 95] on div "Delivery" at bounding box center [206, 89] width 109 height 15
click at [239, 42] on input "text" at bounding box center [279, 41] width 110 height 14
paste input "20376111"
type input "20376111"
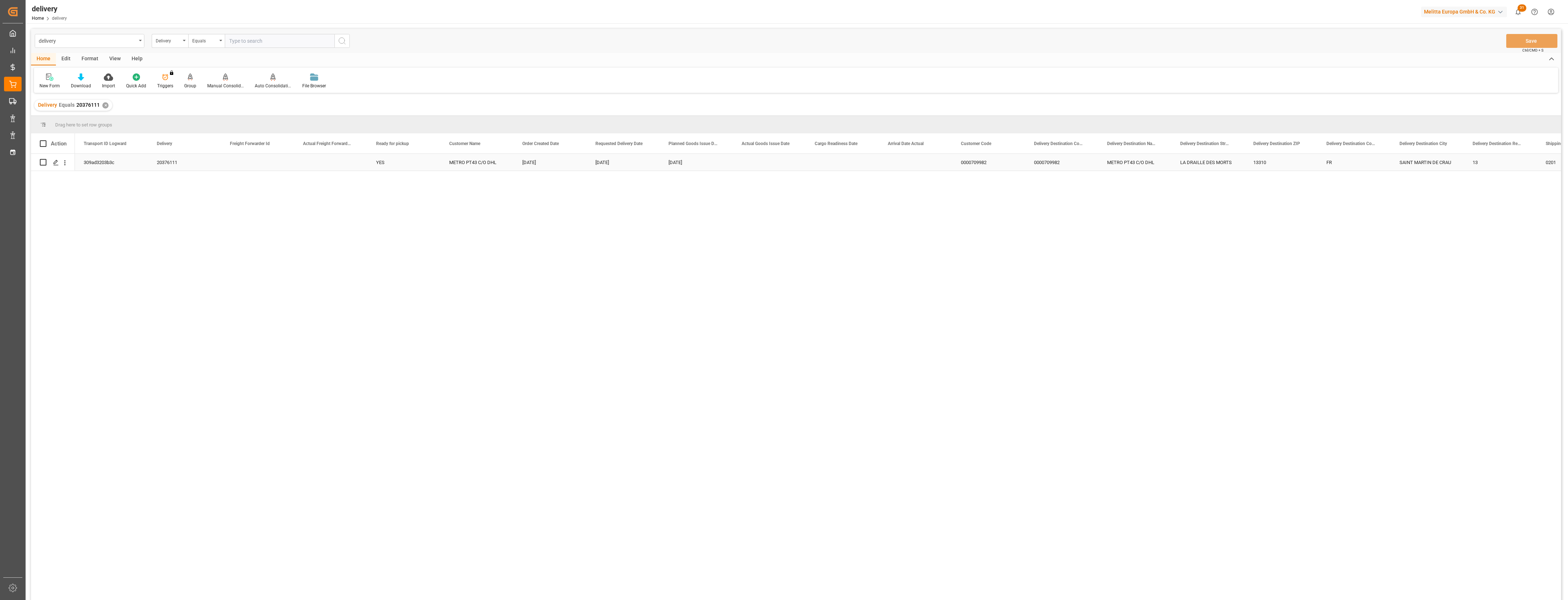
click at [116, 161] on div "309ad3203b3c" at bounding box center [111, 162] width 73 height 17
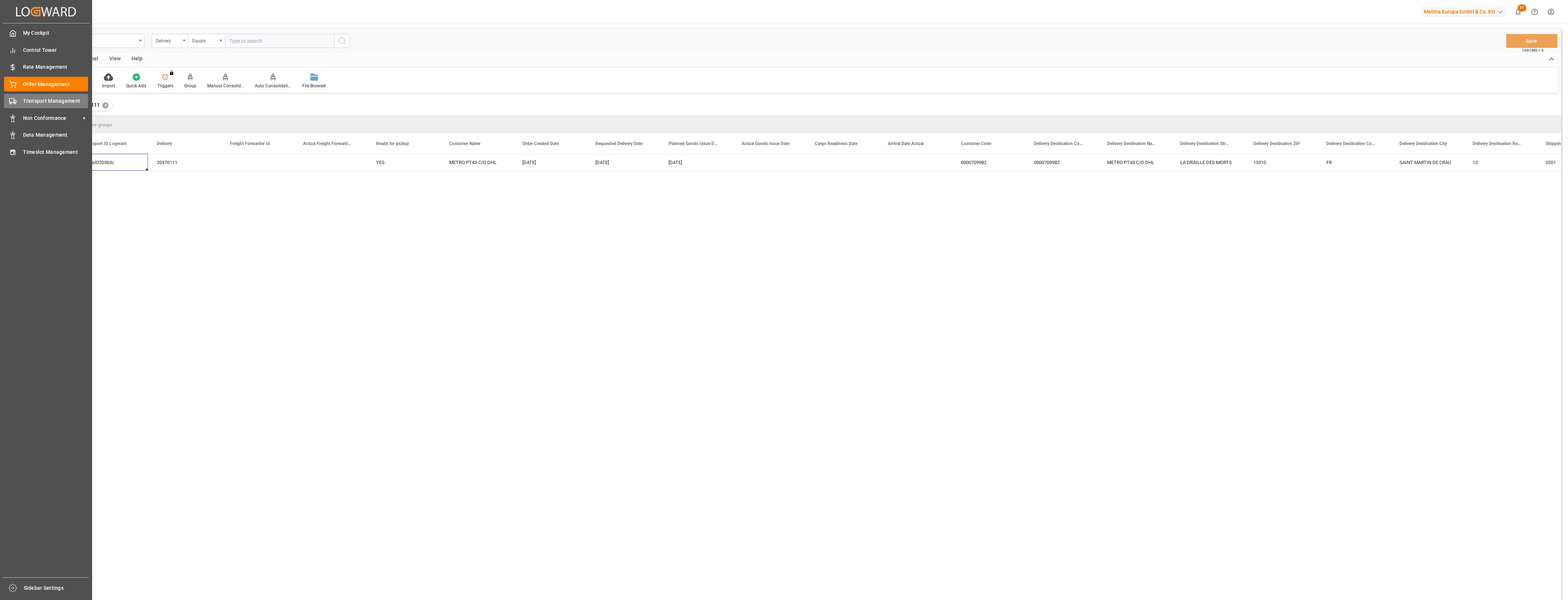
click at [17, 103] on div "Transport Management Transport Management" at bounding box center [46, 100] width 84 height 14
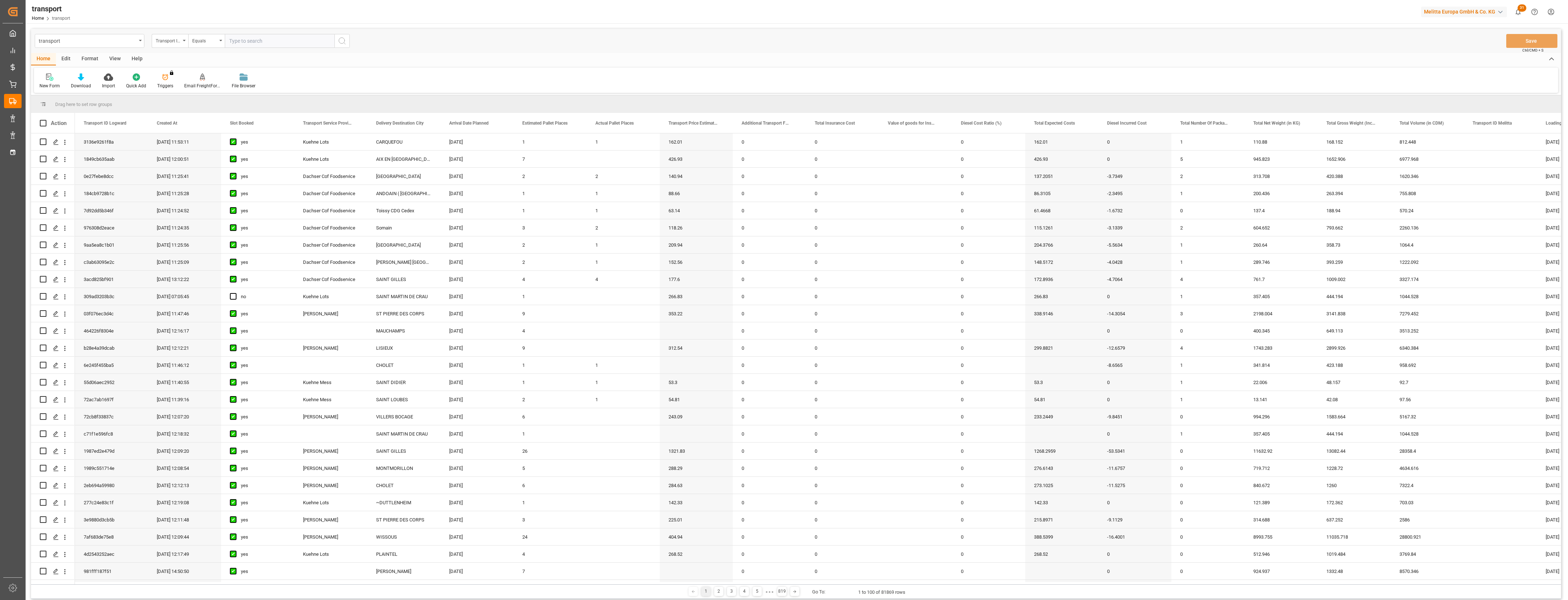
click at [267, 46] on input "text" at bounding box center [279, 41] width 110 height 14
paste input "309ad3203b3c"
type input "309ad3203b3c"
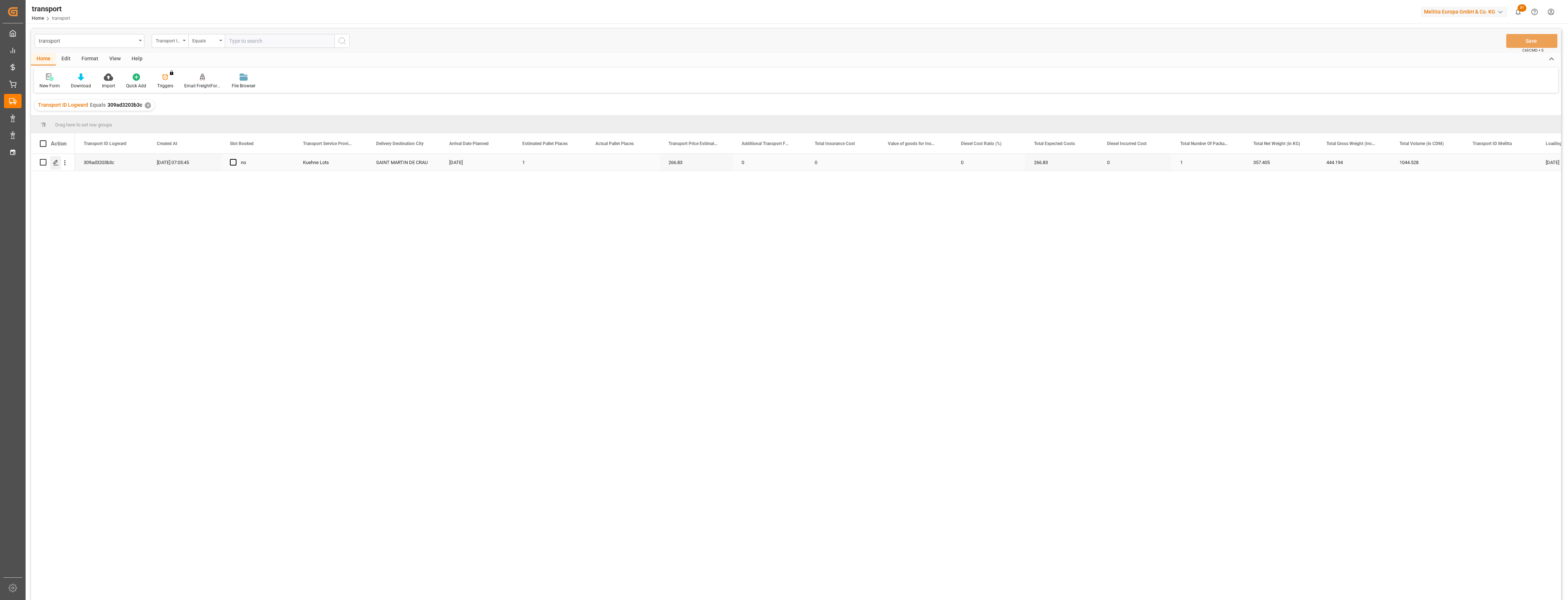
click at [54, 164] on icon "Press SPACE to select this row." at bounding box center [56, 162] width 6 height 6
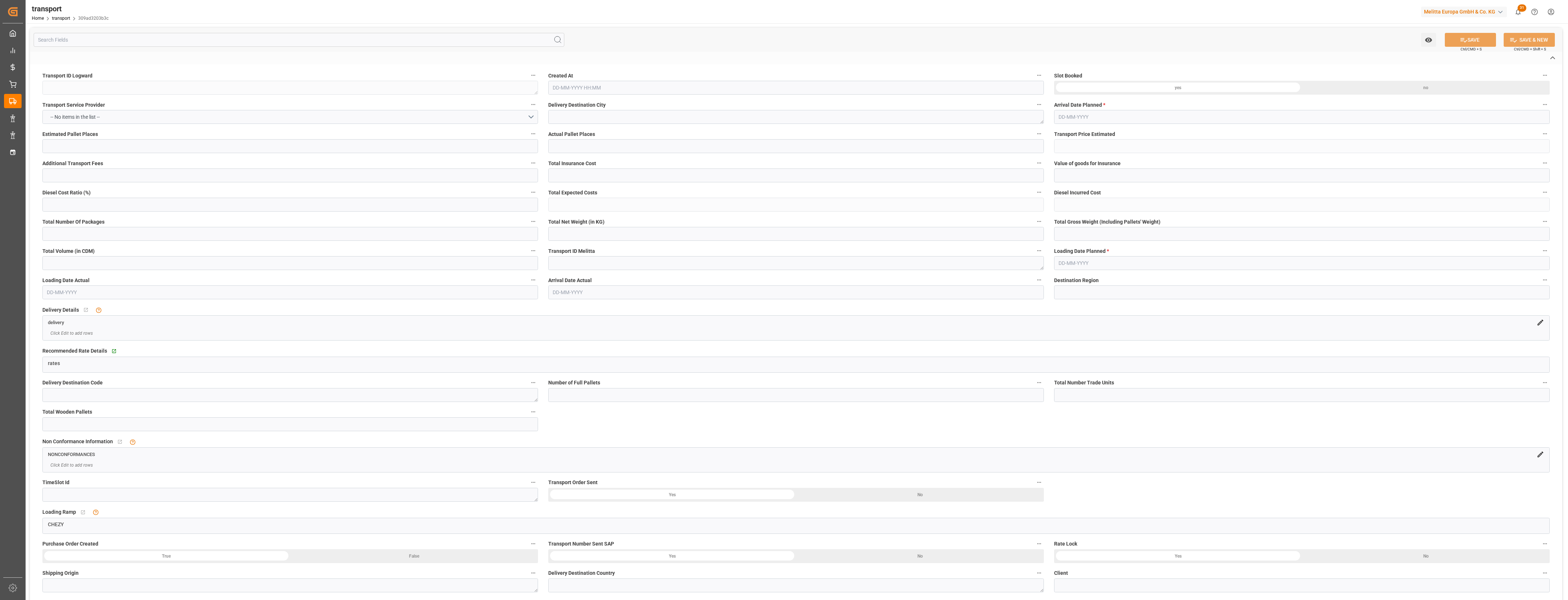
type textarea "309ad3203b3c"
type textarea "SAINT MARTIN DE CRAU"
type textarea "0000709982"
type textarea "FR-02570"
type textarea "FR"
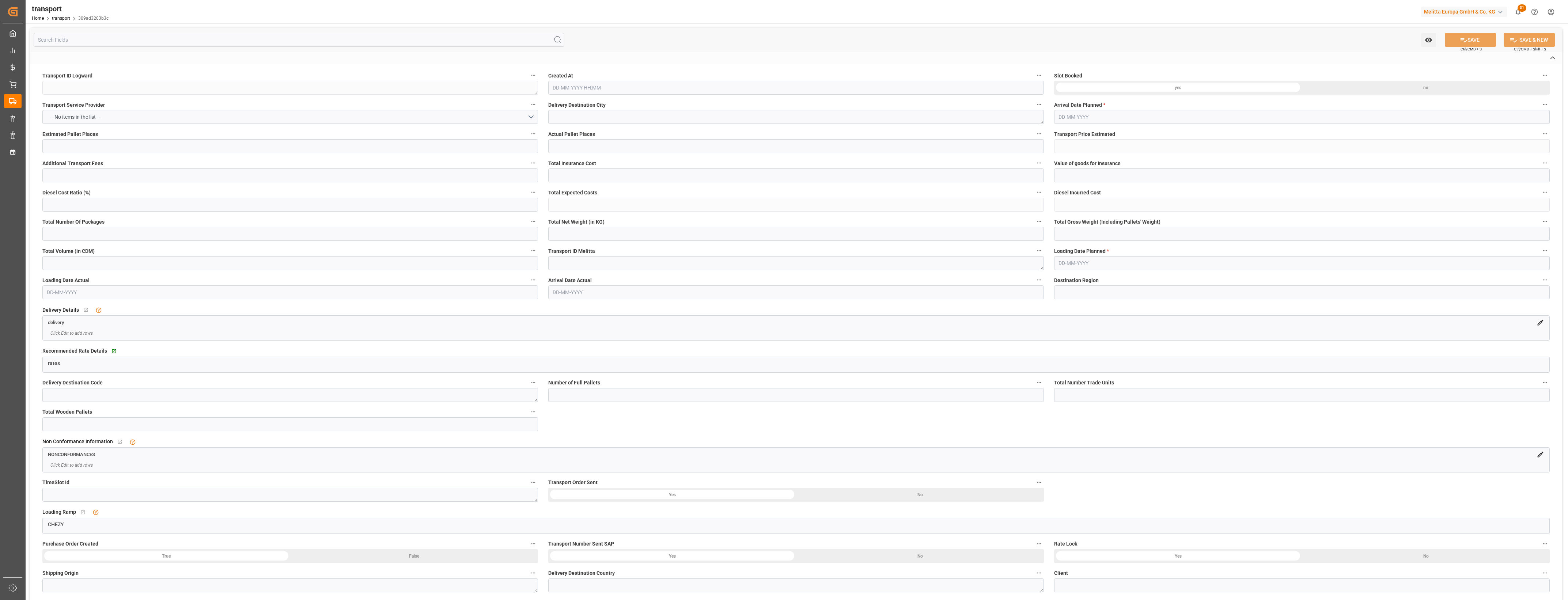
type input "Road"
type input "FR"
type input "02570"
type input "FR"
type input "13310"
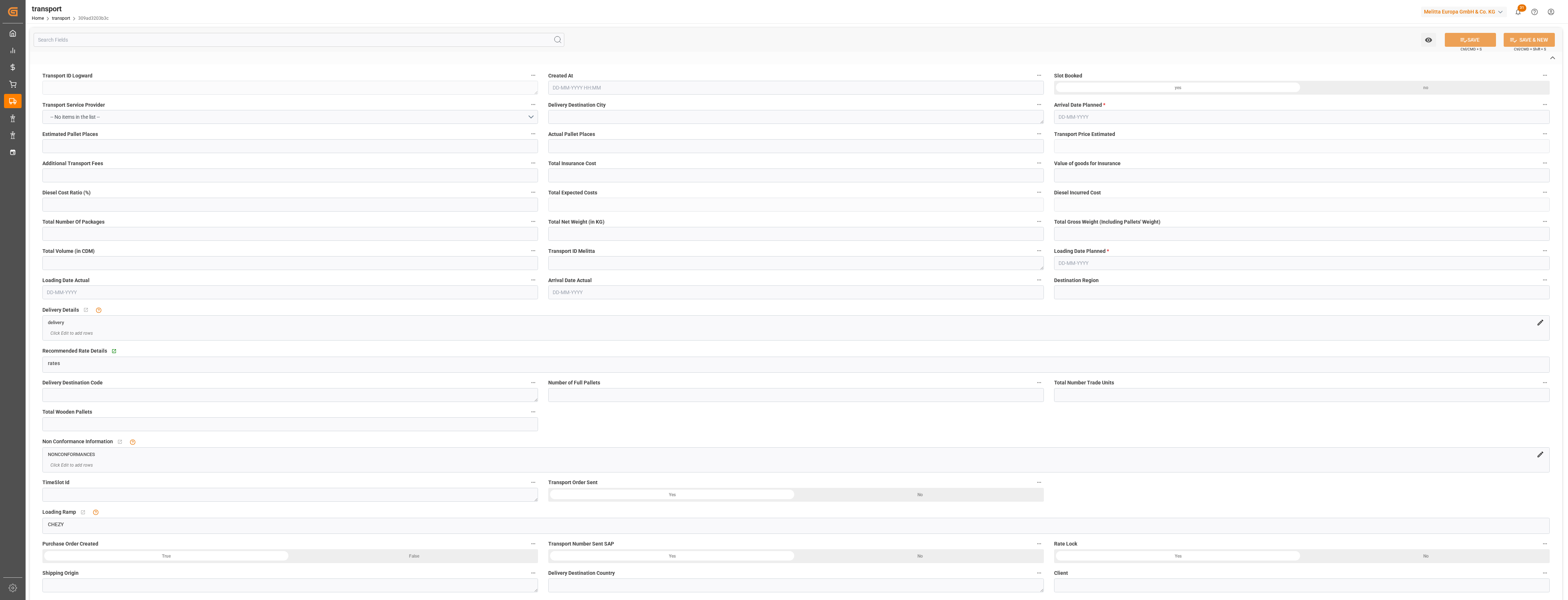
type input "Small Shipment"
type input "3.5-7.5 t"
type input "EURO 6"
type input "Diesel"
type input "1"
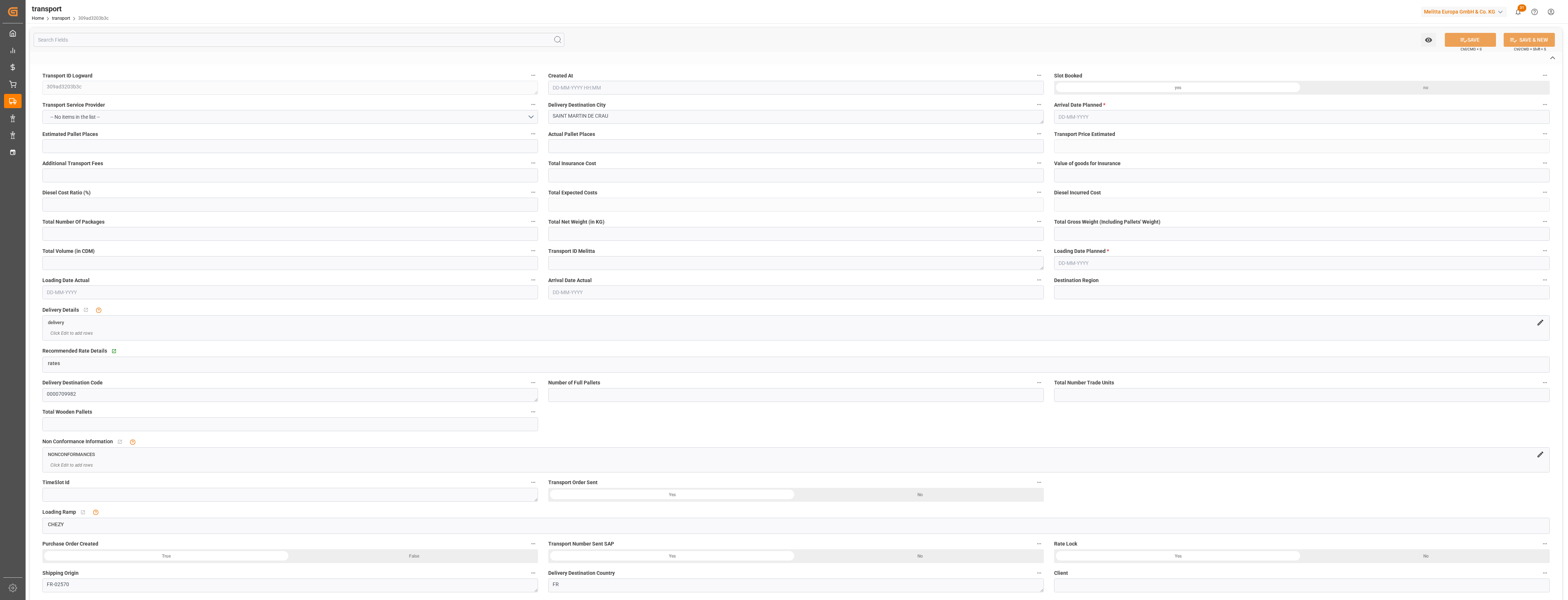
type input "266.83"
type input "0"
type input "266.83"
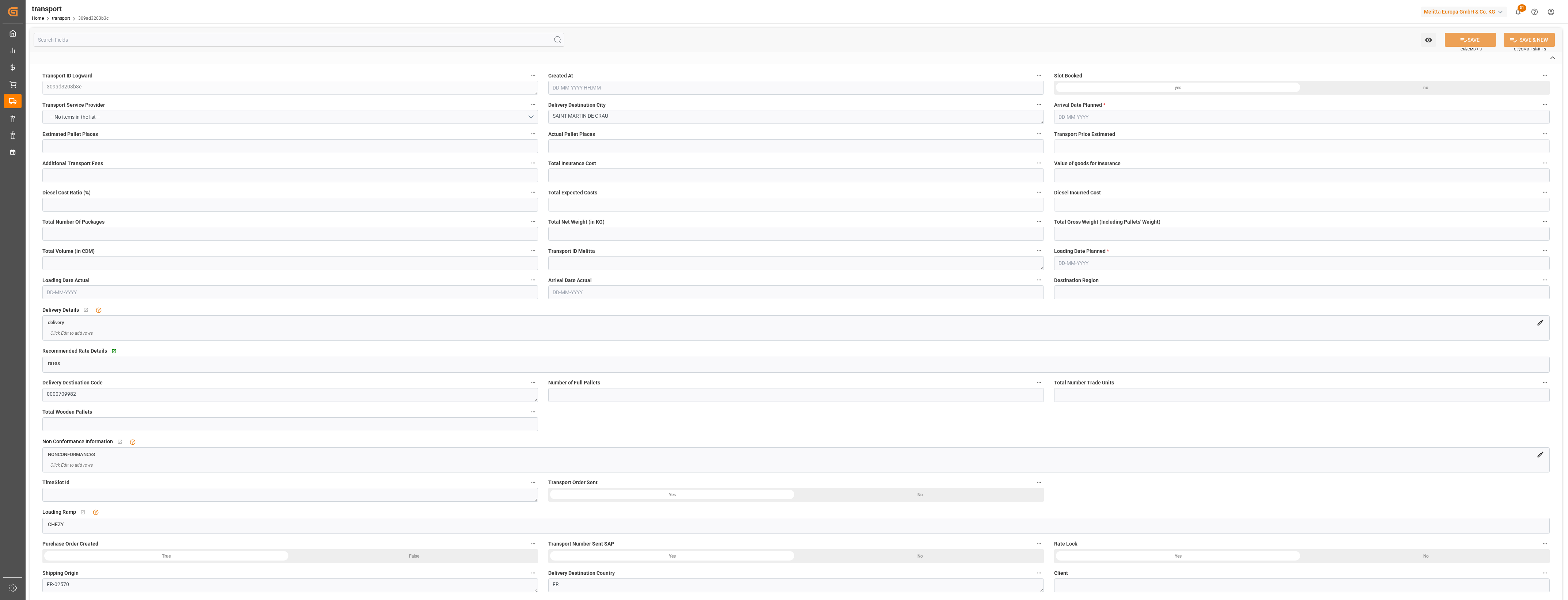
type input "0"
type input "1"
type input "357.405"
type input "444.194"
type input "1044.528"
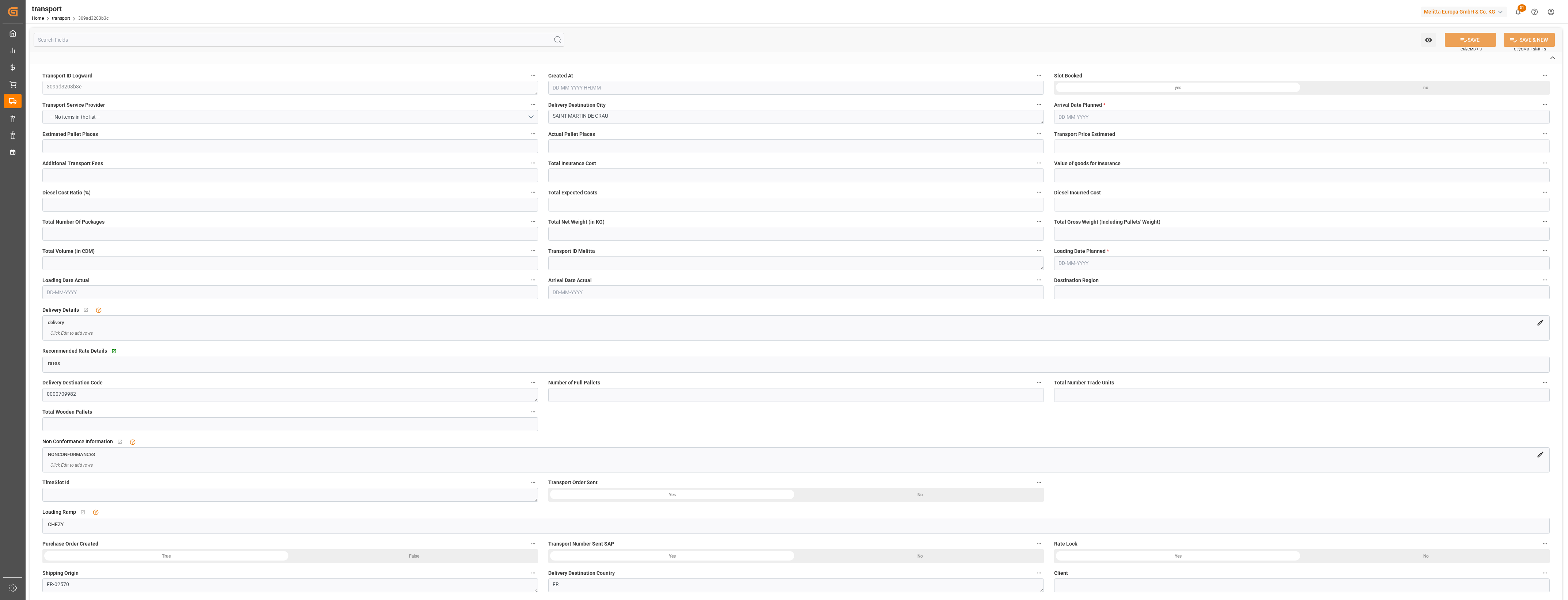
type input "13"
type input "0"
type input "56"
type input "1"
type input "101"
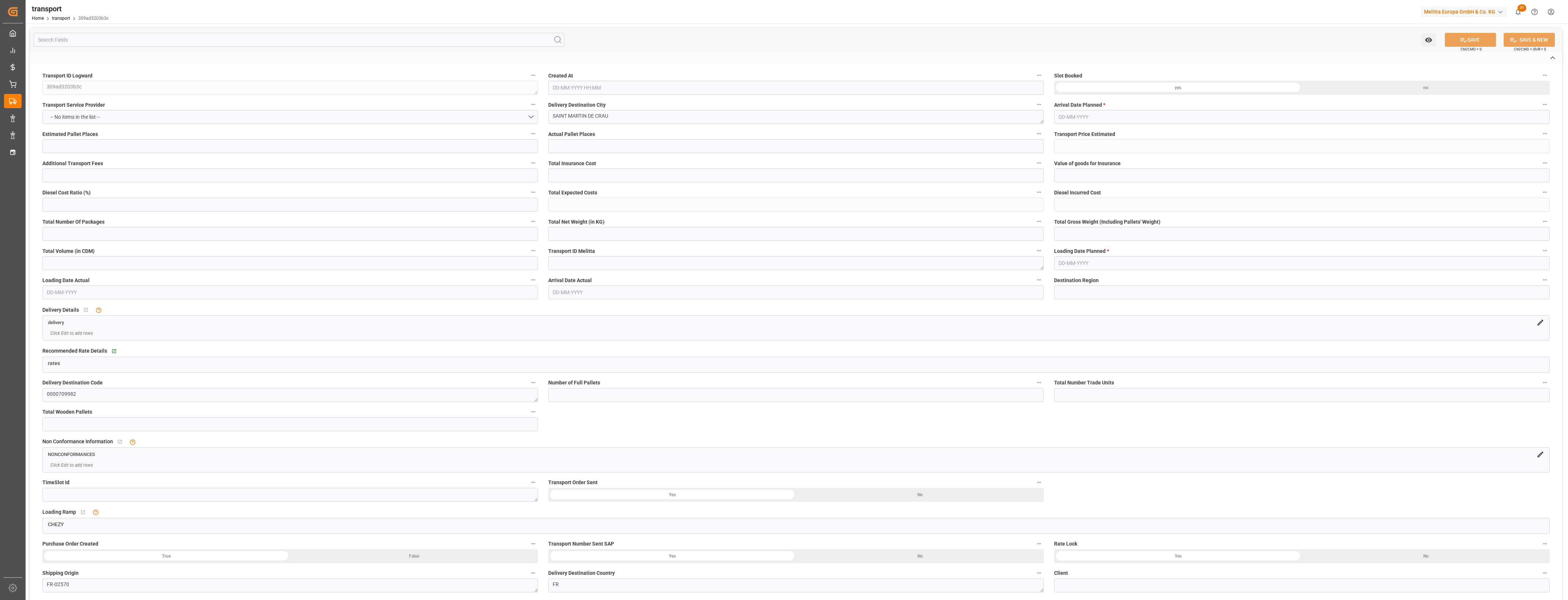
type input "421.194"
type input "0"
type input "4710.8598"
type input "0"
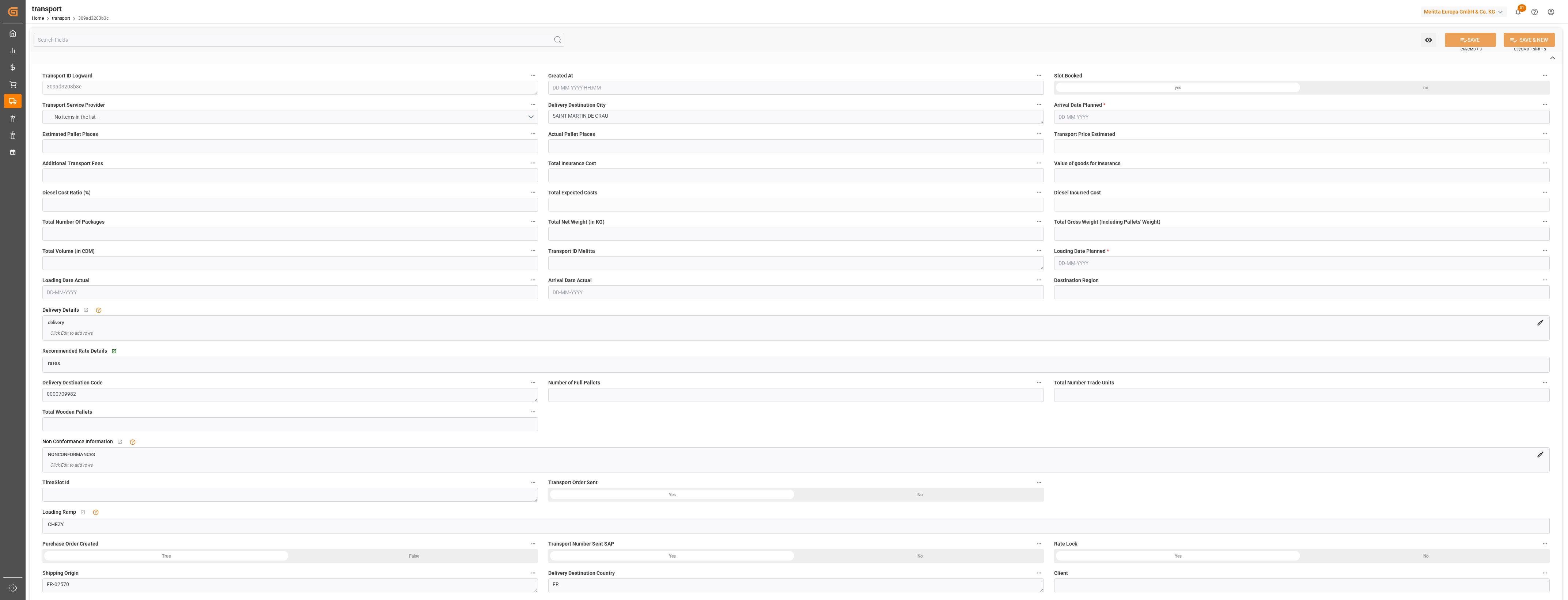
type input "21"
type input "35"
type input "[DATE] 07:05"
type input "[DATE]"
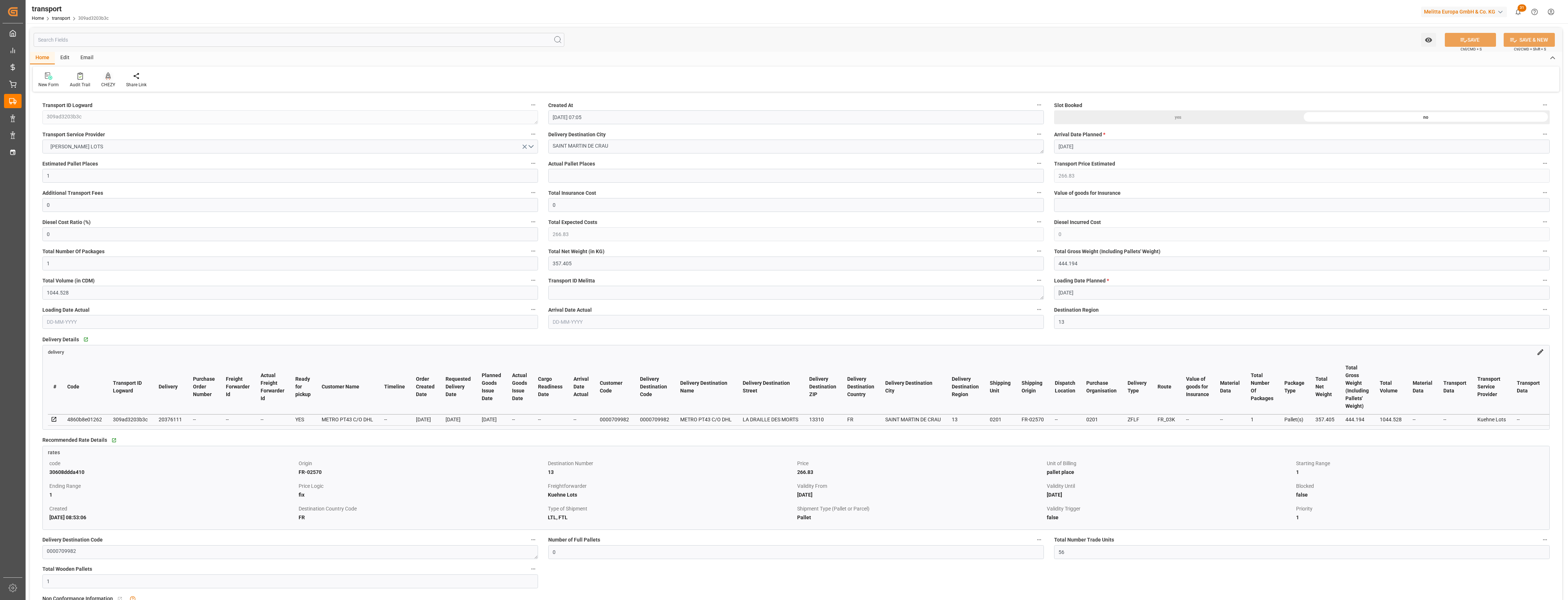
click at [107, 80] on div "CHEZY" at bounding box center [108, 80] width 25 height 16
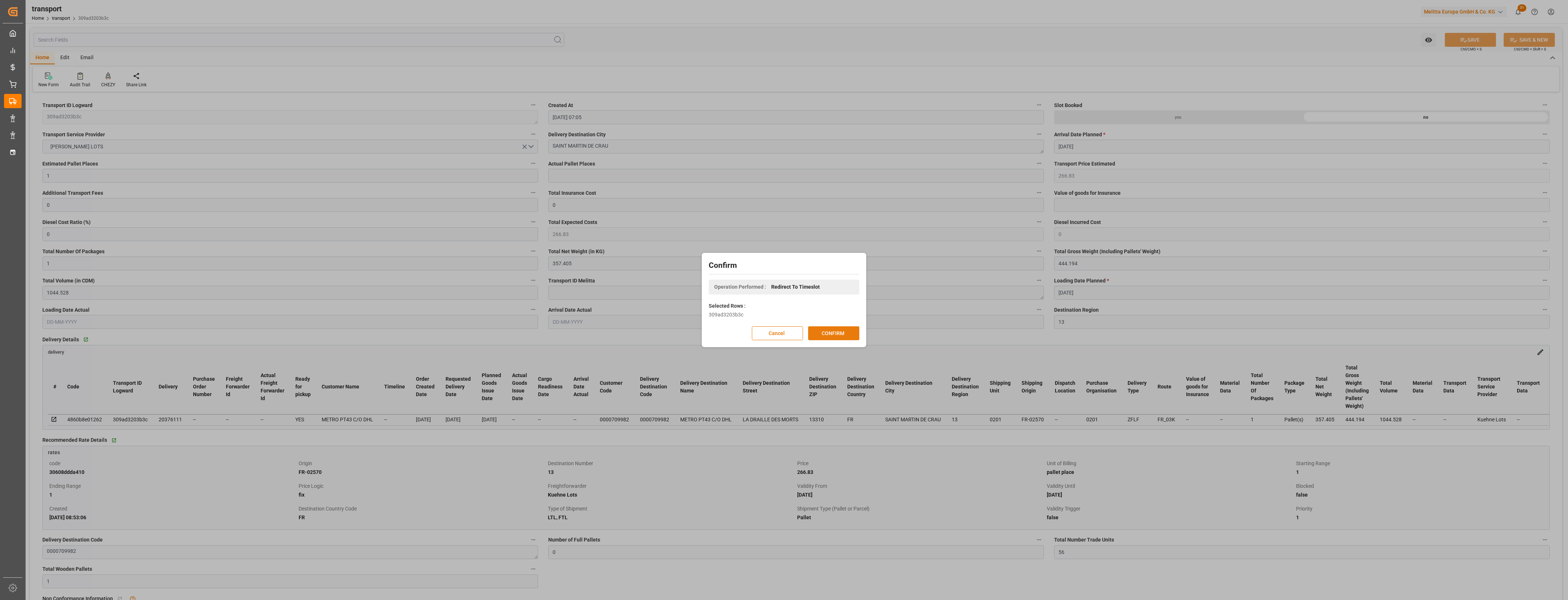
click at [835, 333] on button "CONFIRM" at bounding box center [834, 333] width 51 height 14
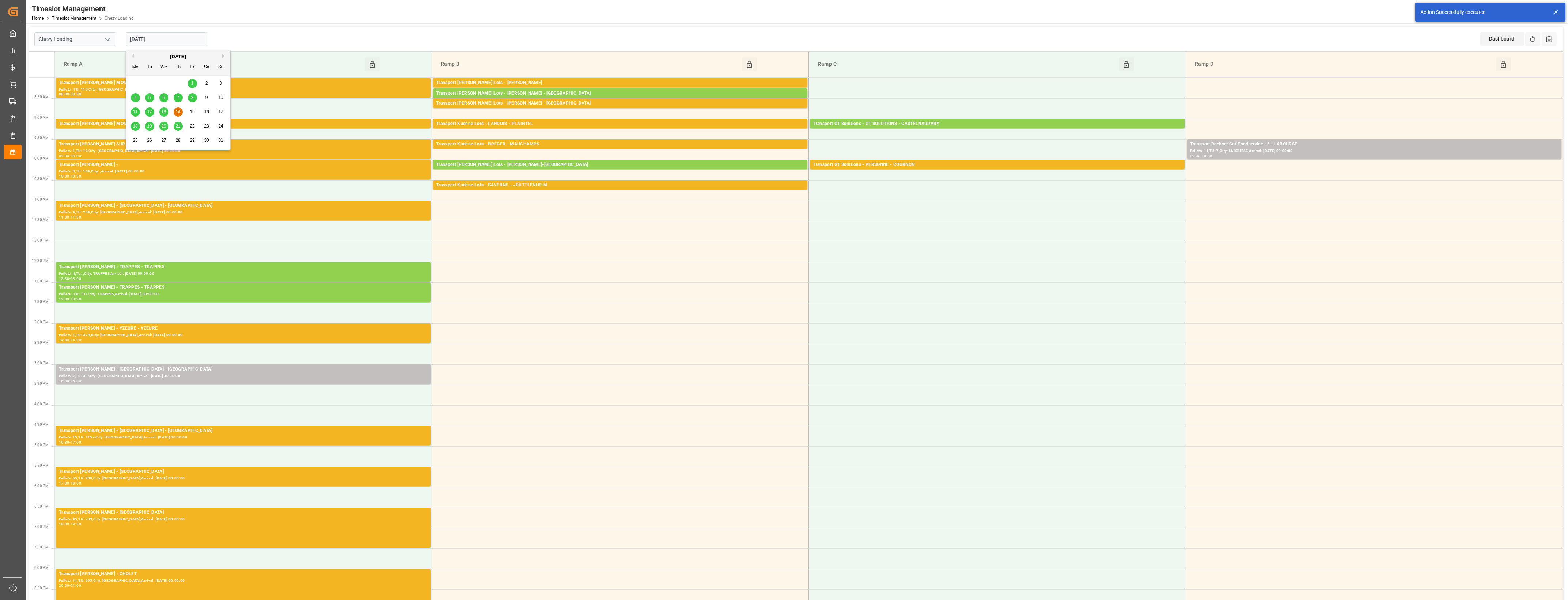
click at [203, 40] on input "[DATE]" at bounding box center [166, 39] width 81 height 14
click at [166, 114] on span "13" at bounding box center [164, 112] width 5 height 5
type input "[DATE]"
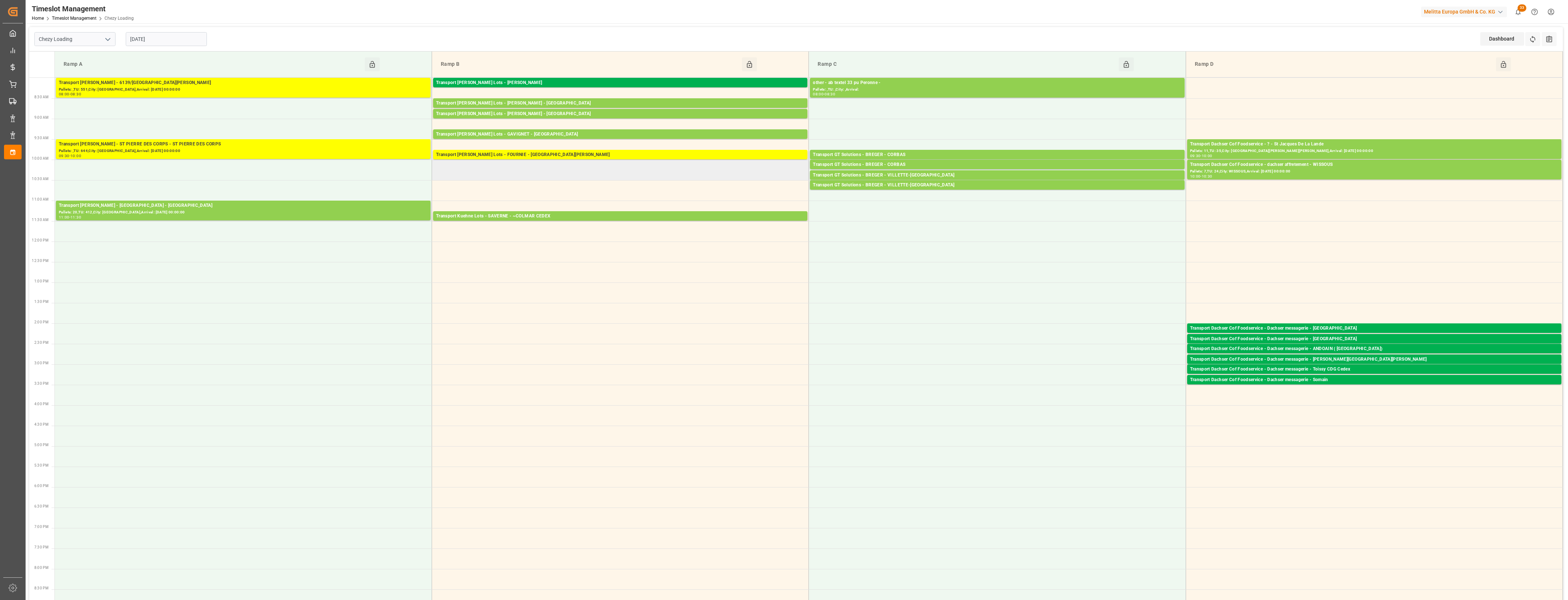
click at [486, 172] on td at bounding box center [620, 170] width 377 height 21
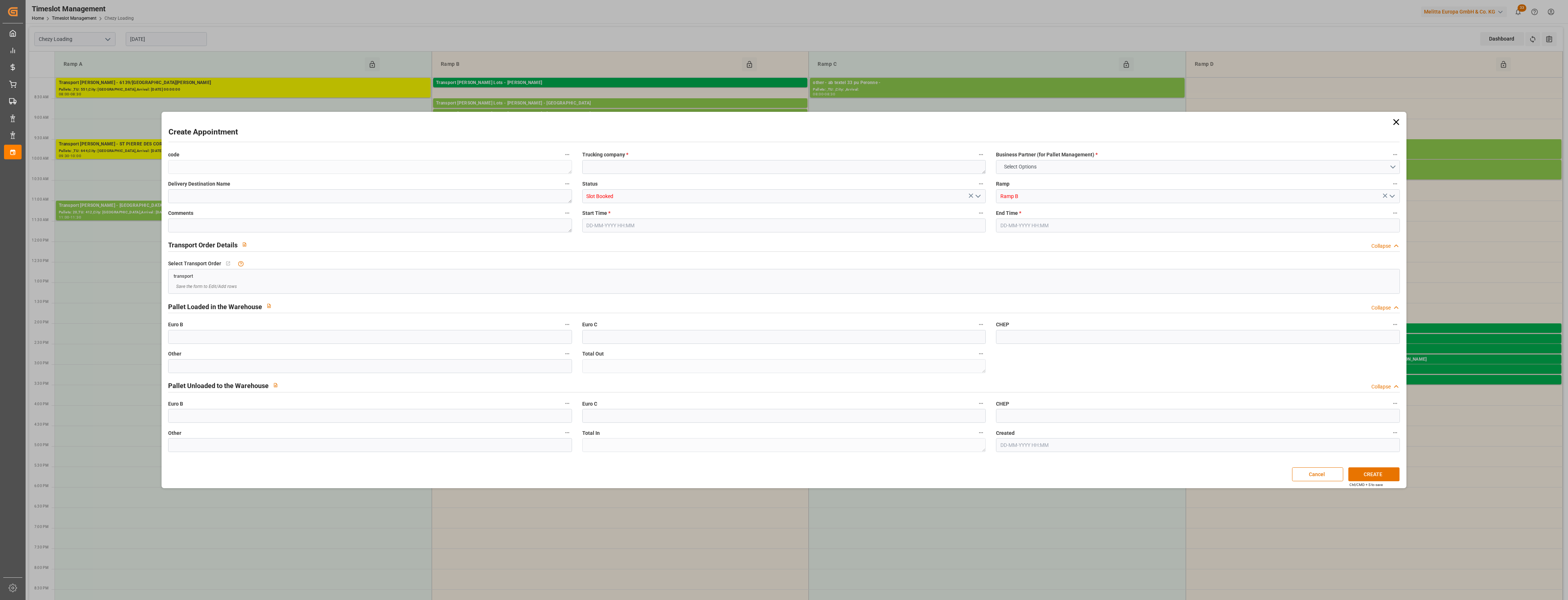
type input "0"
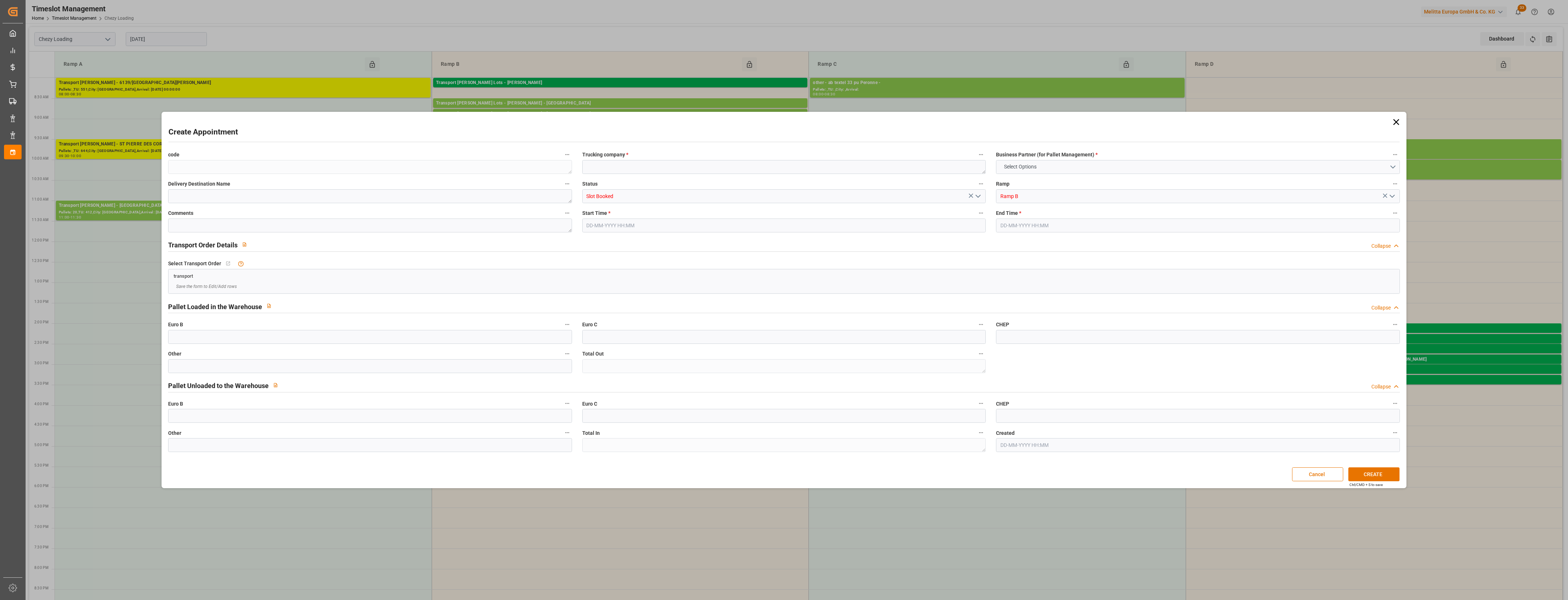
type input "0"
type input "[DATE] 10:00"
type input "13-08-2025 10:15"
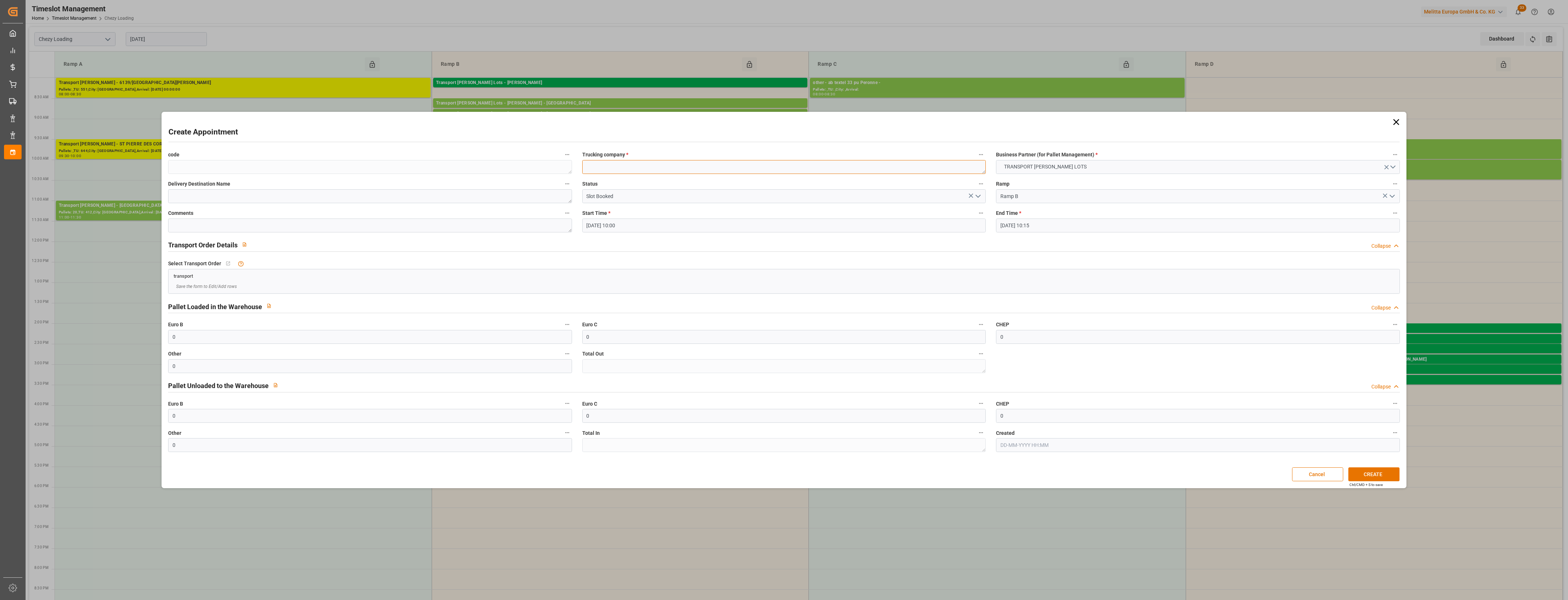
click at [586, 169] on textarea at bounding box center [784, 167] width 404 height 14
type textarea "FOURNIER"
click at [1368, 472] on button "CREATE" at bounding box center [1374, 474] width 51 height 14
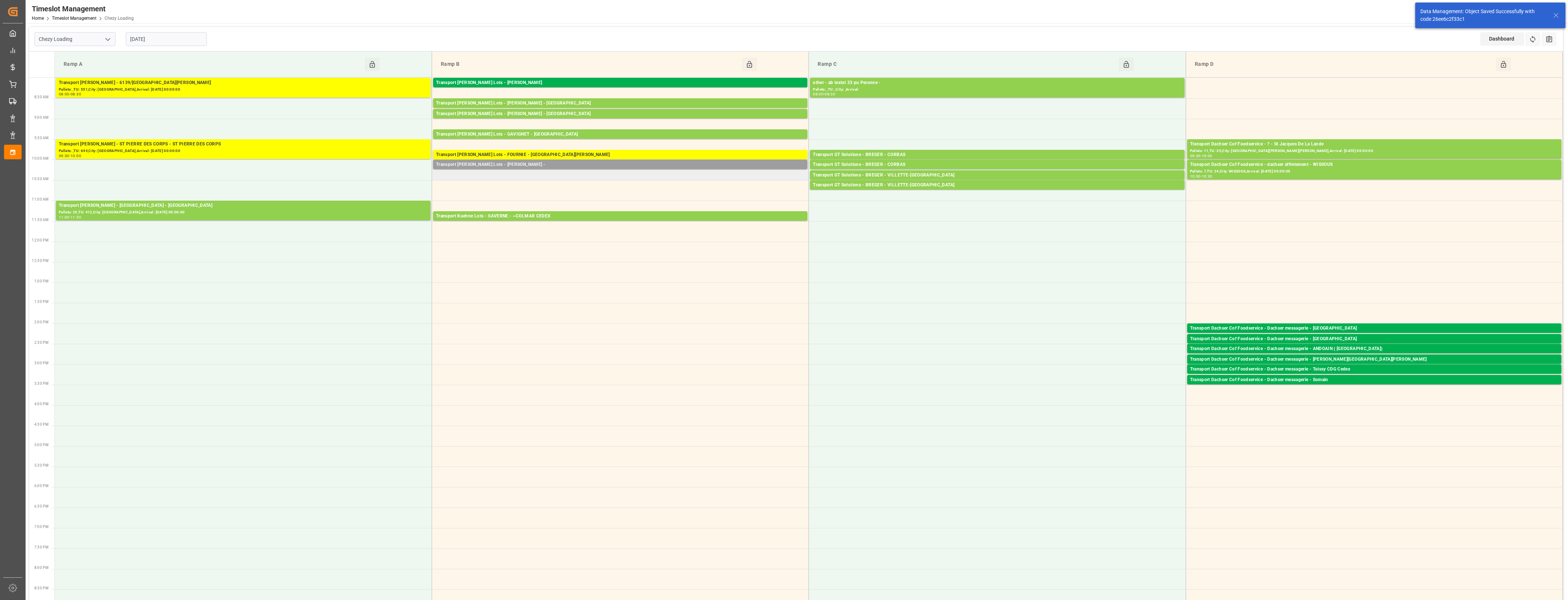
click at [507, 164] on div "Transport Kuehne Lots - FOURNIER -" at bounding box center [620, 165] width 368 height 7
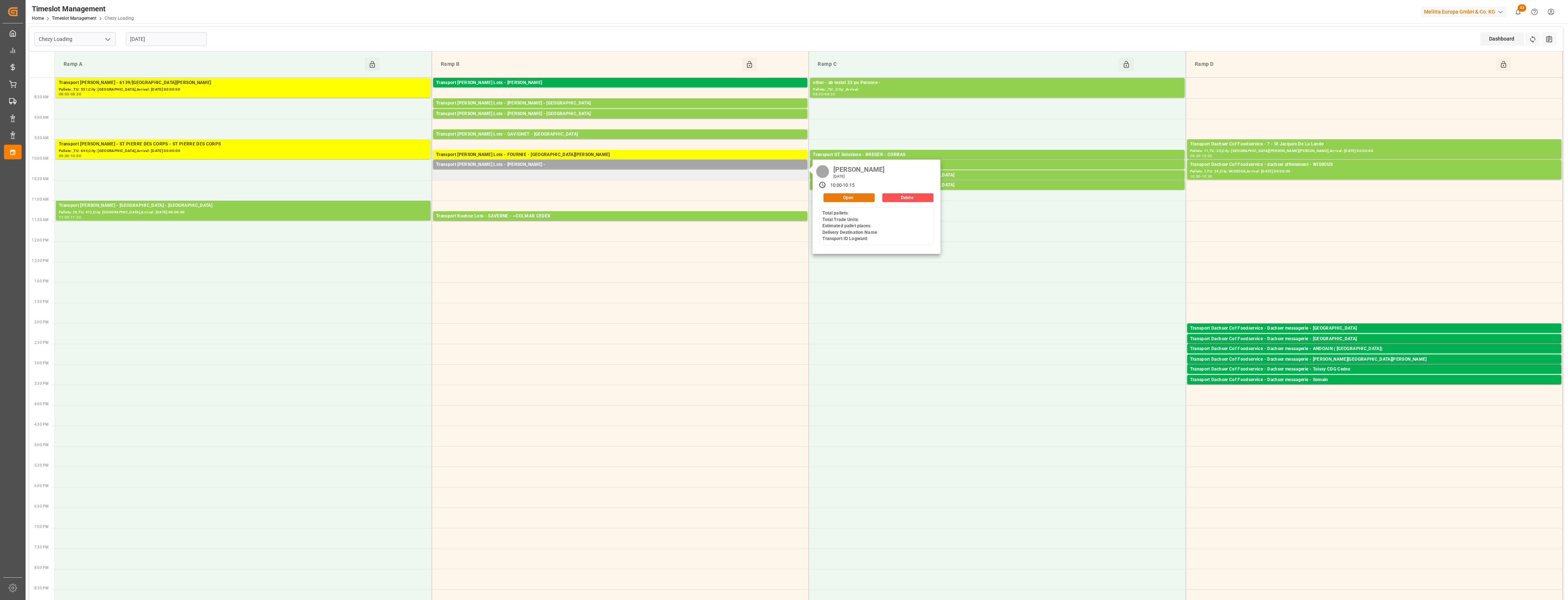
click at [850, 196] on button "Open" at bounding box center [849, 198] width 51 height 9
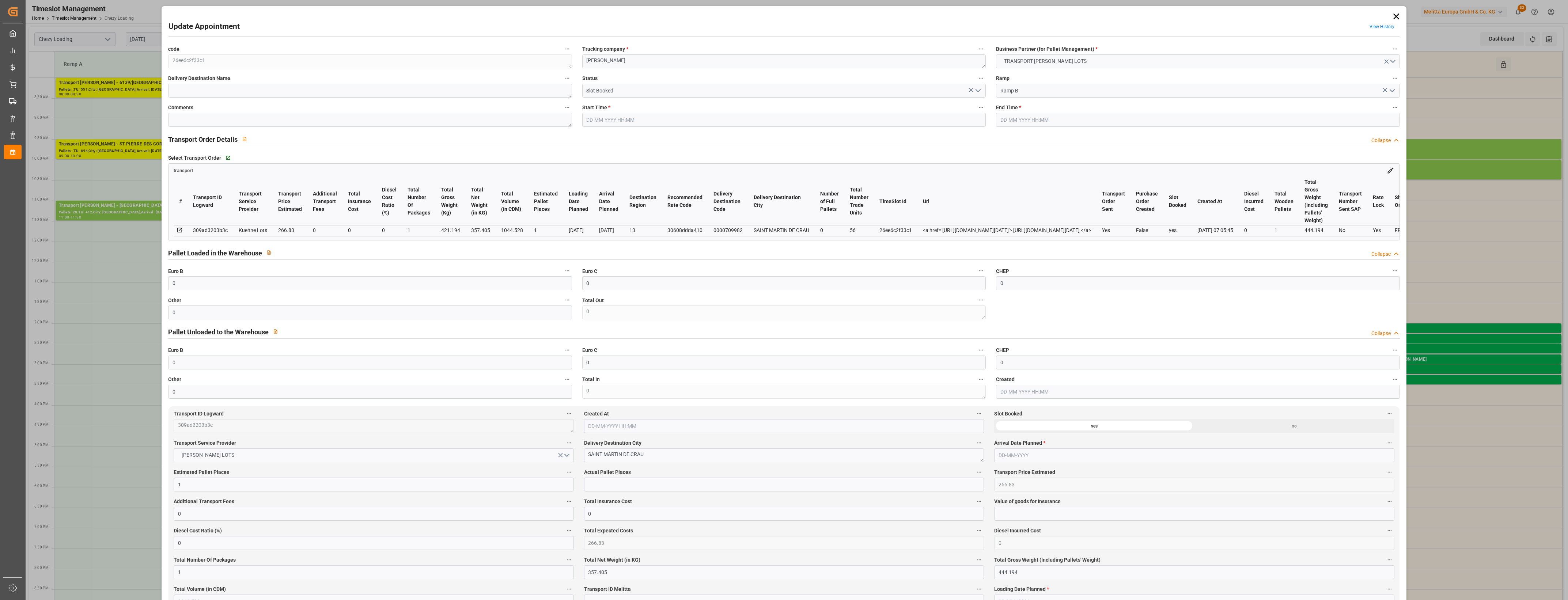
type input "[DATE] 10:00"
type input "13-08-2025 10:15"
type input "13-08-2025 07:51"
type input "[DATE] 07:05"
type input "[DATE]"
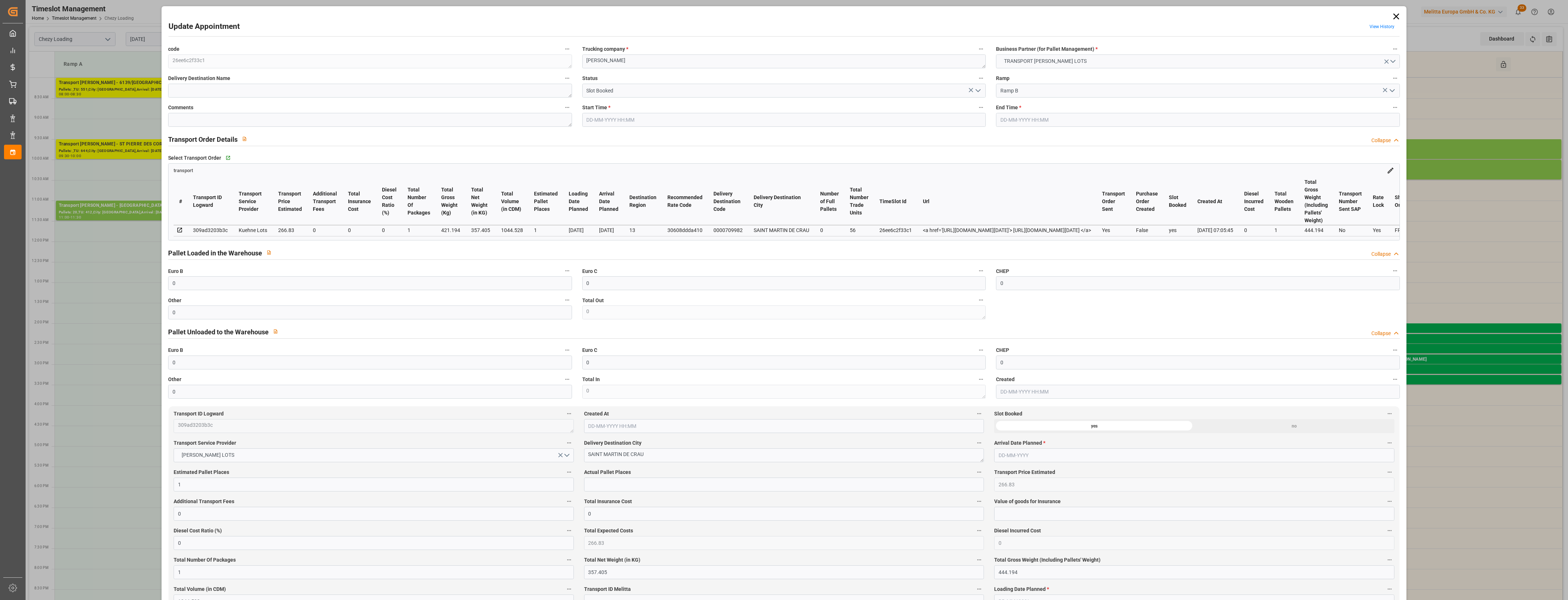
type input "[DATE]"
click at [632, 65] on textarea "FOURNIER" at bounding box center [784, 61] width 404 height 14
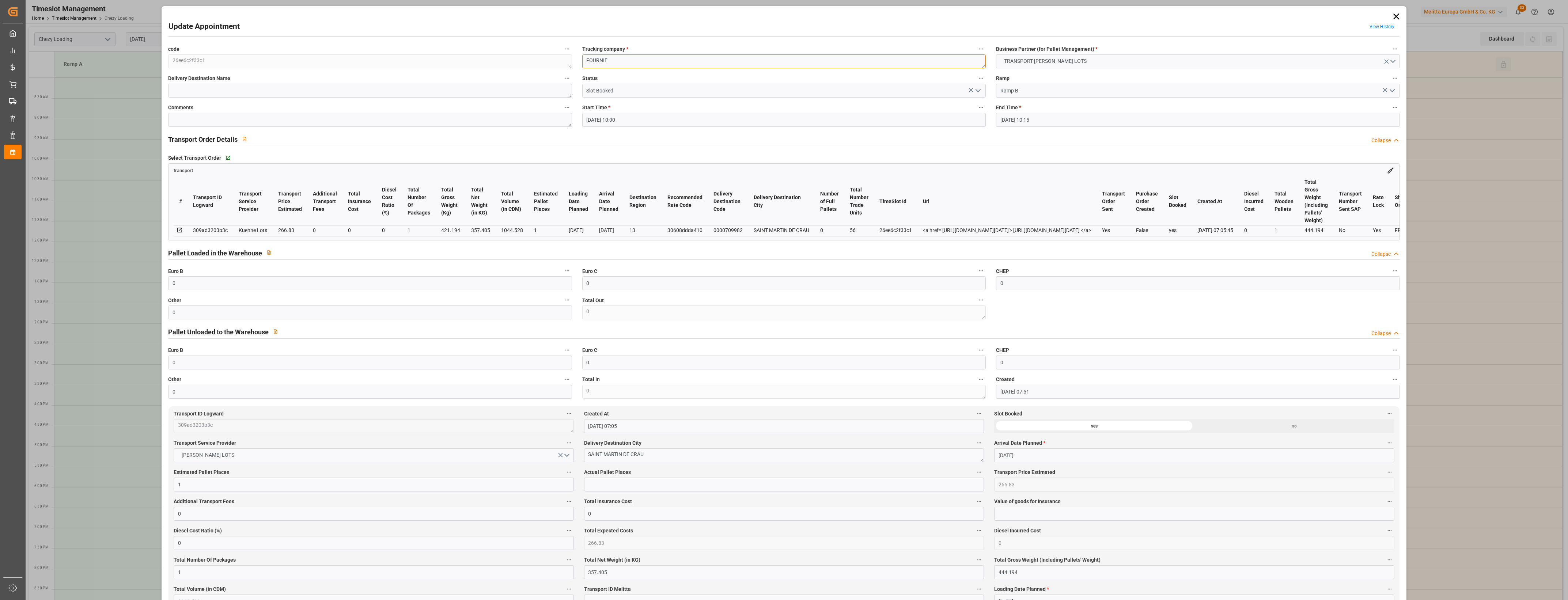
type textarea "FOURNIE"
click at [978, 91] on icon "open menu" at bounding box center [978, 91] width 9 height 9
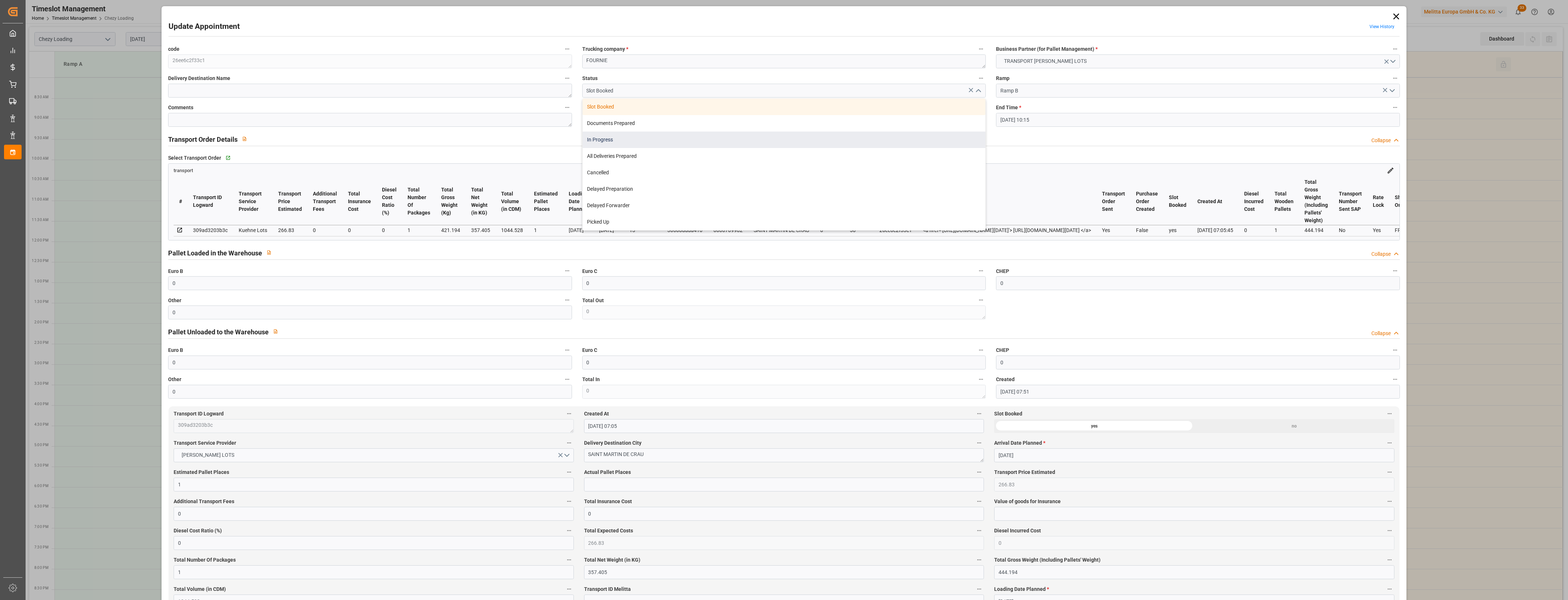
click at [639, 141] on div "In Progress" at bounding box center [784, 139] width 403 height 16
type input "In Progress"
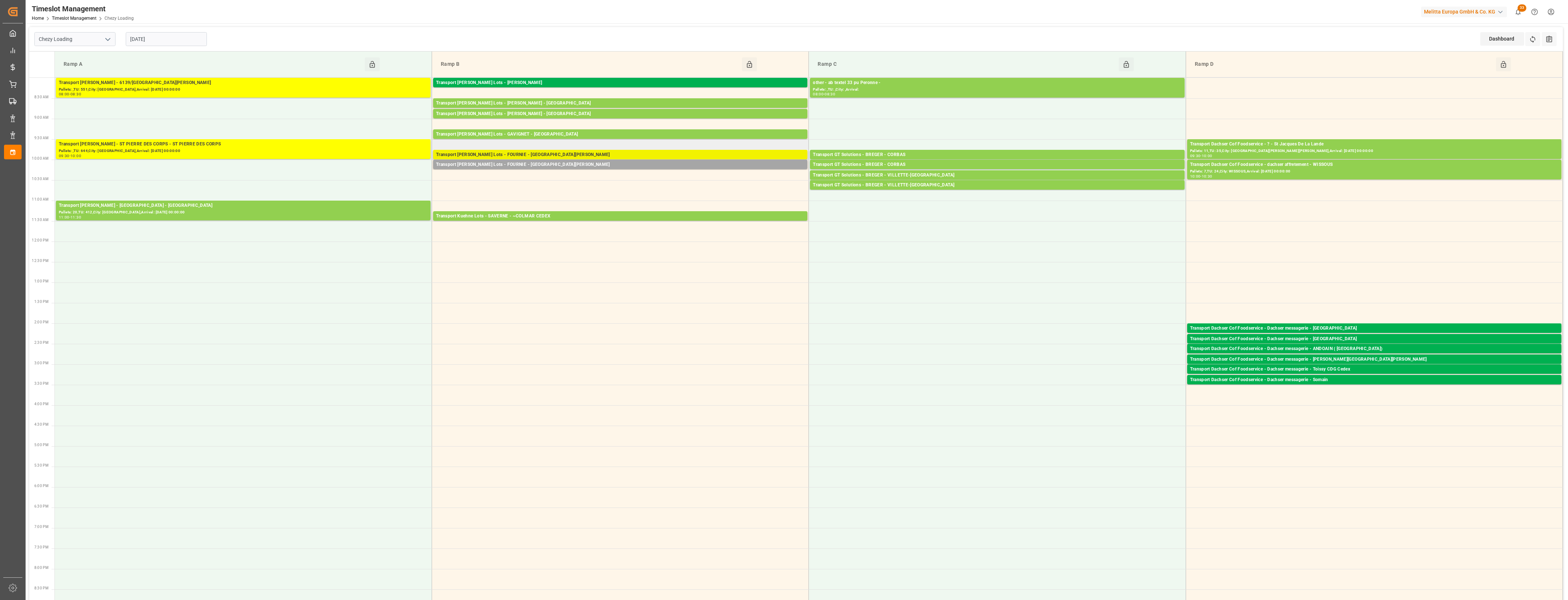
click at [567, 153] on div "Transport [PERSON_NAME] Lots - FOURNIE - [GEOGRAPHIC_DATA][PERSON_NAME]" at bounding box center [620, 155] width 368 height 7
click at [909, 176] on button "Delete" at bounding box center [908, 177] width 51 height 9
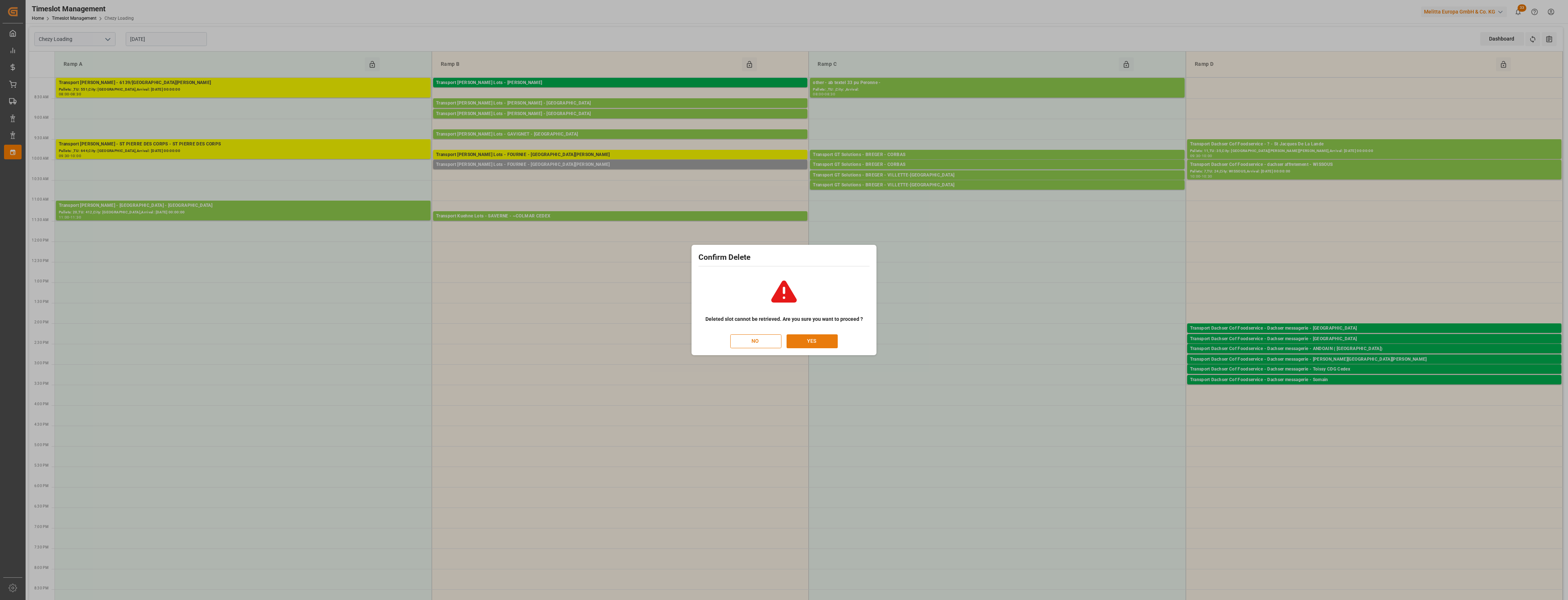
click at [817, 337] on button "YES" at bounding box center [812, 341] width 51 height 14
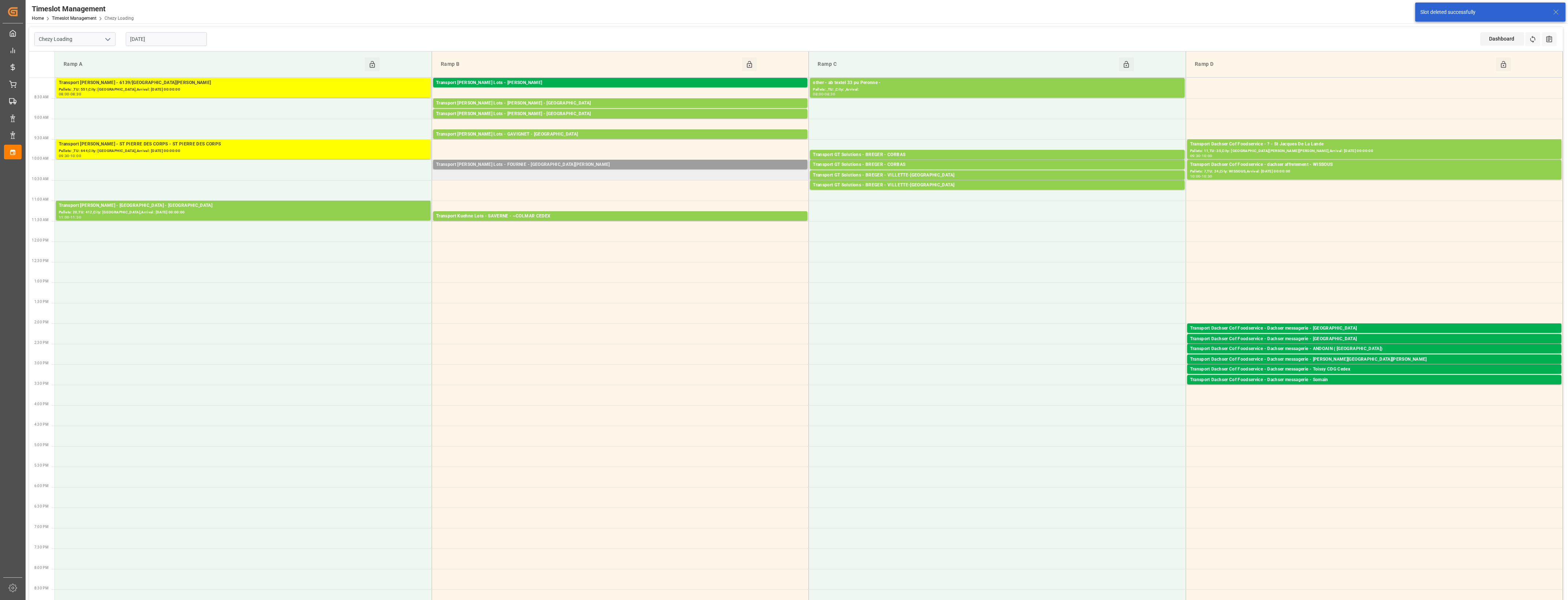
click at [587, 166] on div "Transport [PERSON_NAME] Lots - FOURNIE - [GEOGRAPHIC_DATA][PERSON_NAME]" at bounding box center [620, 165] width 368 height 7
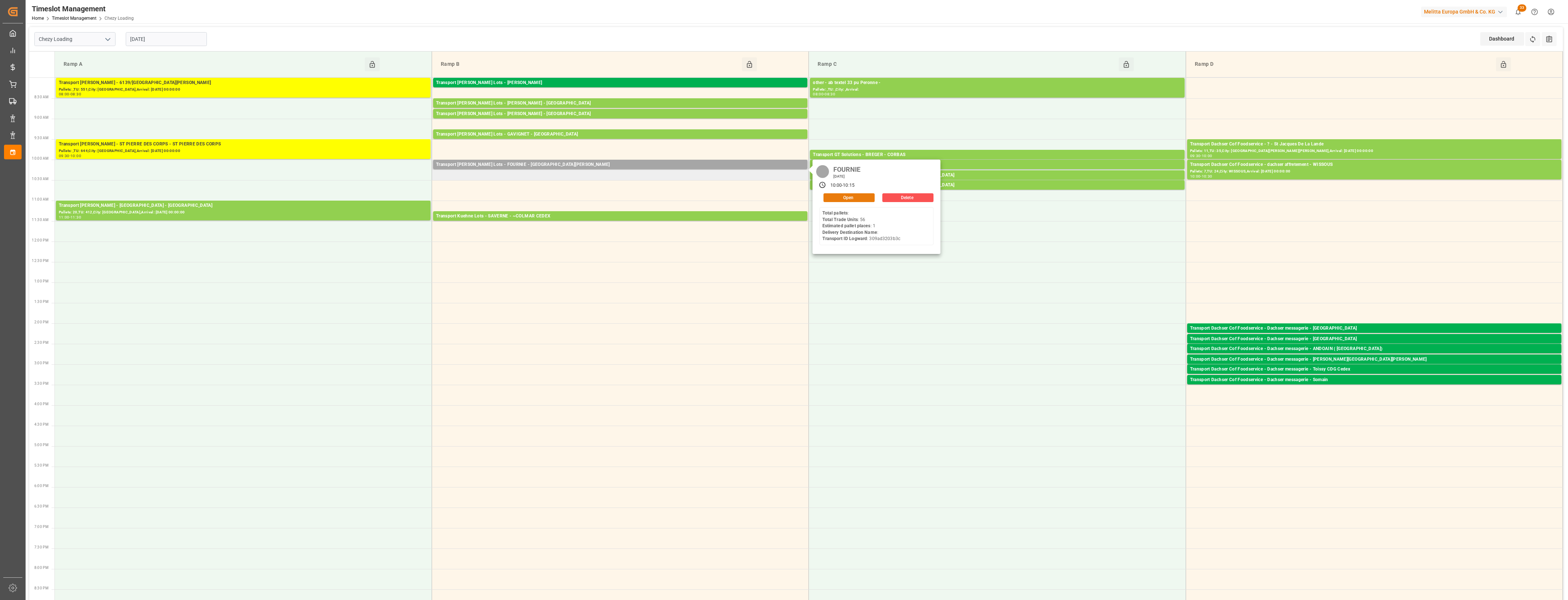
click at [849, 196] on button "Open" at bounding box center [849, 198] width 51 height 9
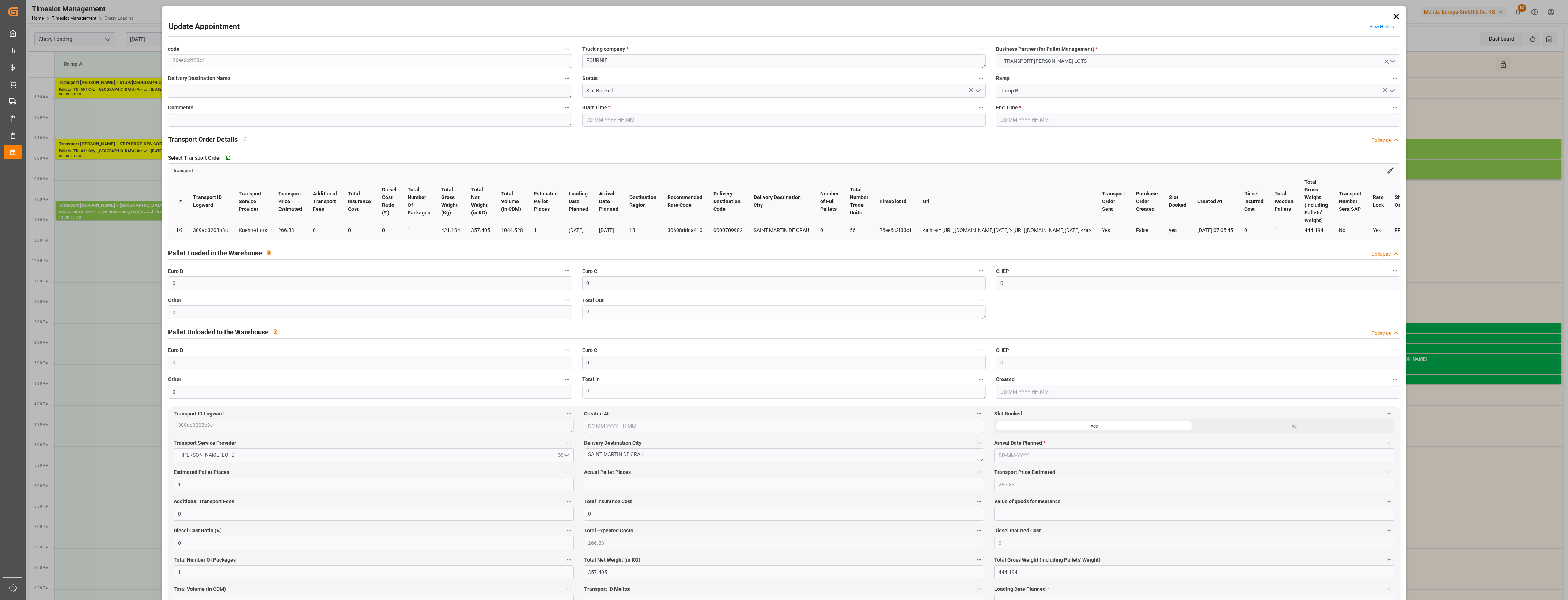
type input "0"
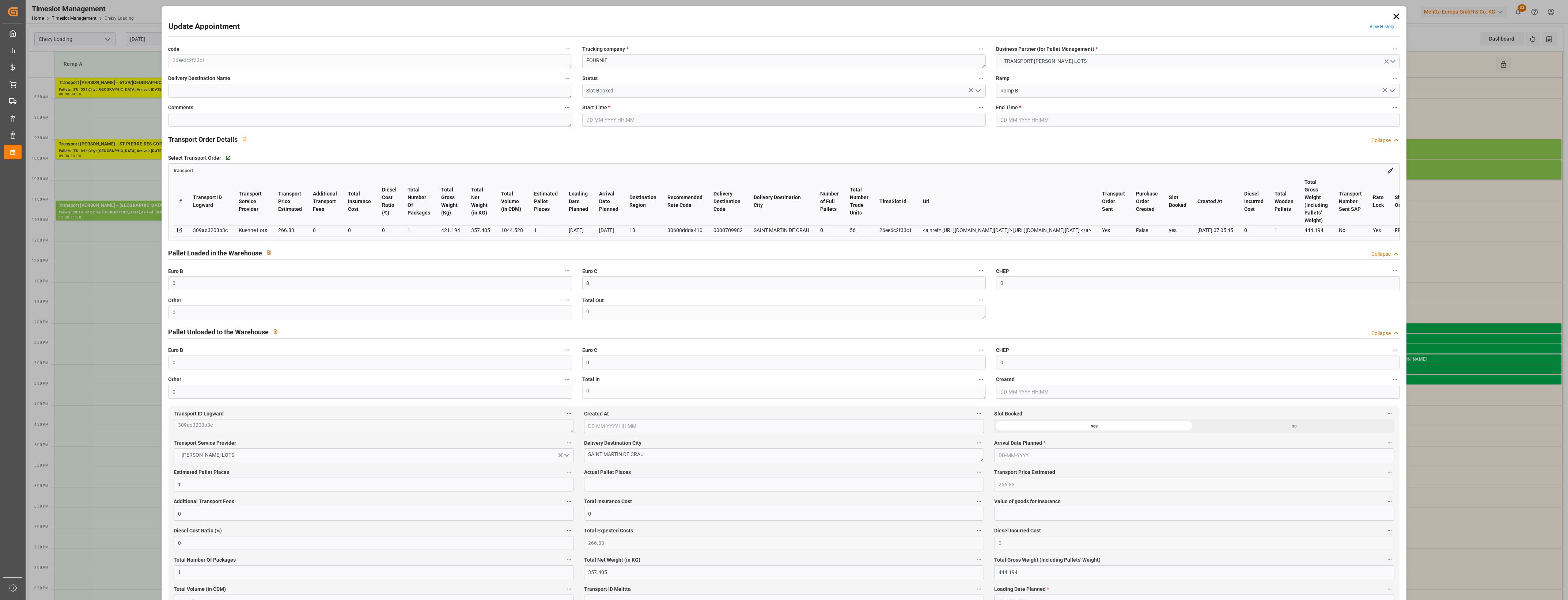
type input "0"
type input "1"
type input "266.83"
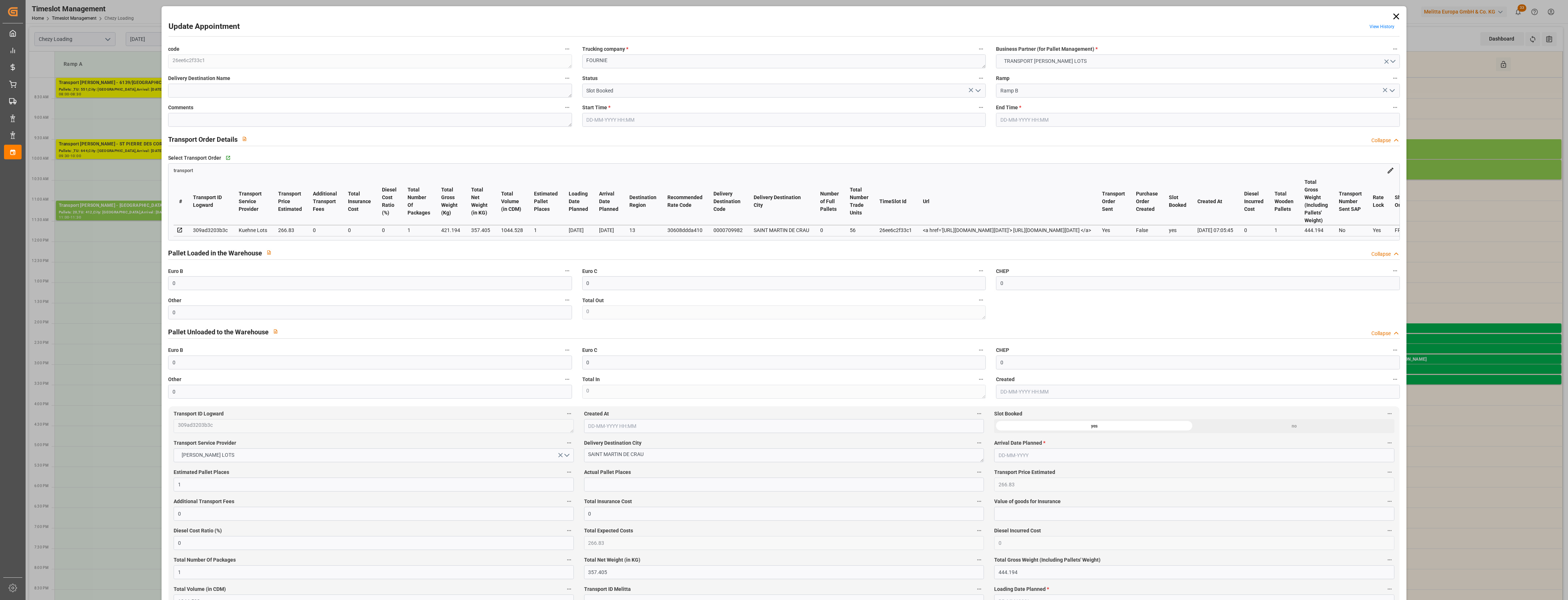
type input "0"
type input "266.83"
type input "0"
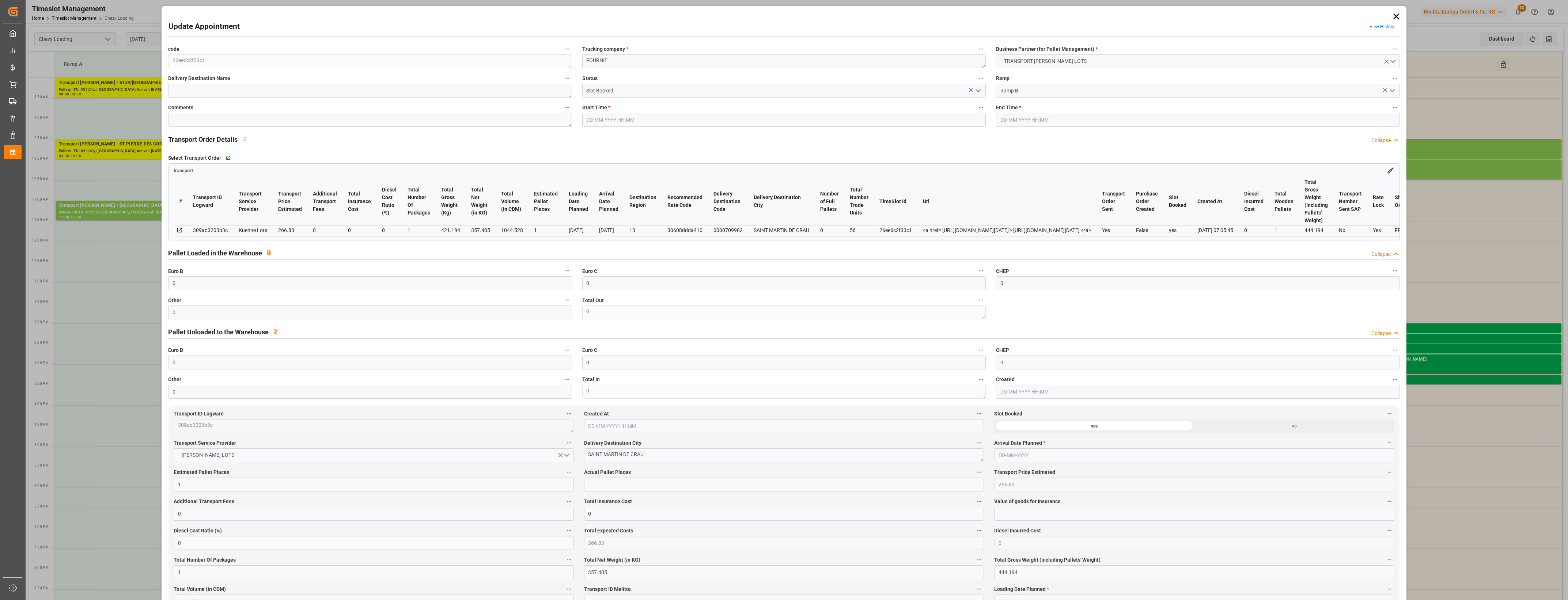
type input "1"
type input "357.405"
type input "444.194"
type input "1044.528"
type input "13"
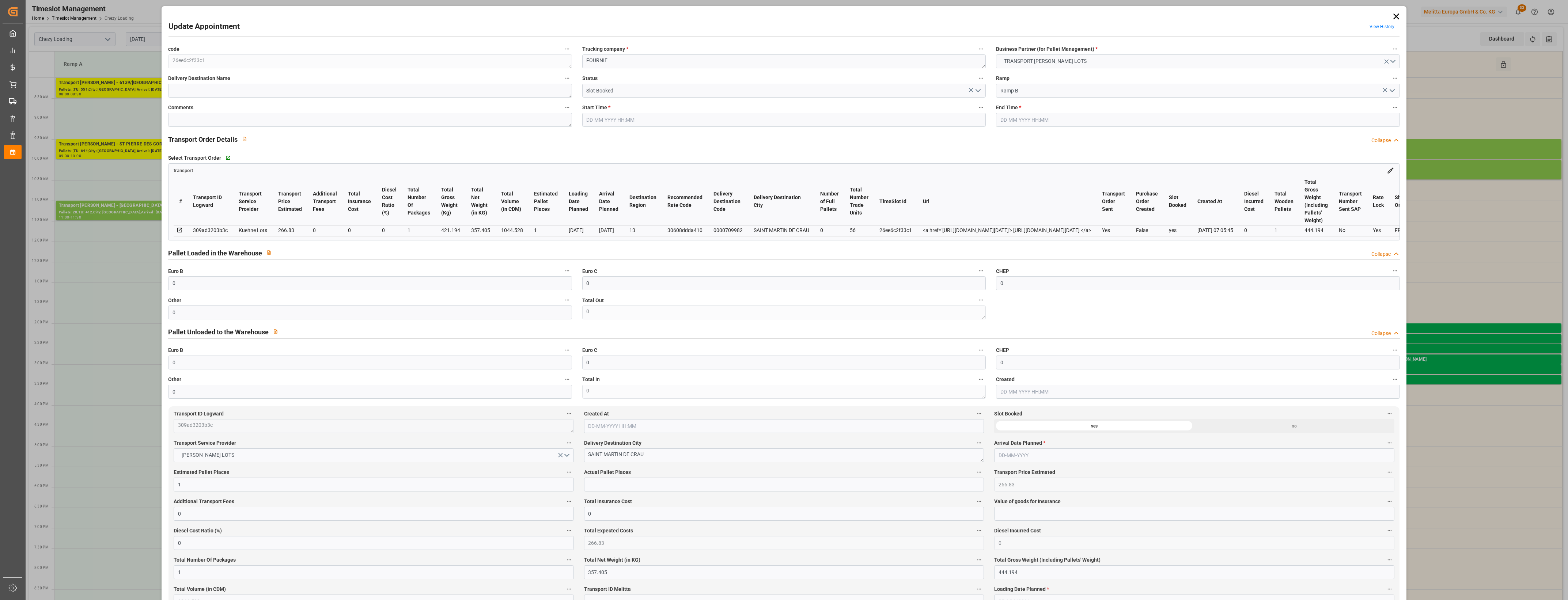
type input "0"
type input "56"
type input "1"
type input "101"
type input "421.194"
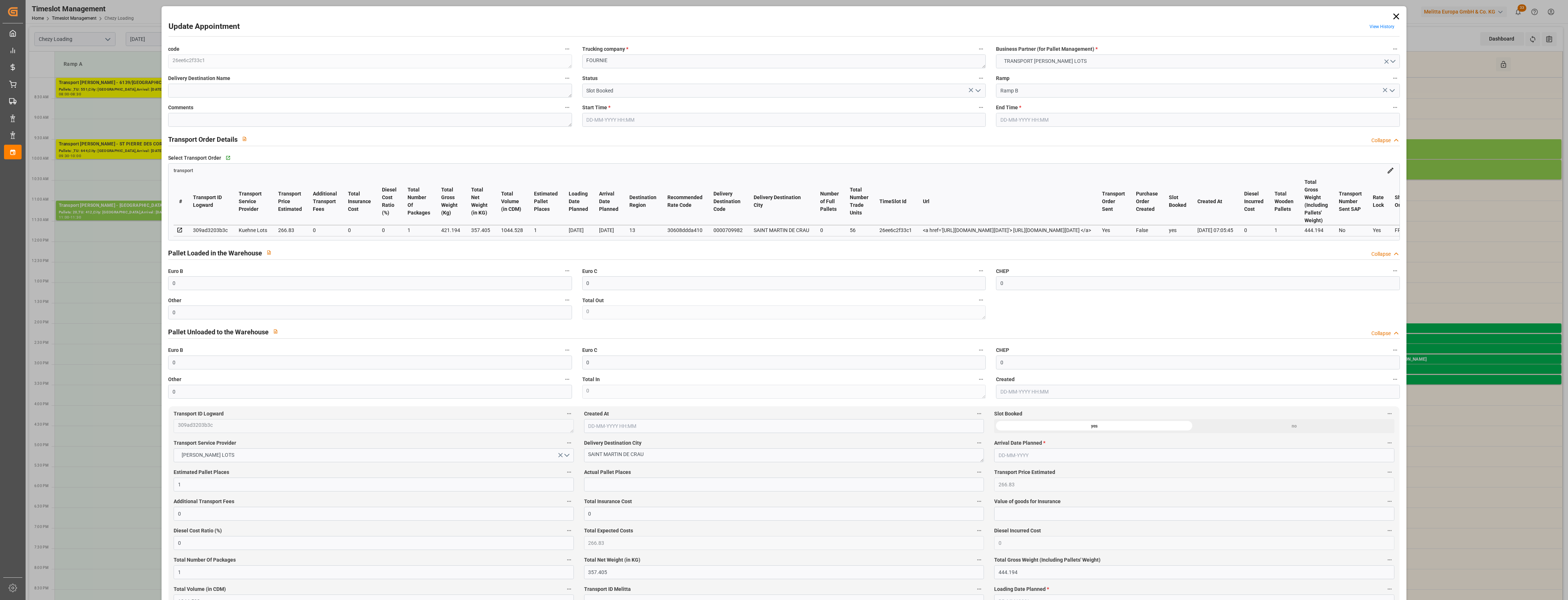
type input "0"
type input "4710.8598"
type input "0"
type input "21"
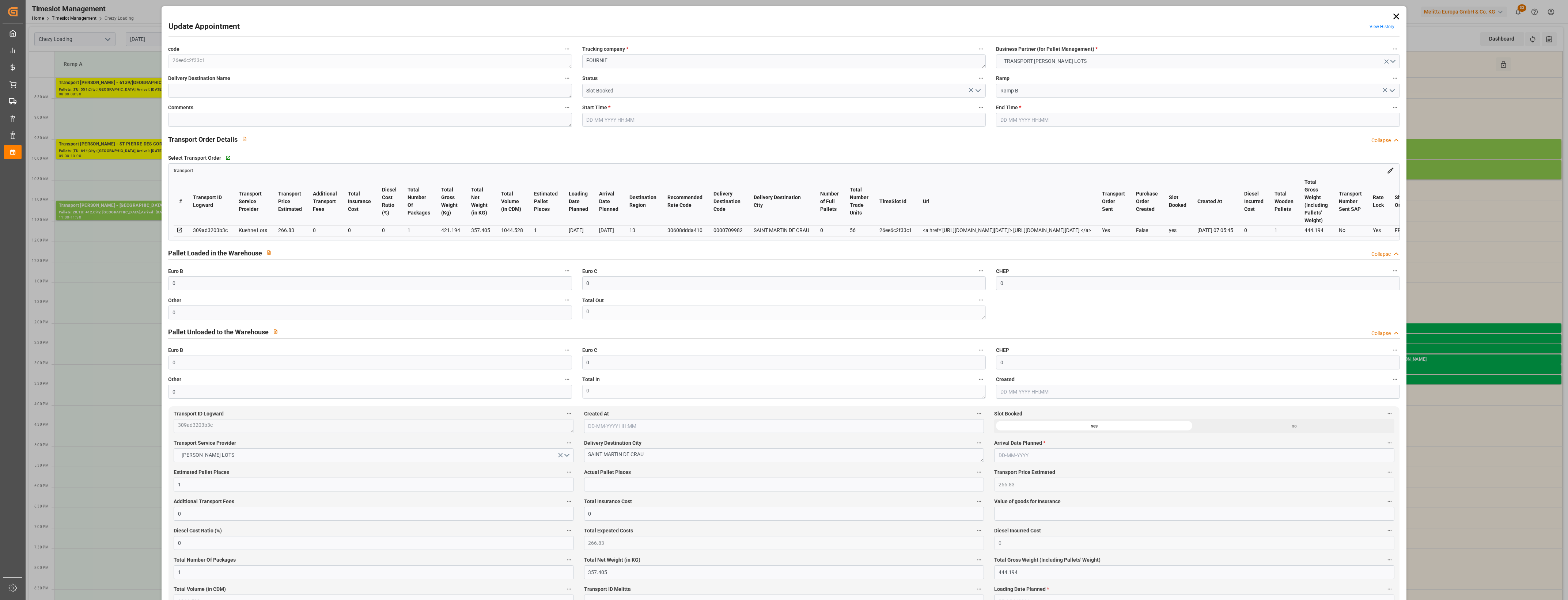
type input "35"
type input "[DATE] 10:00"
type input "13-08-2025 10:15"
type input "13-08-2025 07:51"
type input "[DATE] 07:05"
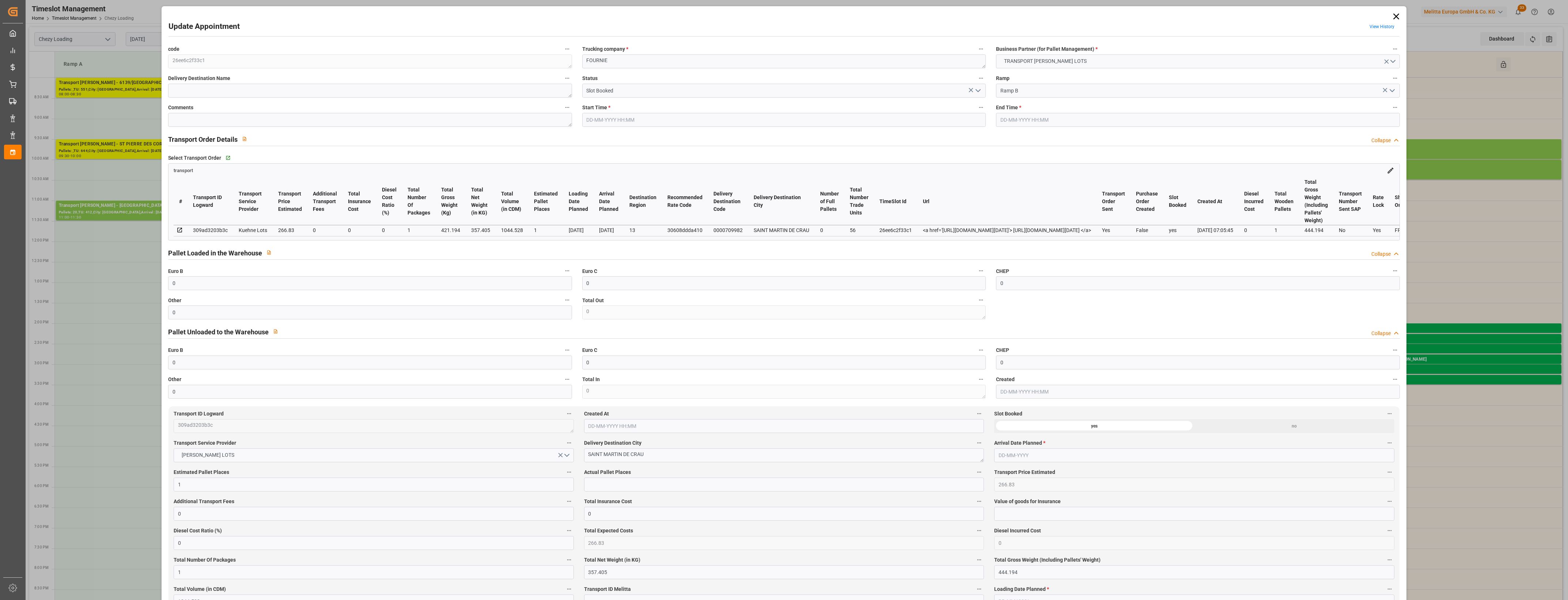
type input "[DATE]"
click at [979, 91] on icon "open menu" at bounding box center [978, 91] width 9 height 9
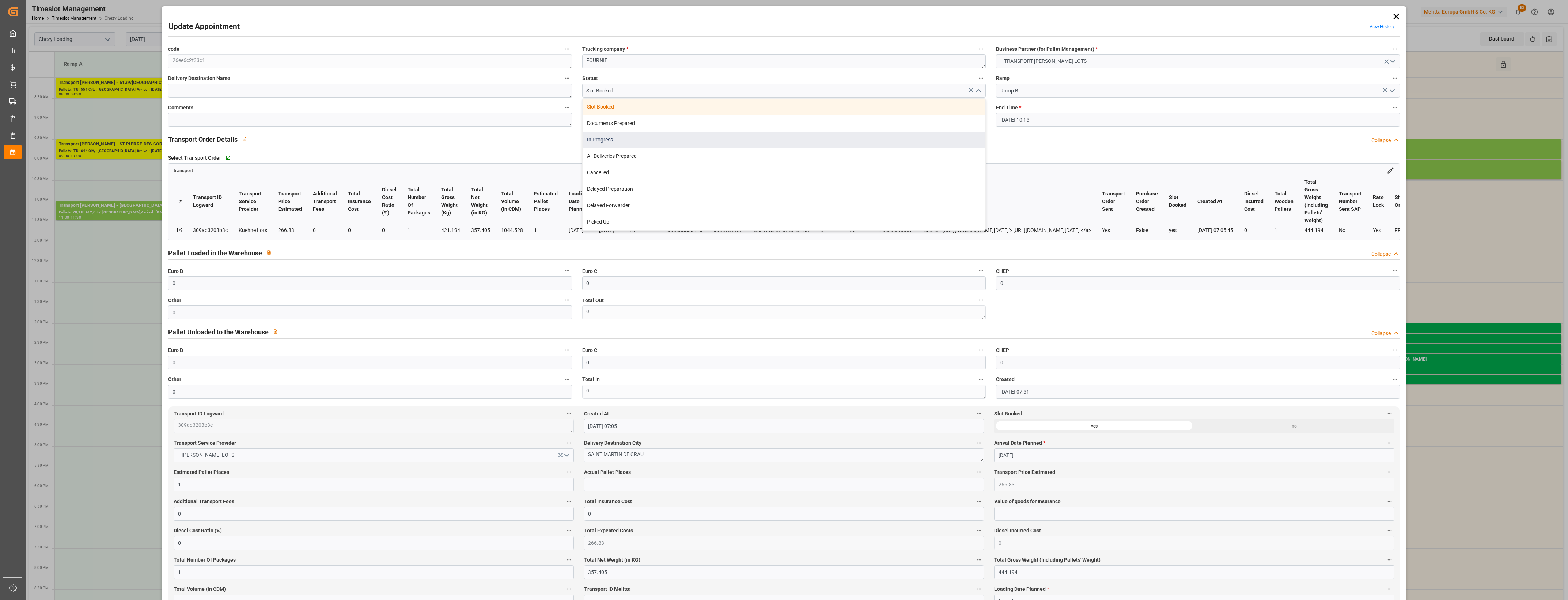
click at [609, 141] on div "In Progress" at bounding box center [784, 139] width 403 height 16
type input "In Progress"
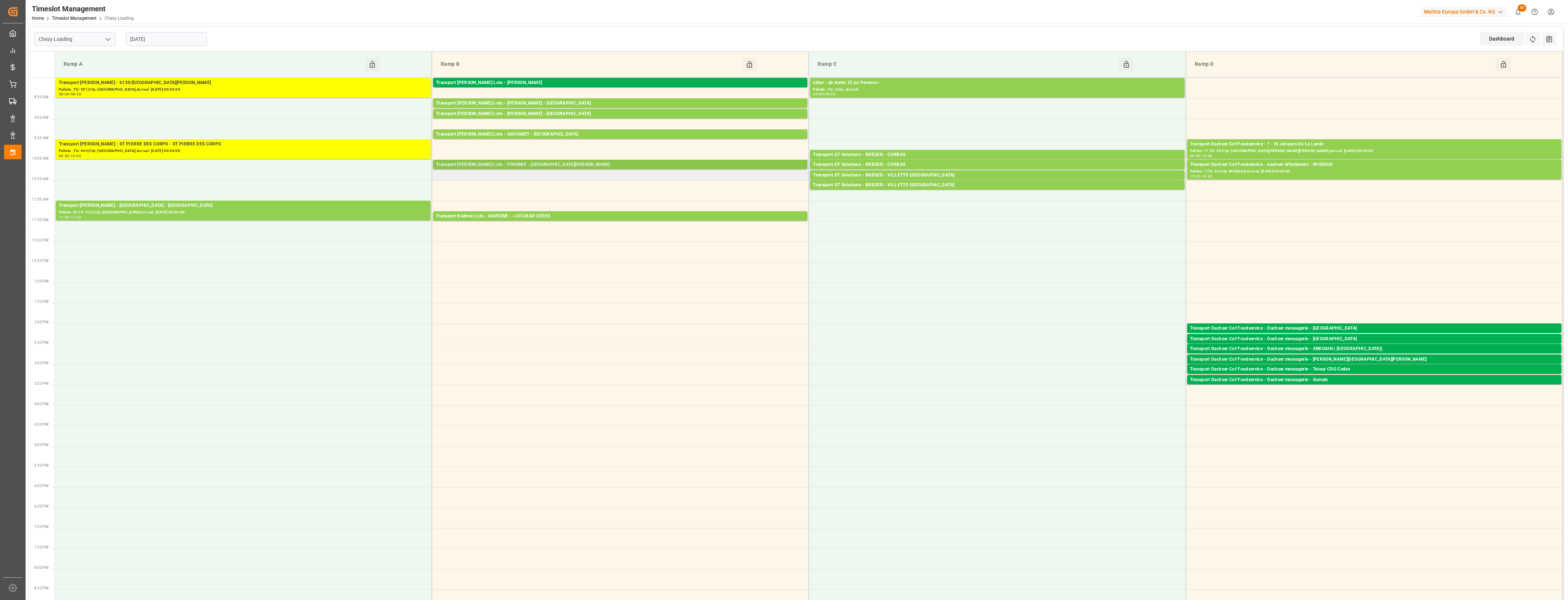
click at [656, 167] on div "Transport [PERSON_NAME] Lots - FOURNIE - [GEOGRAPHIC_DATA][PERSON_NAME]" at bounding box center [620, 165] width 368 height 7
click at [830, 198] on button "Open" at bounding box center [849, 198] width 51 height 9
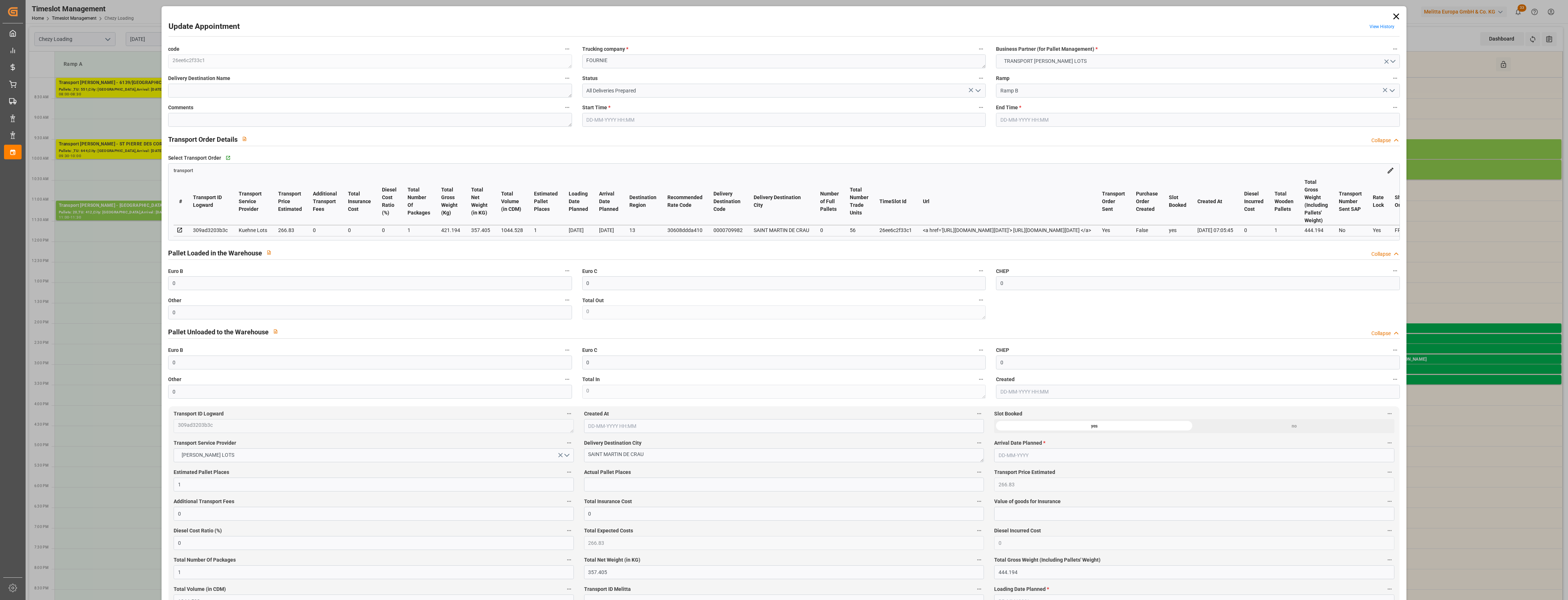
type input "[DATE] 10:00"
type input "13-08-2025 10:15"
type input "13-08-2025 07:51"
type input "[DATE] 07:05"
type input "[DATE]"
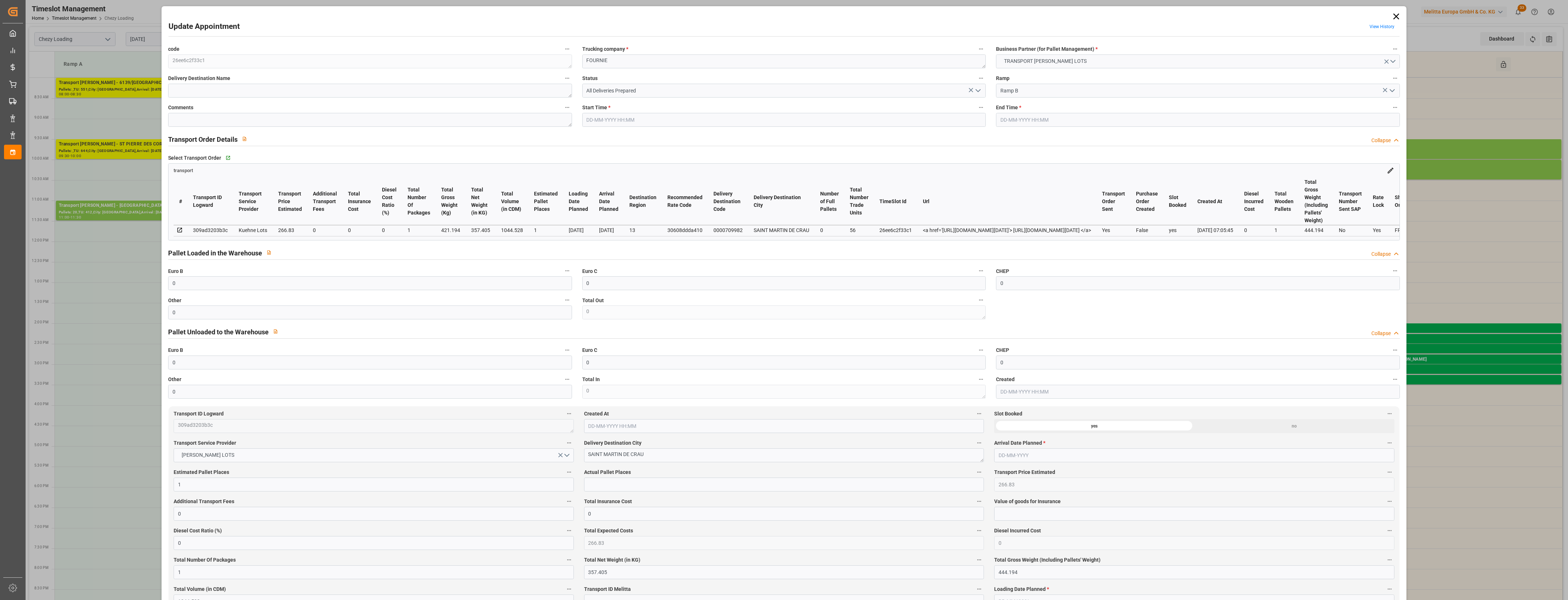
type input "[DATE]"
click at [976, 90] on icon "open menu" at bounding box center [978, 91] width 9 height 9
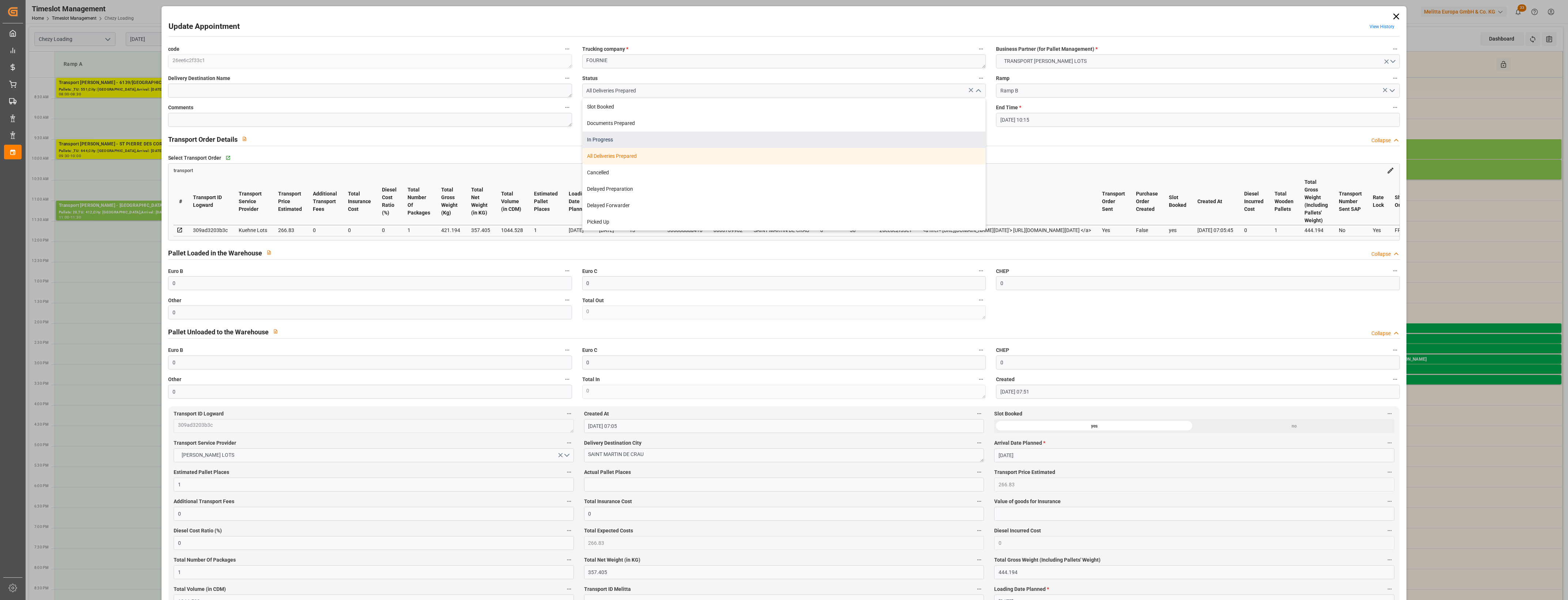
click at [611, 139] on div "In Progress" at bounding box center [784, 139] width 403 height 16
type input "In Progress"
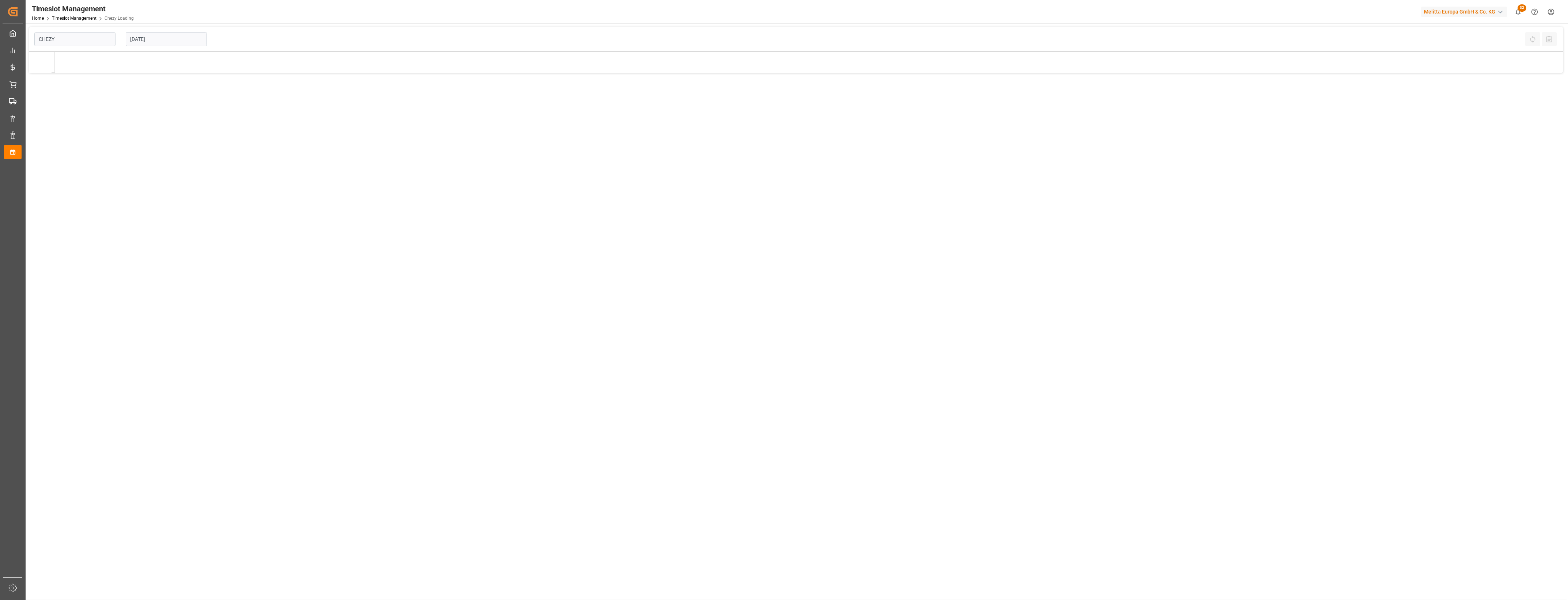
type input "Chezy Loading"
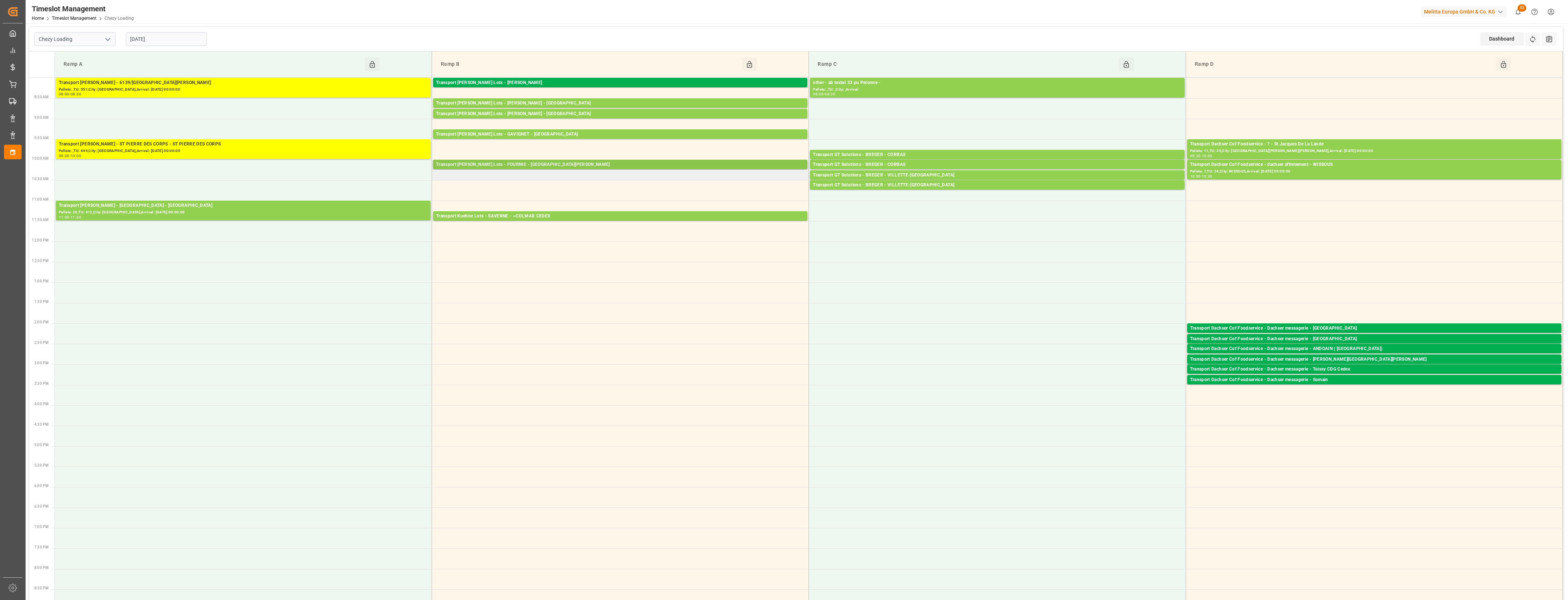
click at [581, 164] on div "Transport [PERSON_NAME] Lots - FOURNIE - [GEOGRAPHIC_DATA][PERSON_NAME]" at bounding box center [620, 165] width 368 height 7
click at [847, 198] on button "Open" at bounding box center [849, 198] width 51 height 9
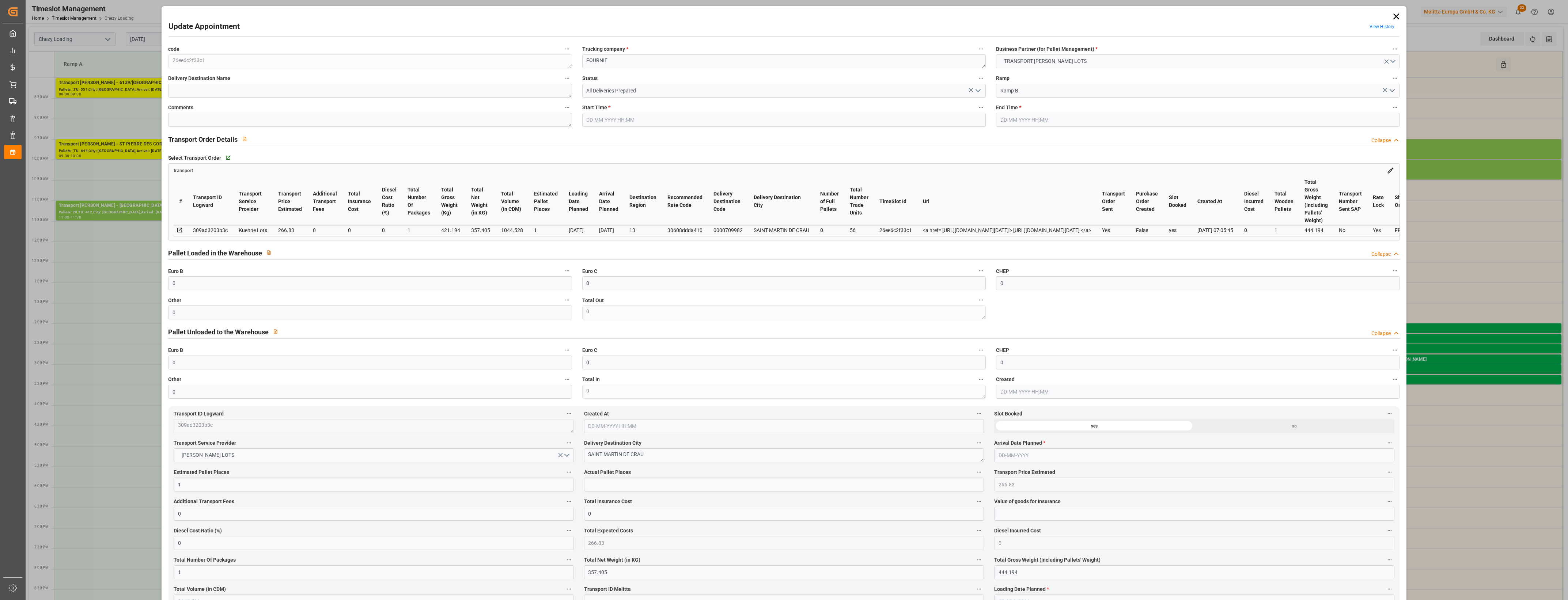
type input "[DATE] 10:00"
type input "13-08-2025 10:15"
type input "13-08-2025 07:51"
type input "[DATE] 07:05"
type input "[DATE]"
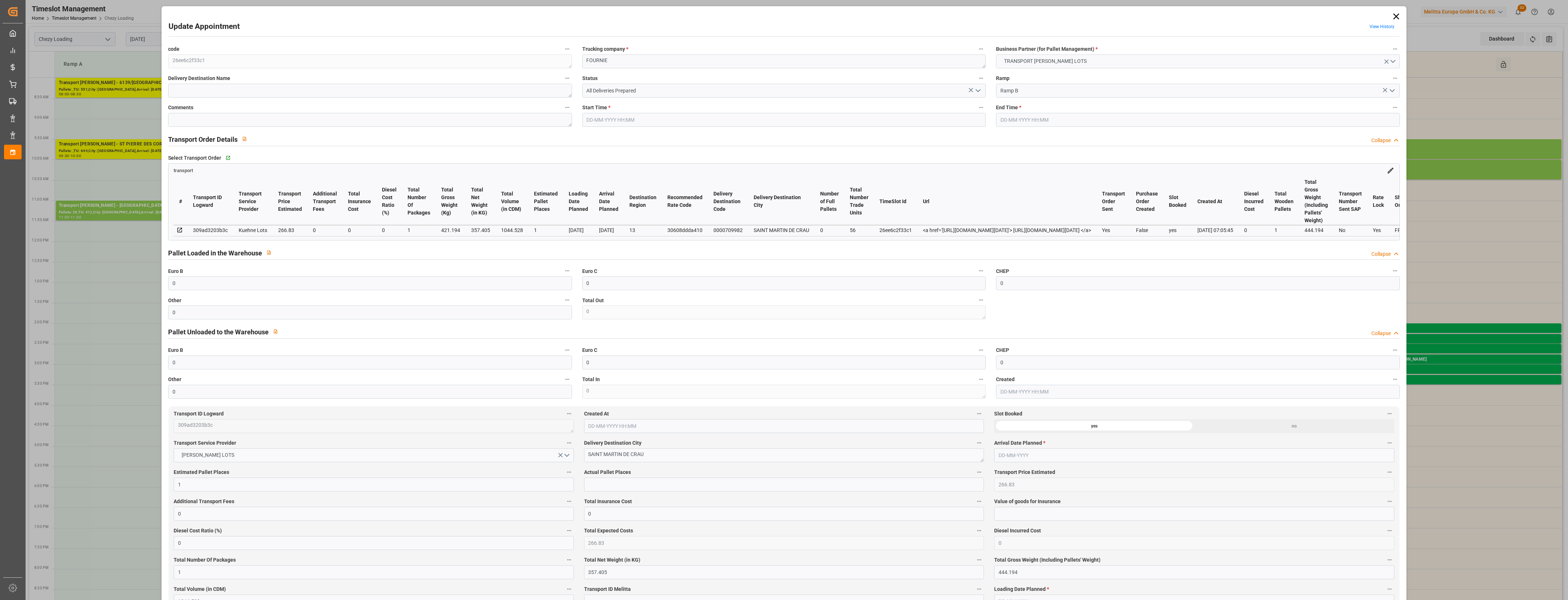
type input "[DATE]"
click at [977, 92] on icon "open menu" at bounding box center [978, 91] width 9 height 9
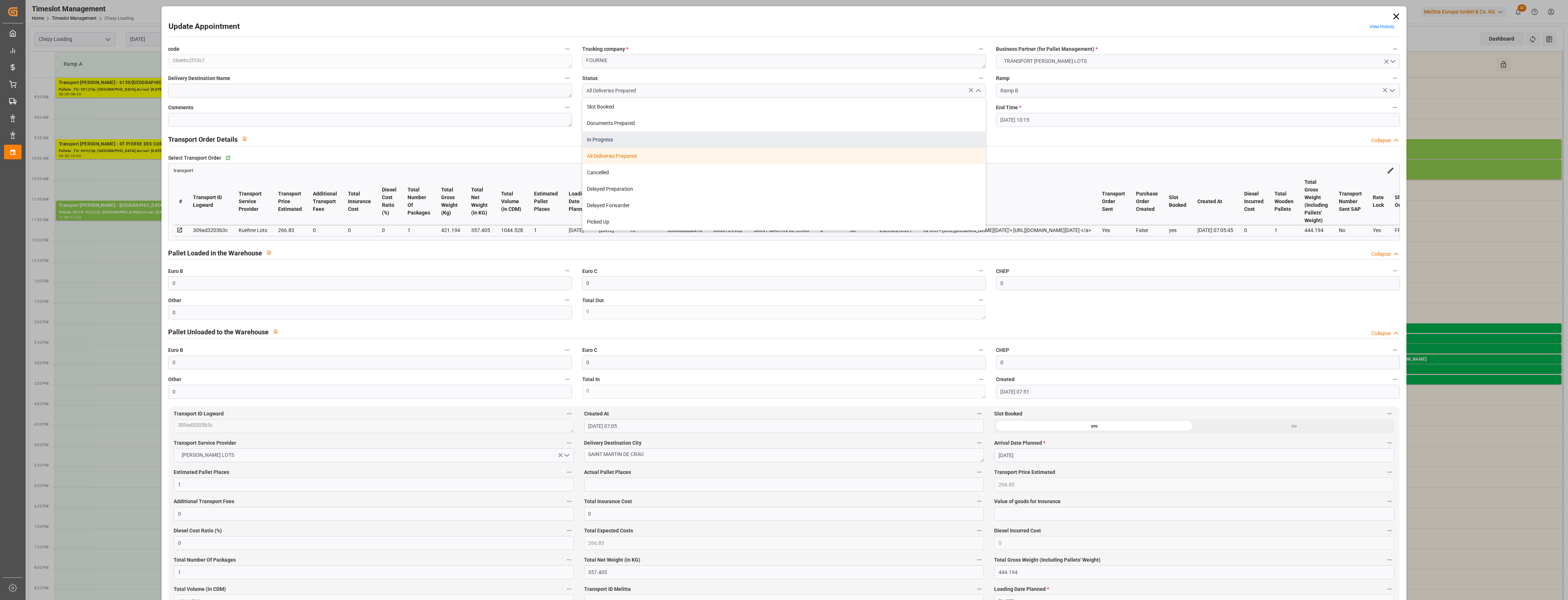
click at [630, 143] on div "In Progress" at bounding box center [784, 139] width 403 height 16
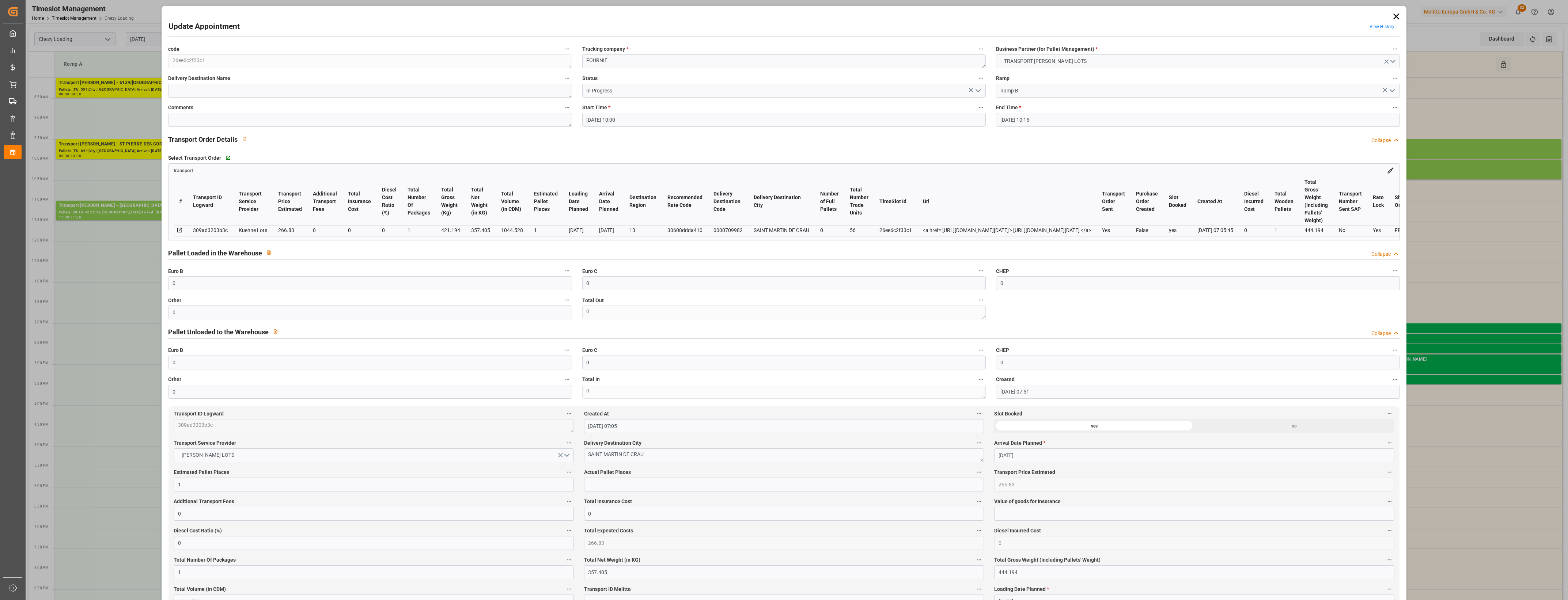
type input "In Progress"
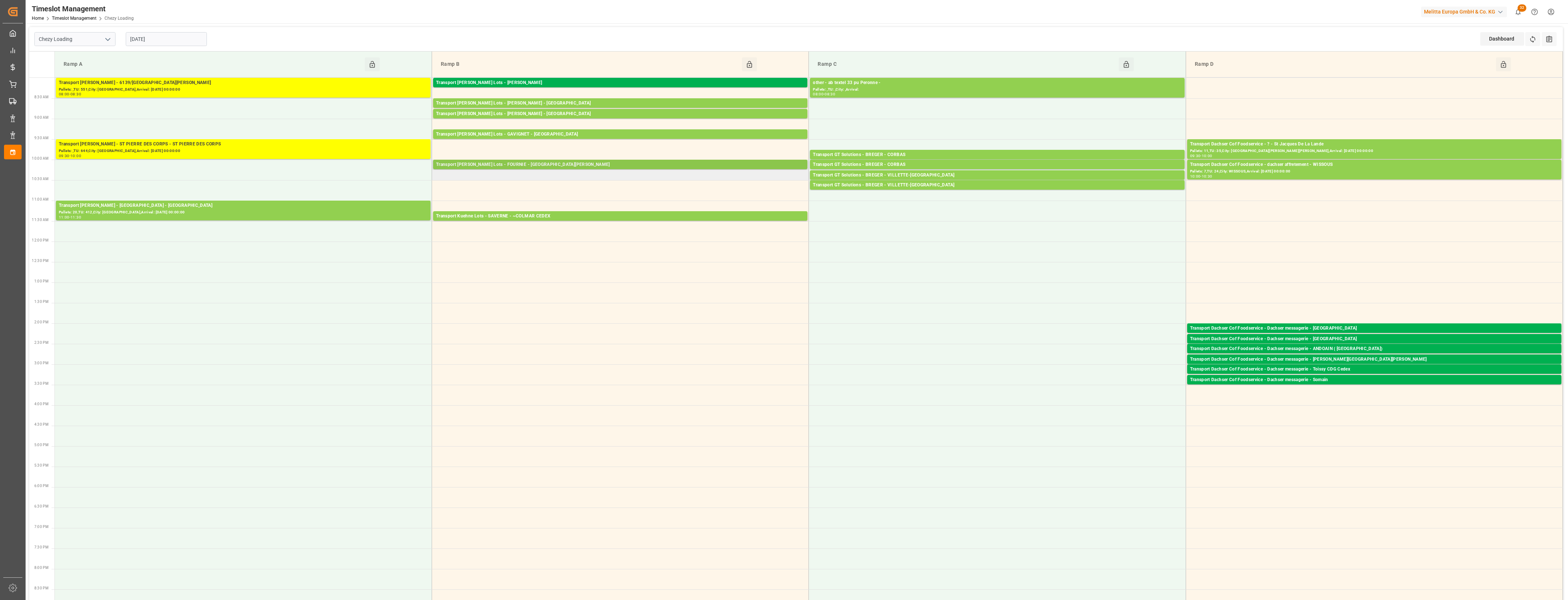
click at [611, 163] on div "Transport [PERSON_NAME] Lots - FOURNIE - [GEOGRAPHIC_DATA][PERSON_NAME]" at bounding box center [620, 165] width 368 height 7
click at [858, 198] on button "Open" at bounding box center [849, 198] width 51 height 9
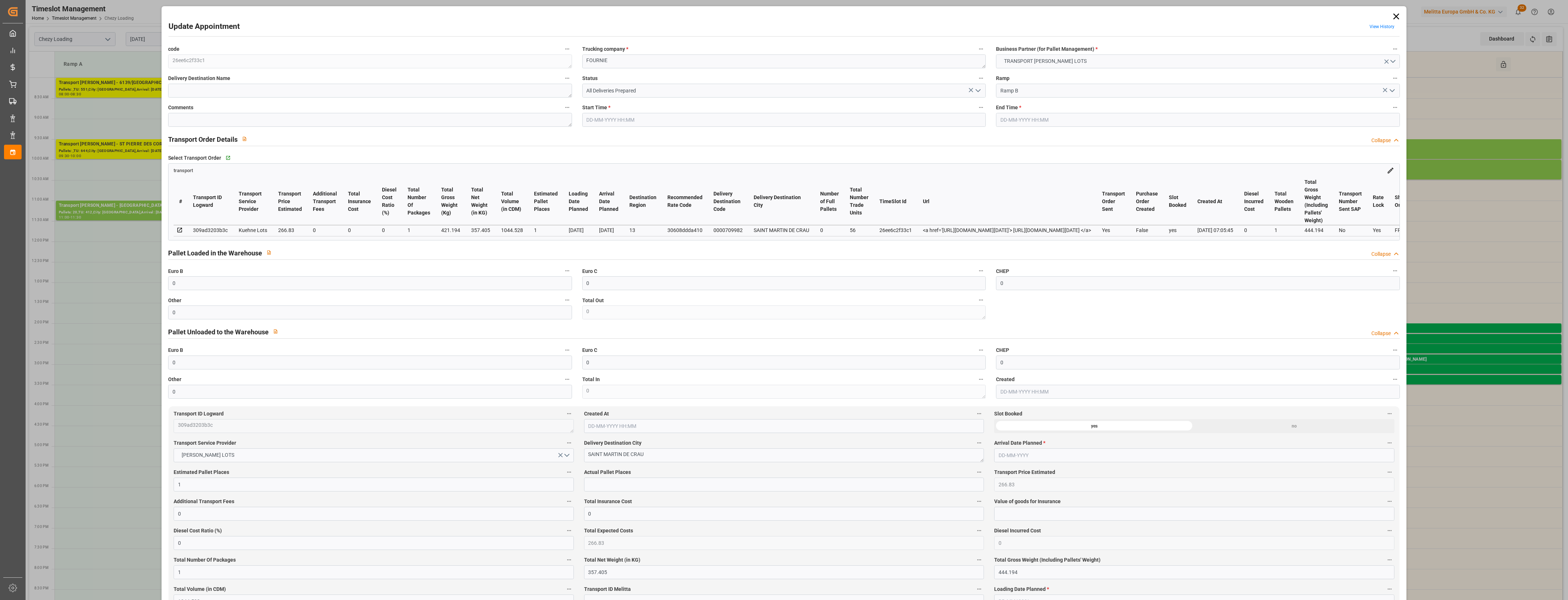
type input "0"
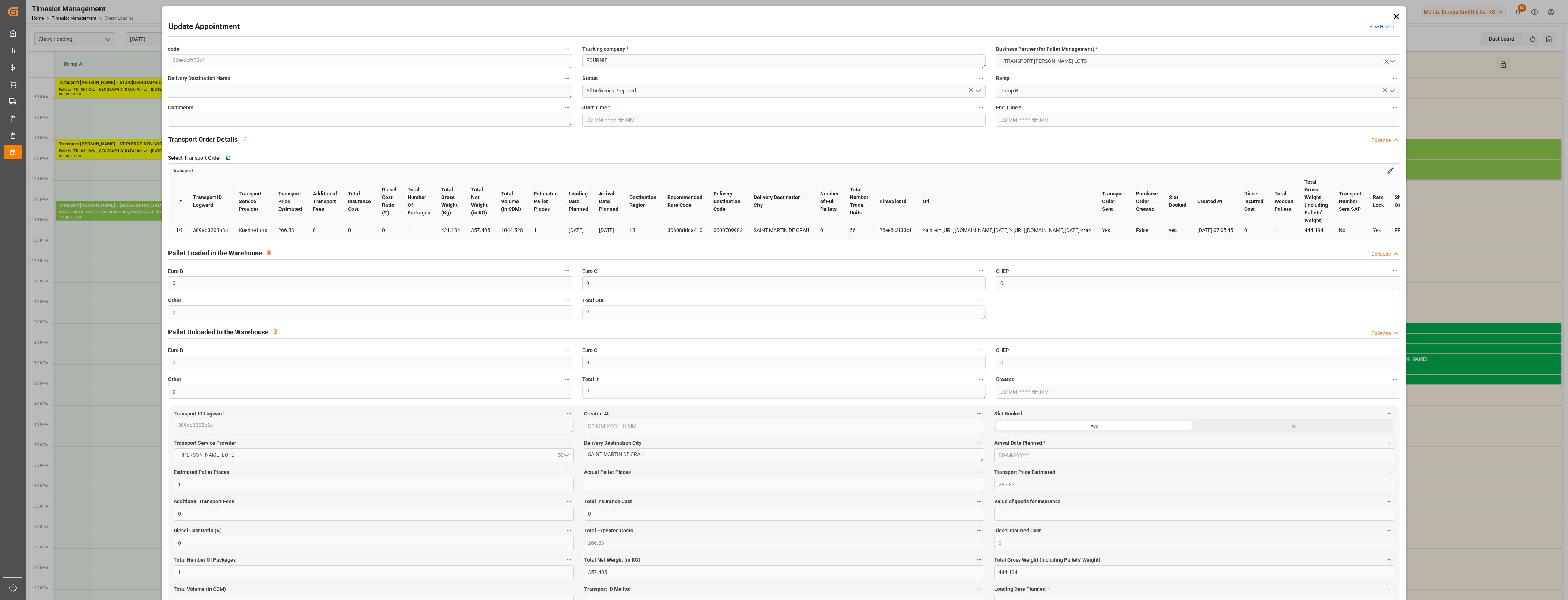
type input "0"
type input "1"
type input "266.83"
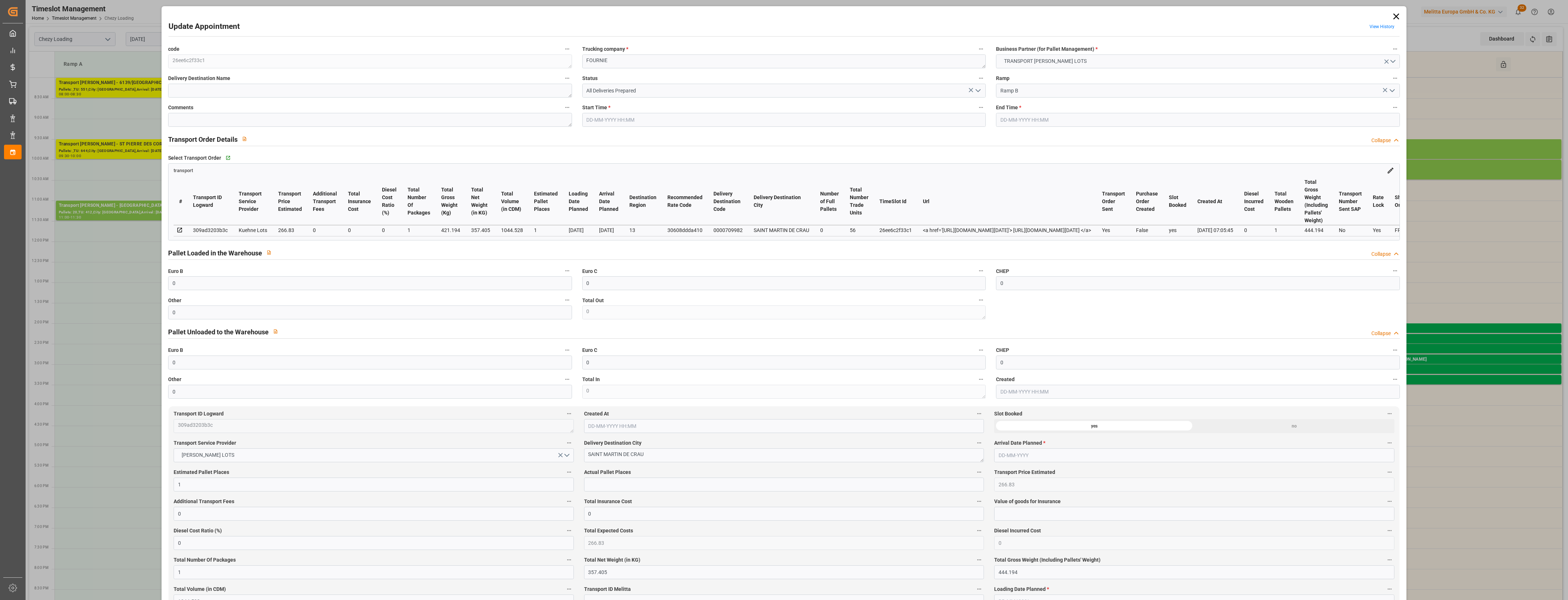
type input "0"
type input "266.83"
type input "0"
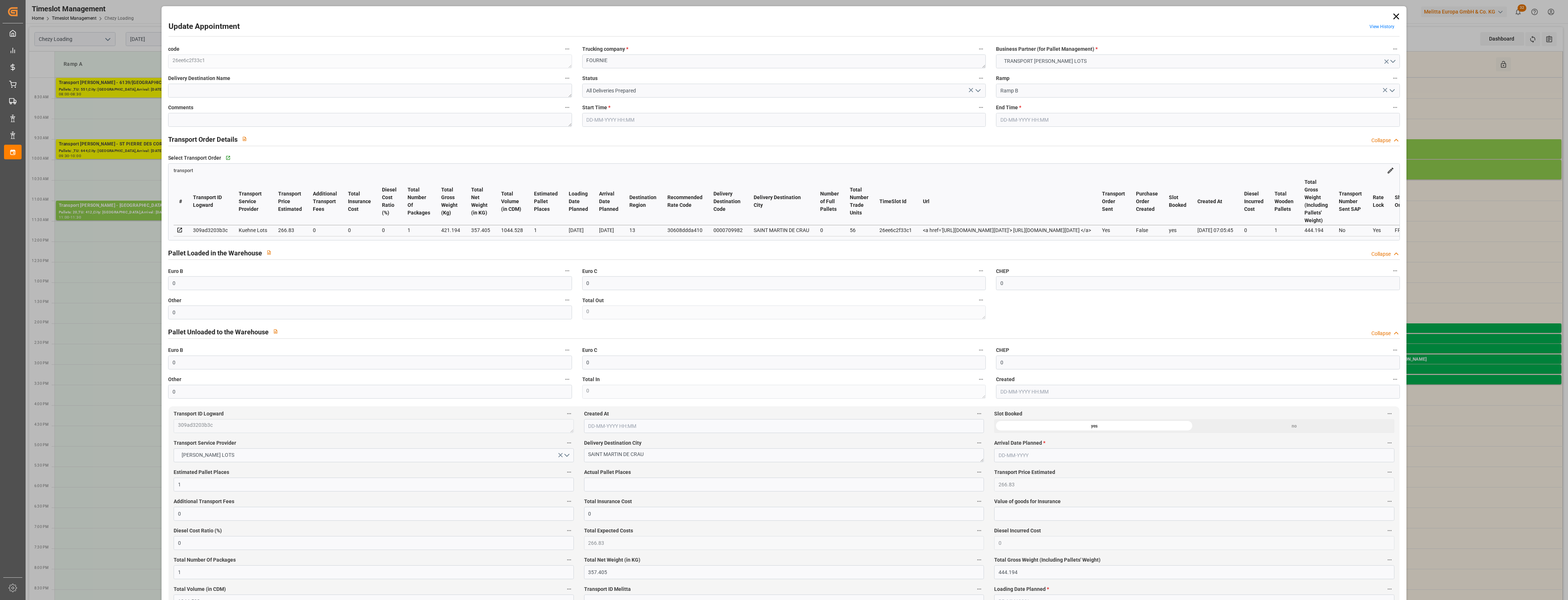
type input "1"
type input "357.405"
type input "444.194"
type input "1044.528"
type input "13"
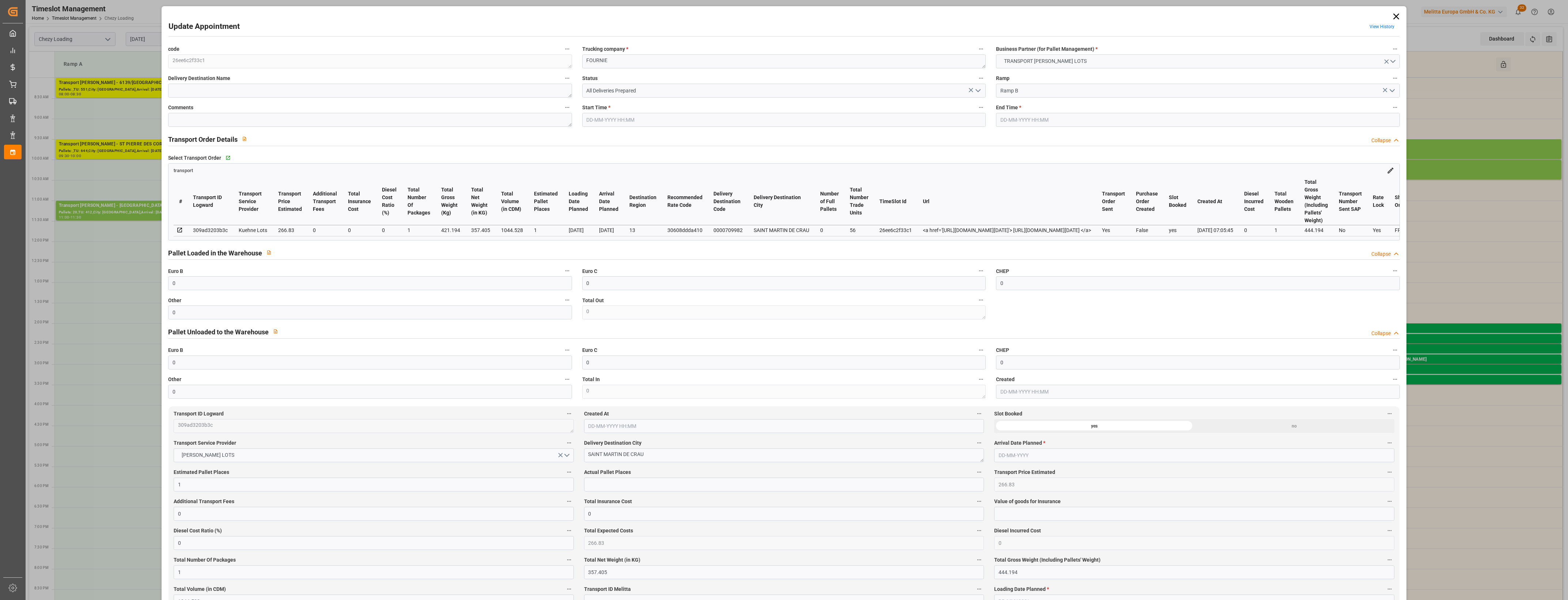
type input "0"
type input "56"
type input "1"
type input "101"
type input "421.194"
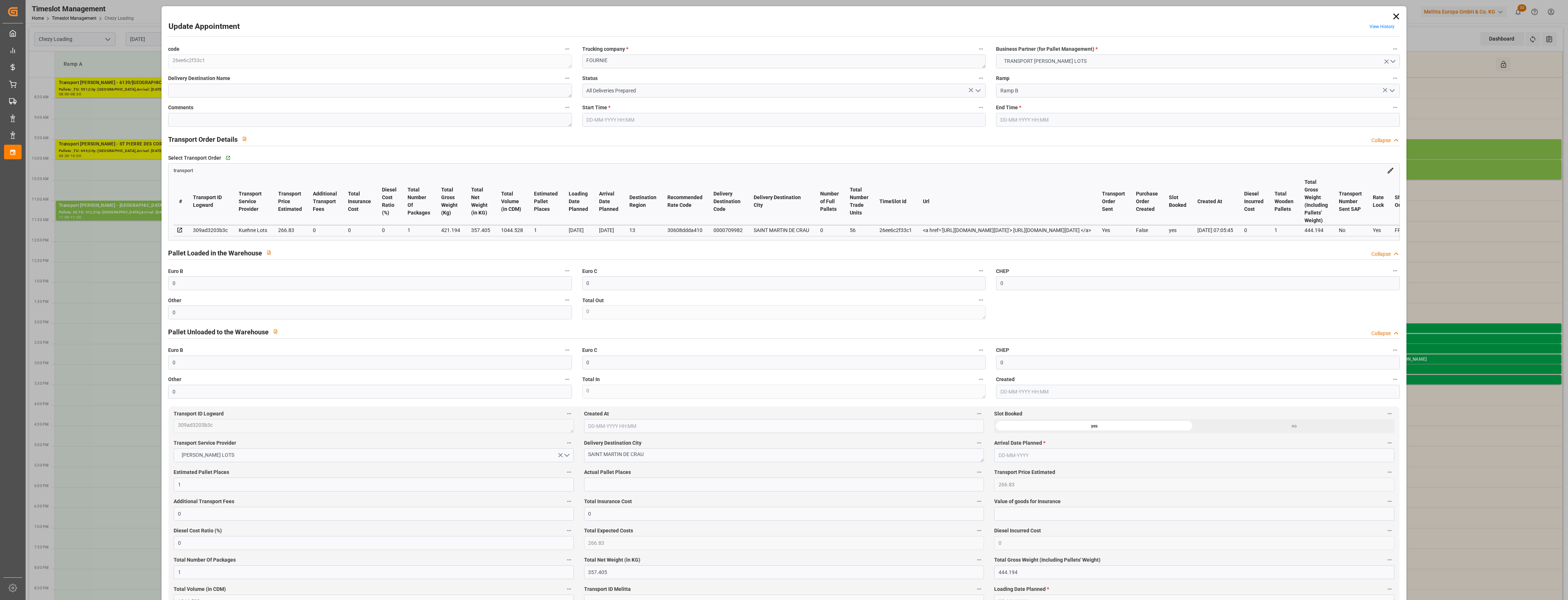
type input "0"
type input "4710.8598"
type input "0"
type input "21"
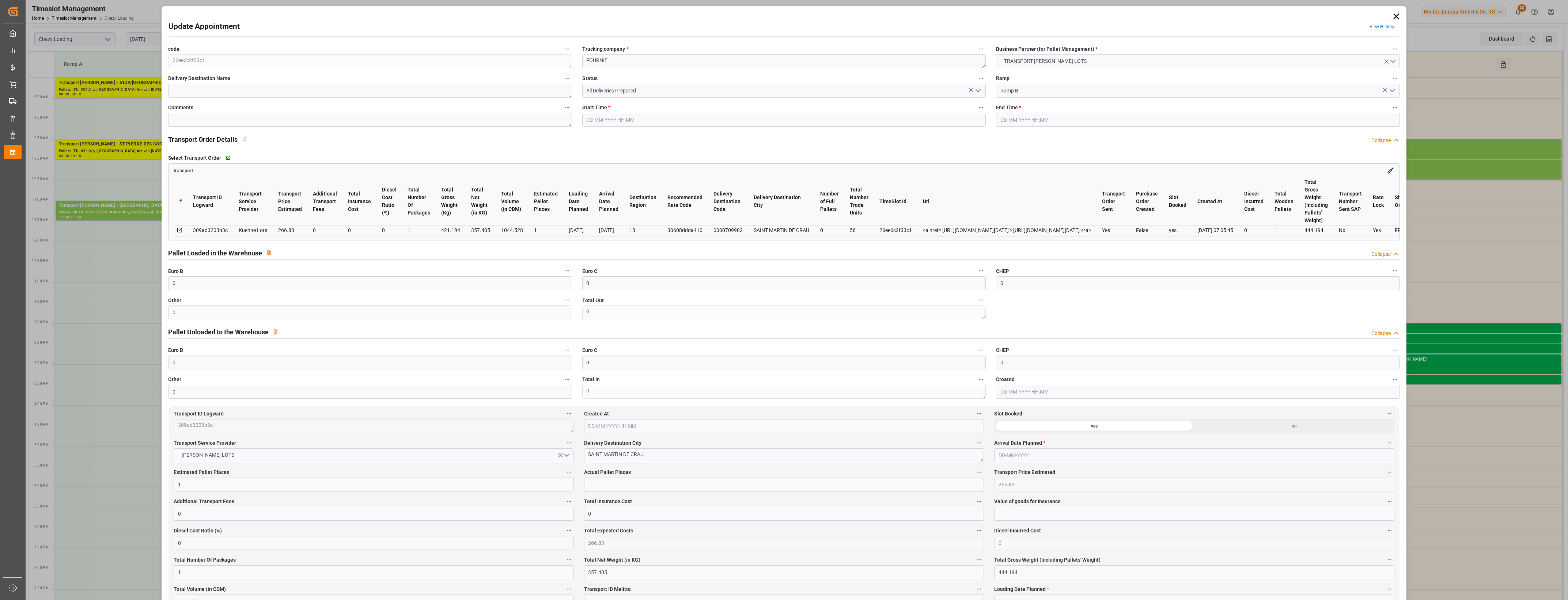
type input "35"
type input "[DATE] 10:00"
type input "13-08-2025 10:15"
type input "13-08-2025 07:51"
type input "[DATE] 07:05"
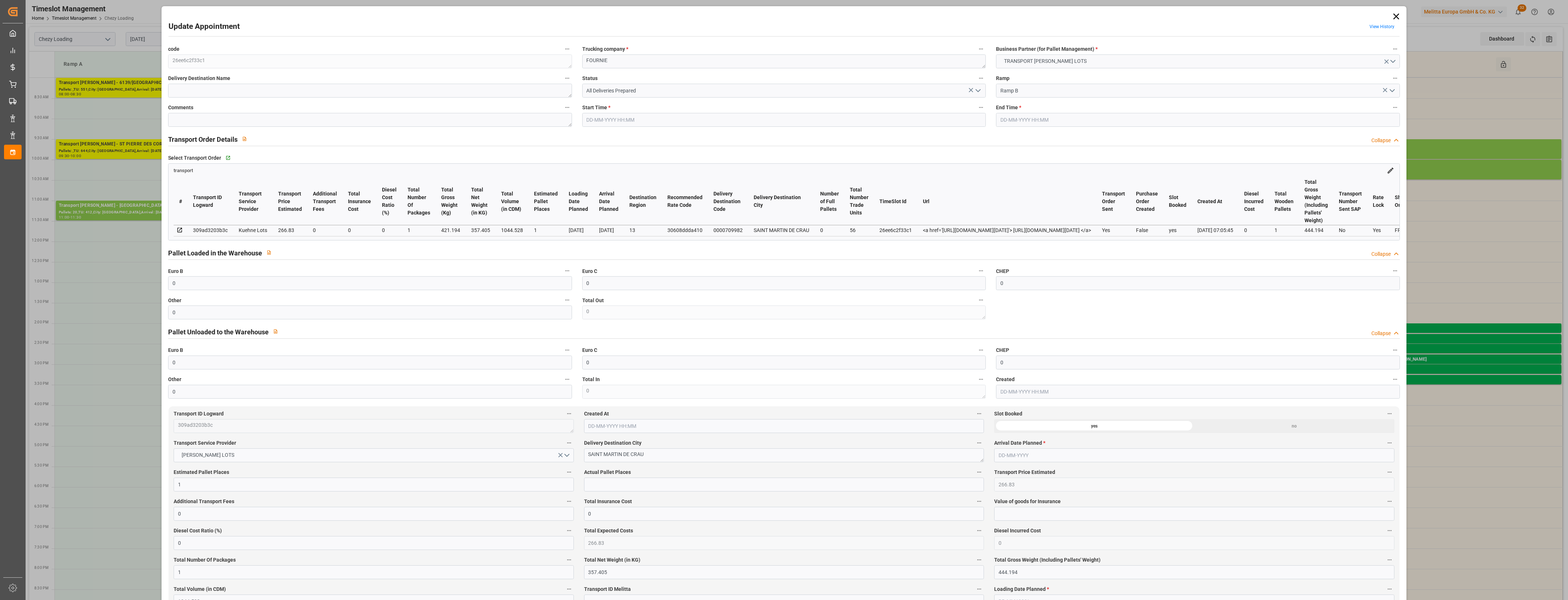
type input "[DATE]"
click at [668, 85] on input "All Deliveries Prepared" at bounding box center [784, 91] width 404 height 14
click at [976, 90] on icon "open menu" at bounding box center [978, 91] width 9 height 9
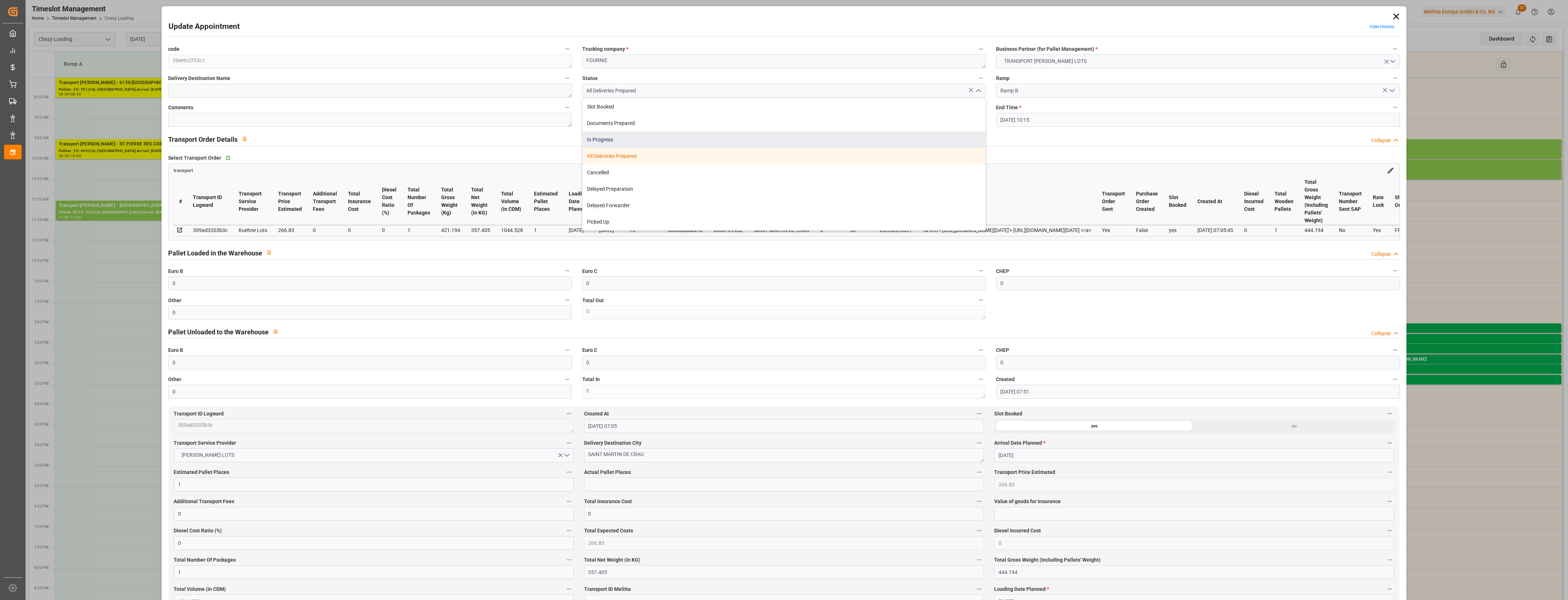
click at [612, 140] on div "In Progress" at bounding box center [784, 139] width 403 height 16
type input "In Progress"
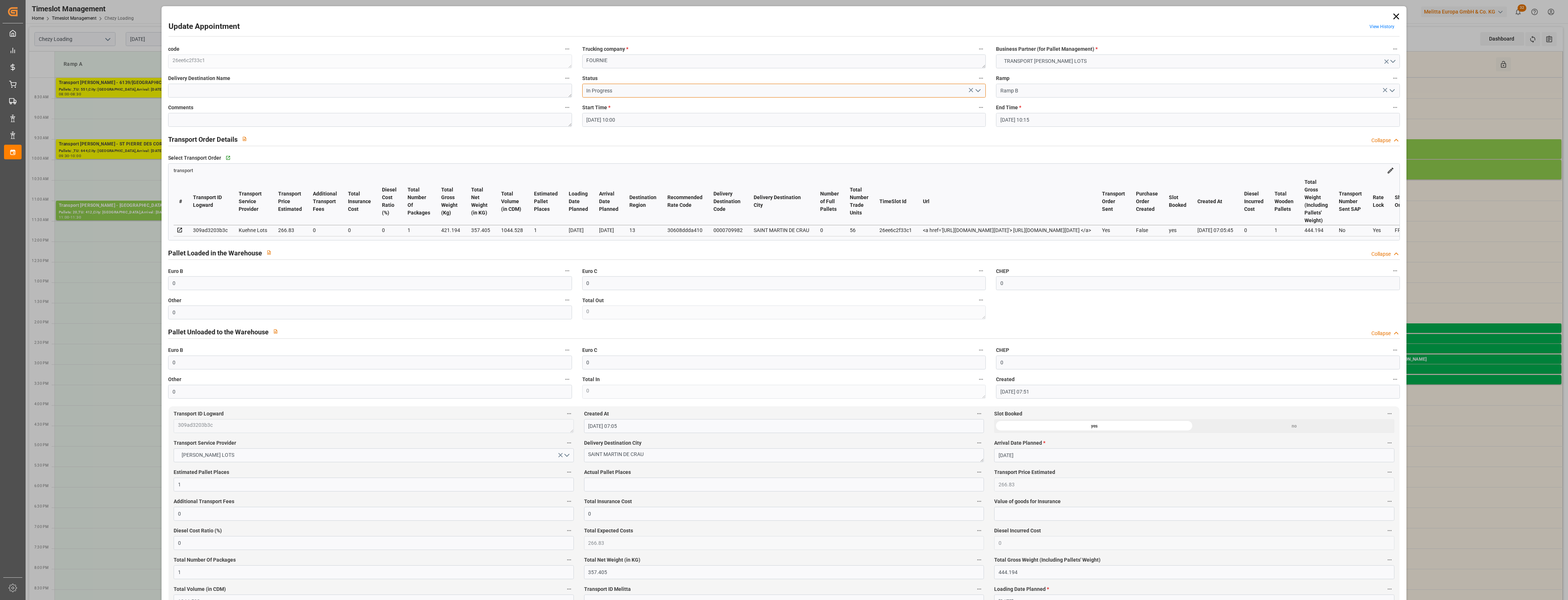
click at [645, 91] on input "In Progress" at bounding box center [784, 91] width 404 height 14
click at [658, 79] on label "Status" at bounding box center [784, 78] width 404 height 10
click at [976, 79] on button "Status" at bounding box center [981, 78] width 10 height 10
click at [678, 72] on div at bounding box center [784, 300] width 1568 height 600
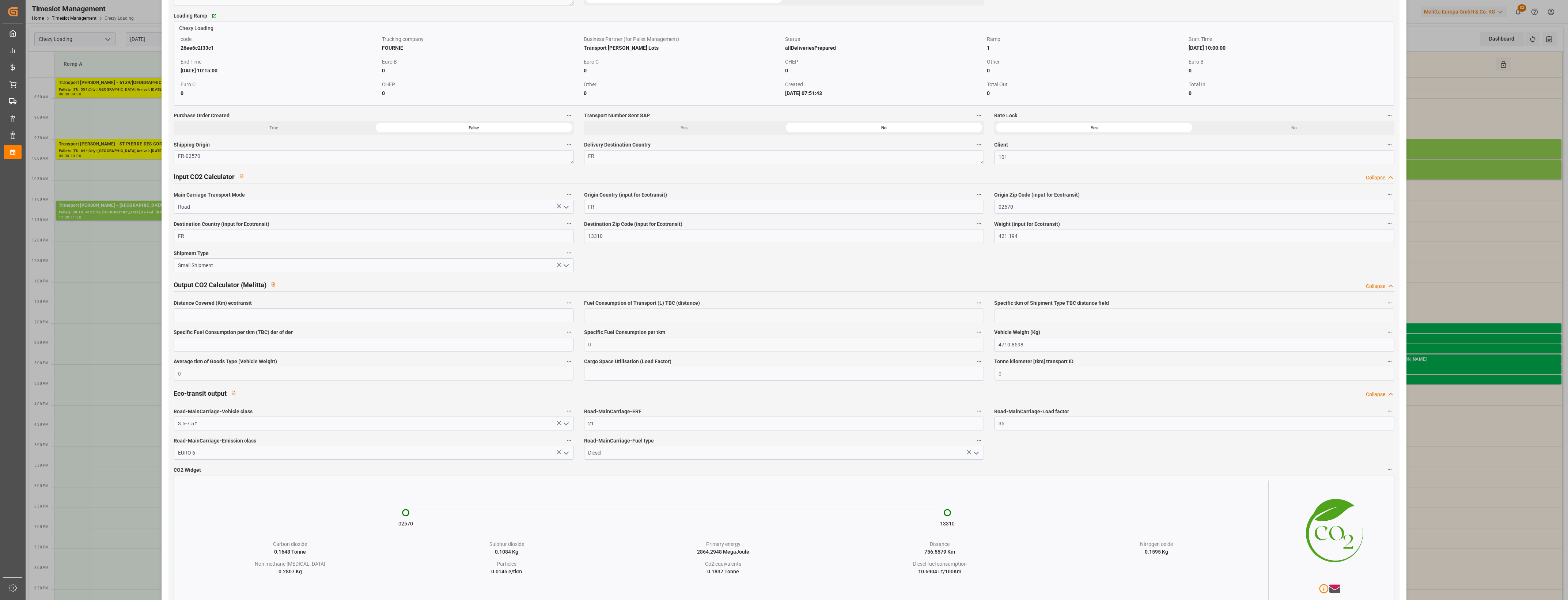
scroll to position [1012, 0]
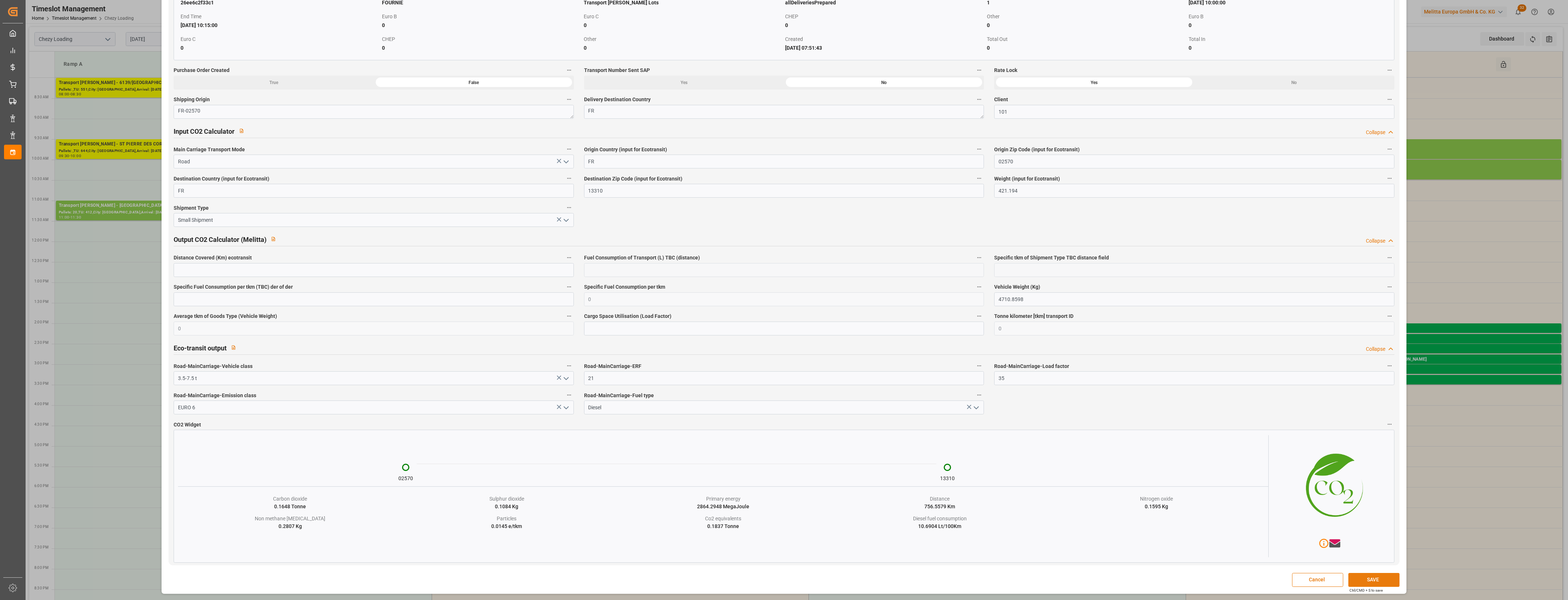
click at [1376, 583] on button "SAVE" at bounding box center [1374, 580] width 51 height 14
